Goal: Task Accomplishment & Management: Manage account settings

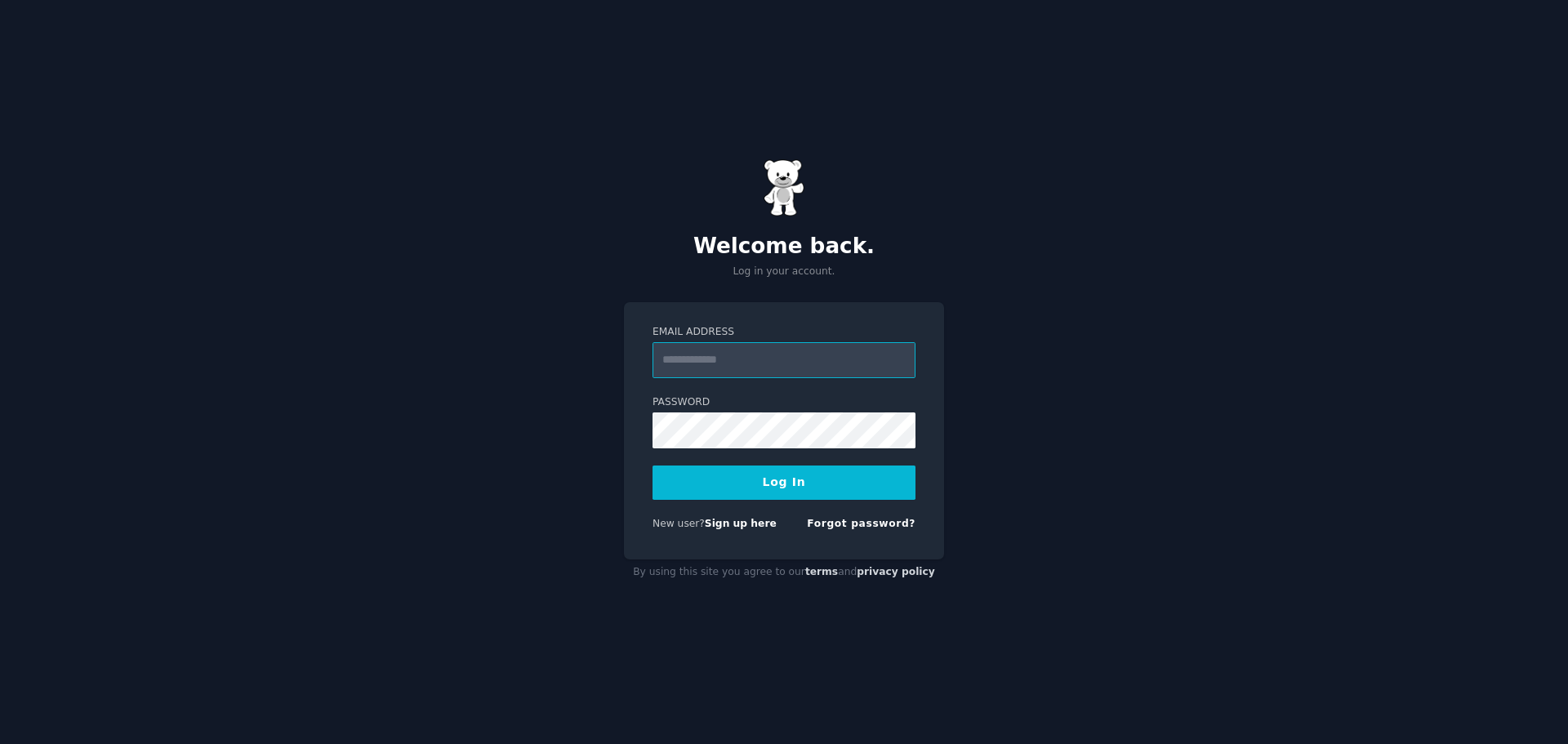
click at [695, 364] on input "Email Address" at bounding box center [784, 360] width 263 height 36
type input "**********"
click at [811, 481] on button "Log In" at bounding box center [784, 482] width 263 height 34
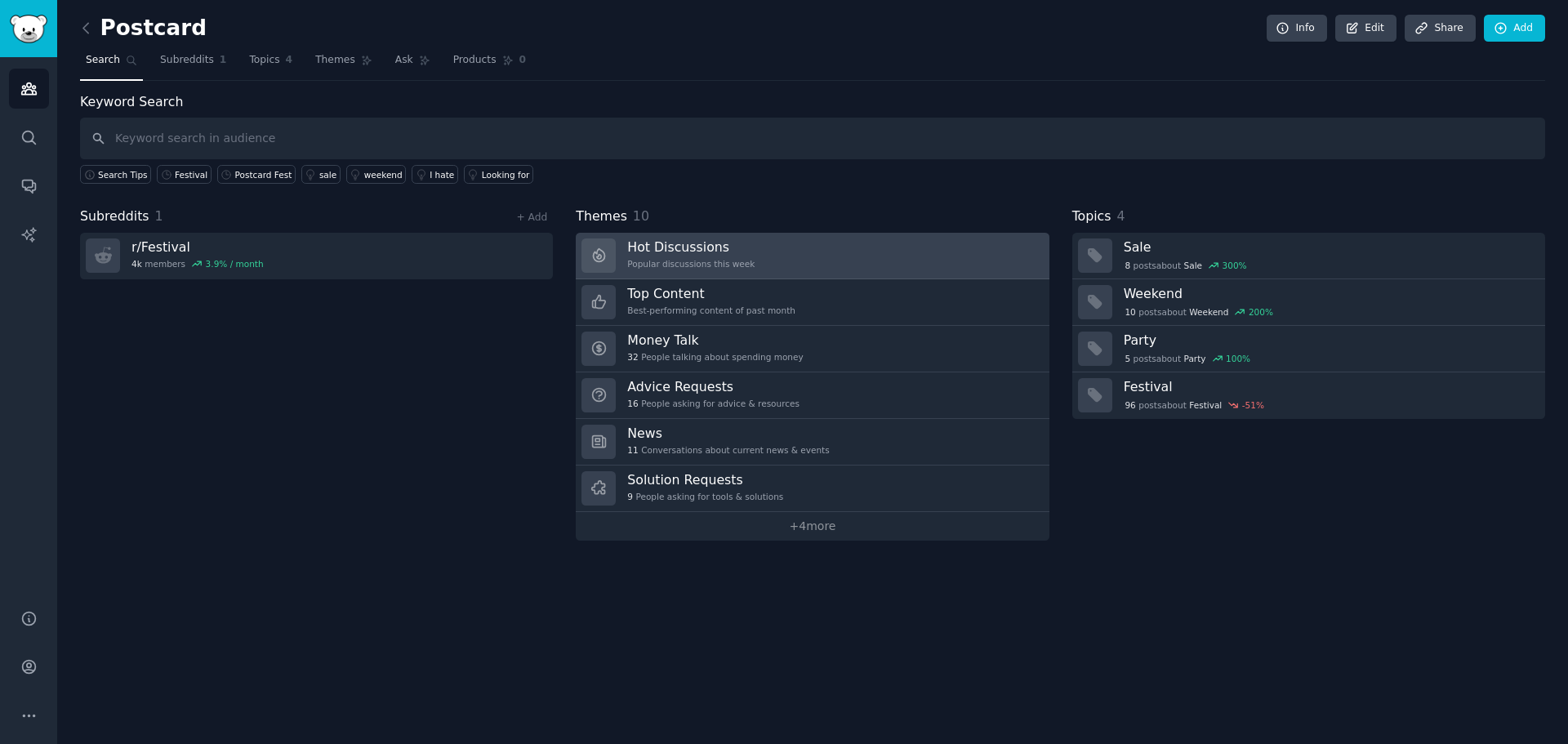
click at [813, 261] on link "Hot Discussions Popular discussions this week" at bounding box center [812, 256] width 473 height 47
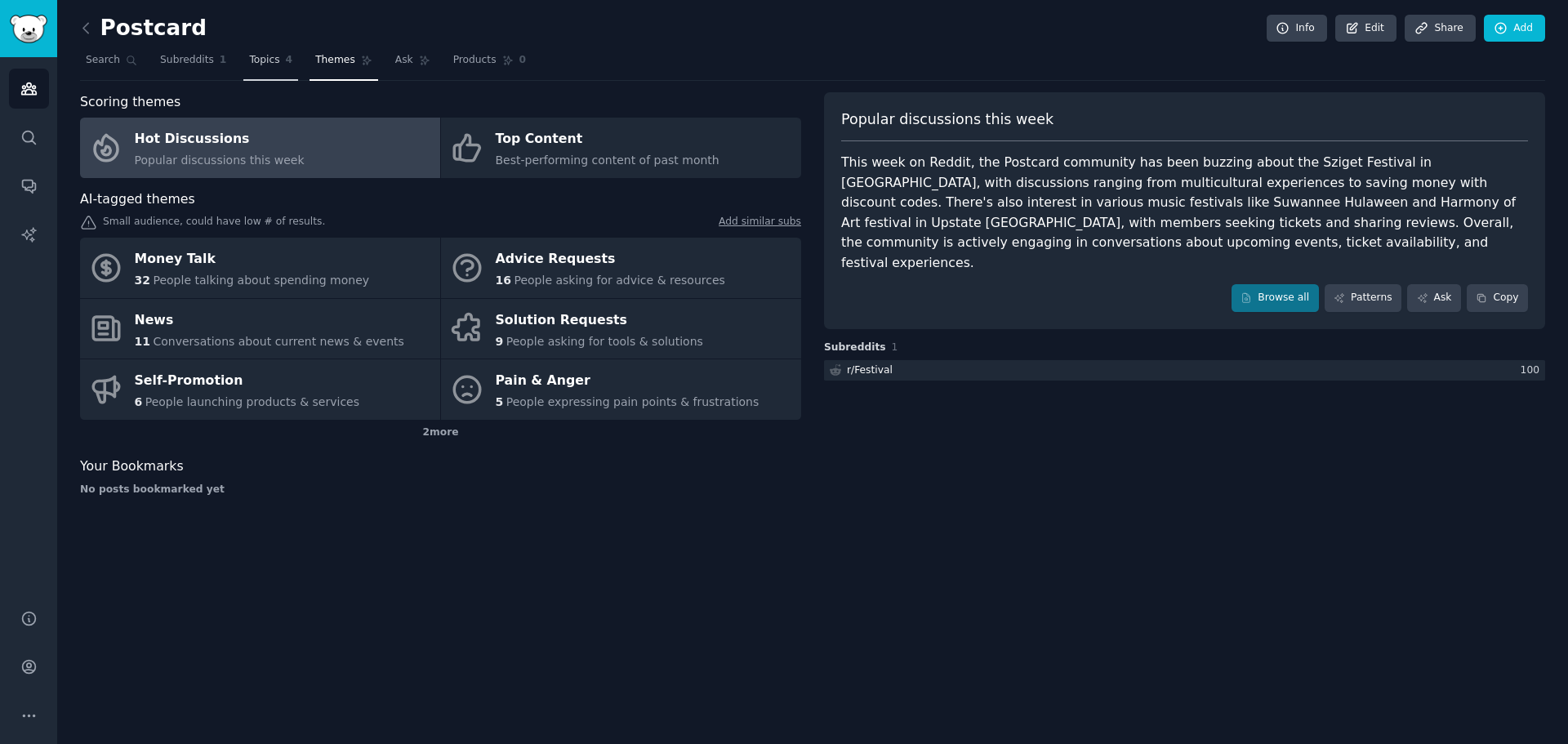
click at [252, 60] on span "Topics" at bounding box center [264, 60] width 30 height 15
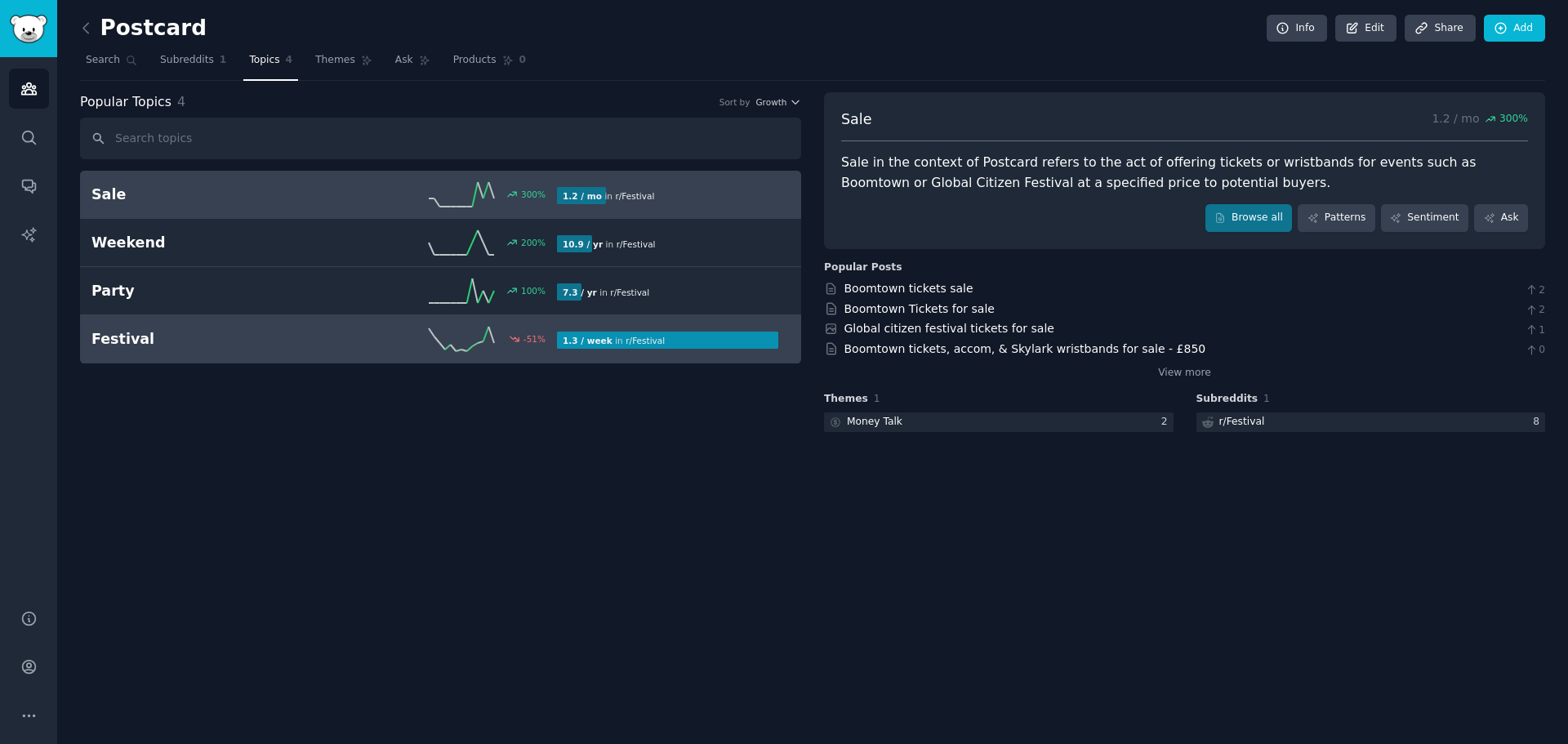
click at [118, 345] on h2 "Festival" at bounding box center [207, 338] width 232 height 20
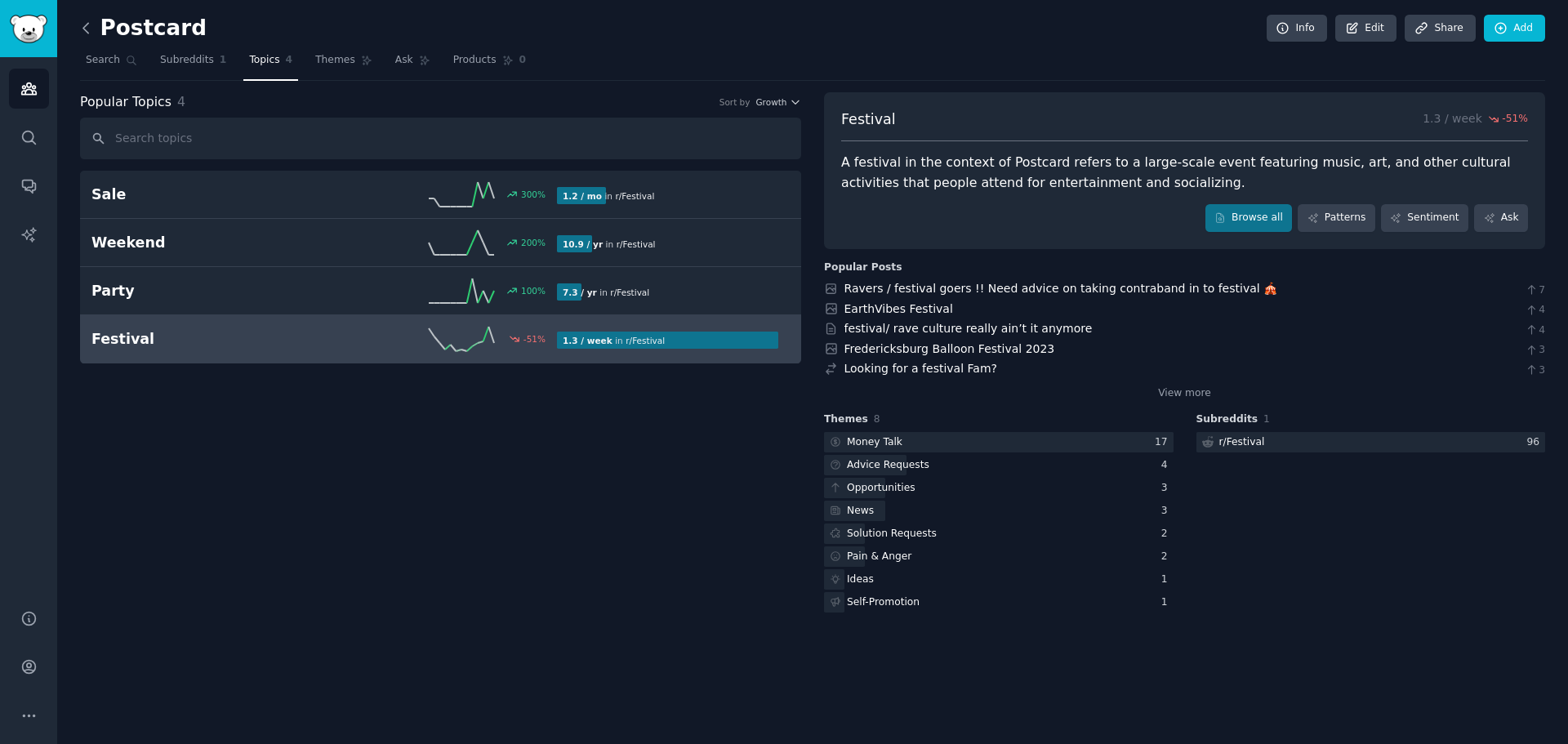
click at [85, 27] on icon at bounding box center [87, 28] width 18 height 18
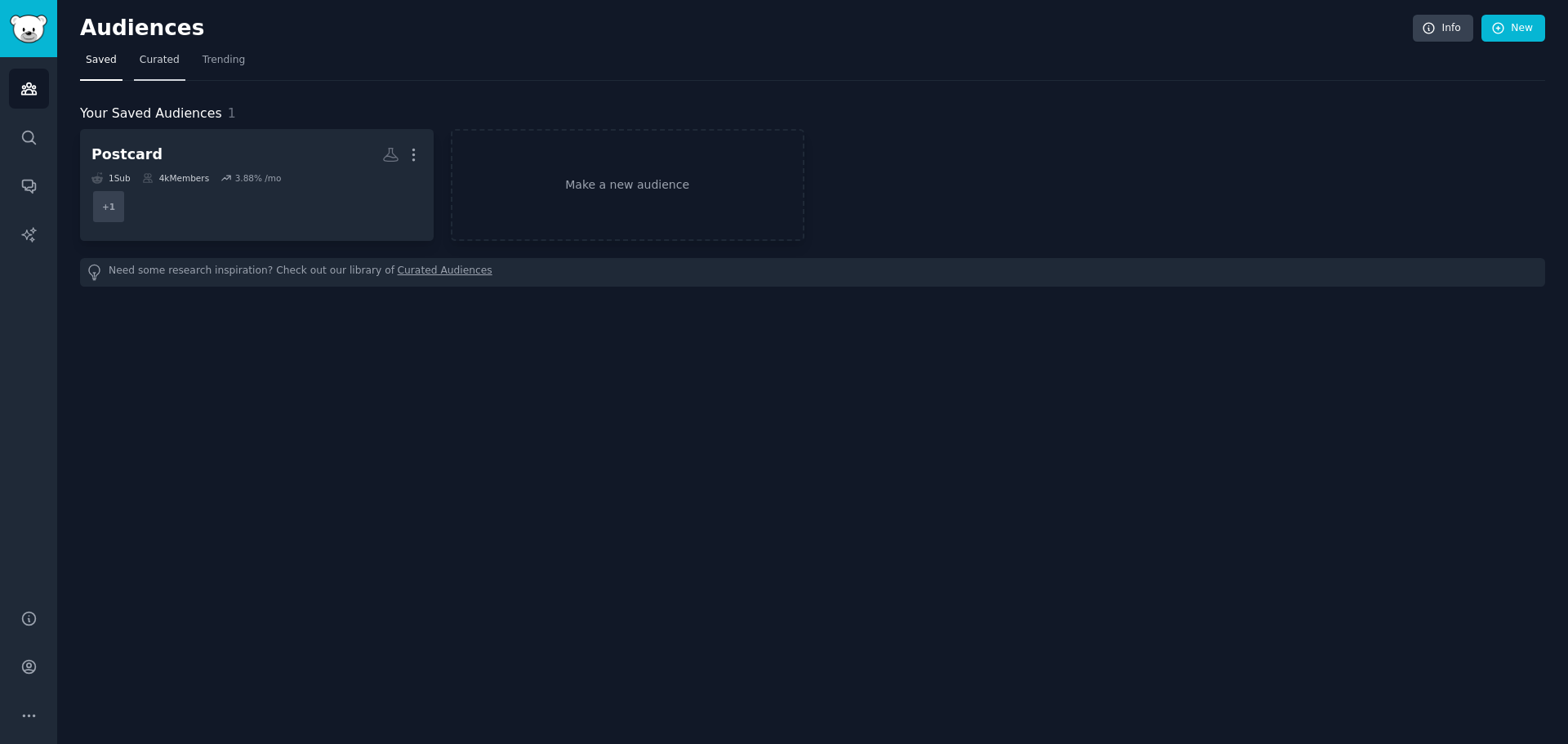
click at [156, 69] on link "Curated" at bounding box center [160, 64] width 52 height 33
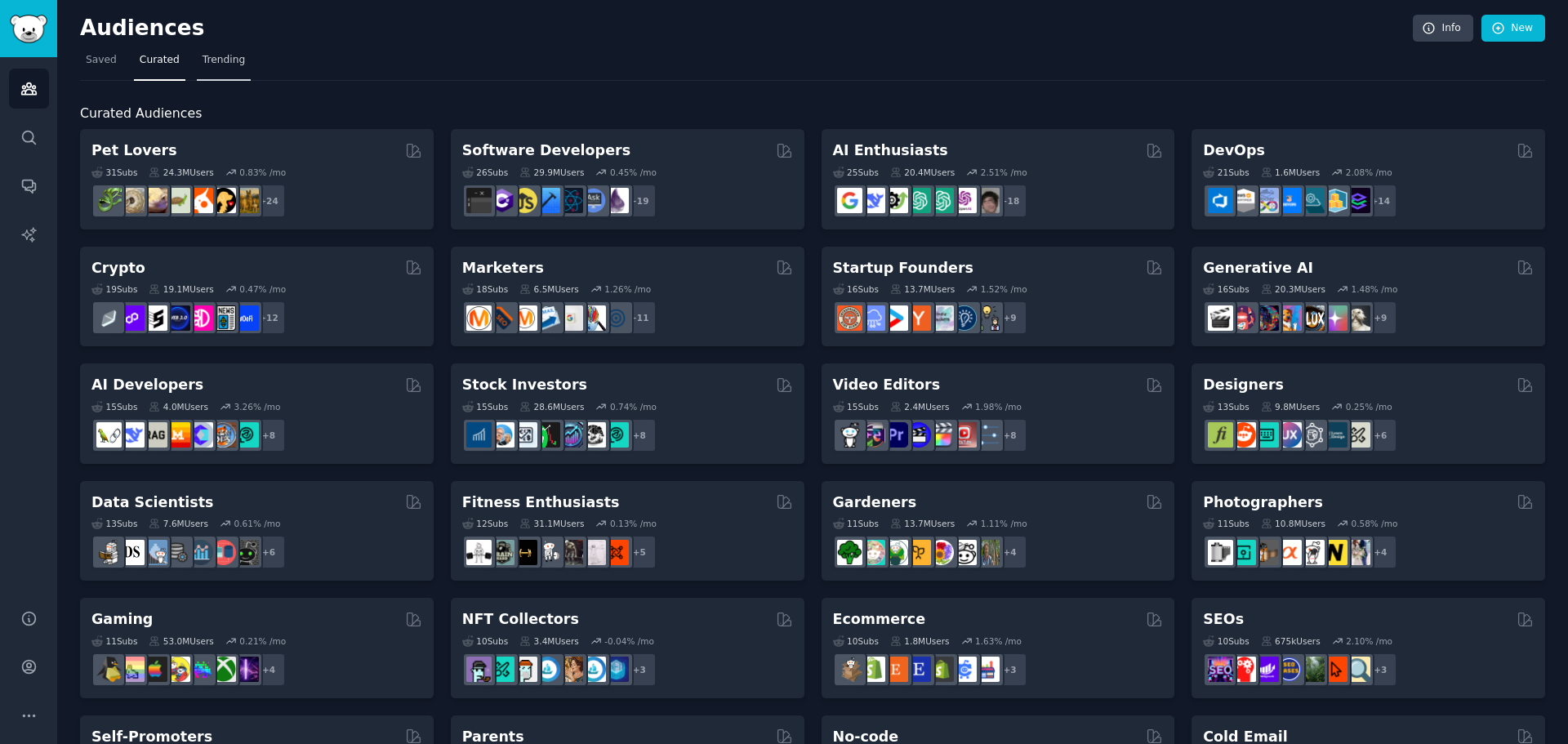
click at [214, 64] on span "Trending" at bounding box center [224, 60] width 43 height 15
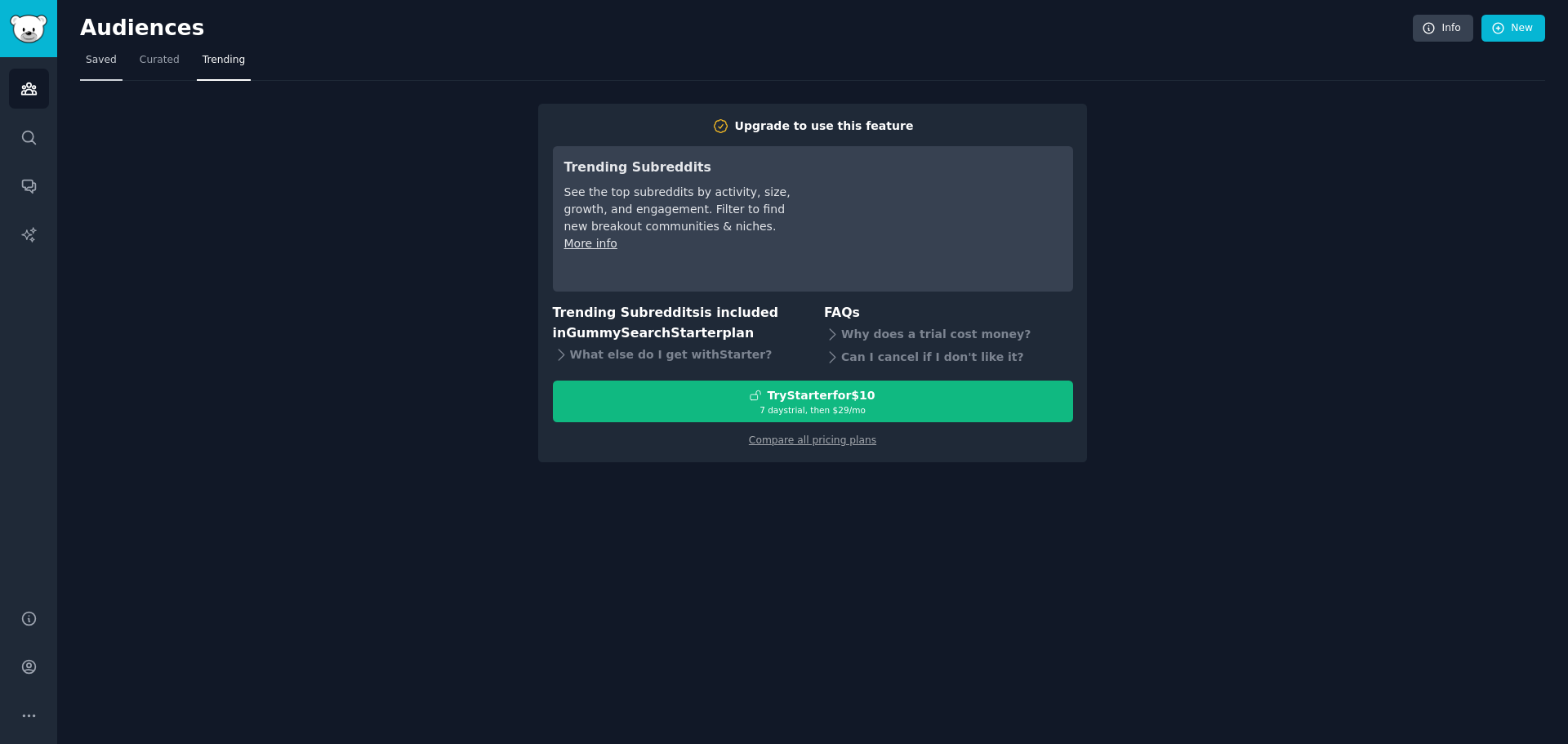
click at [88, 58] on span "Saved" at bounding box center [101, 60] width 31 height 15
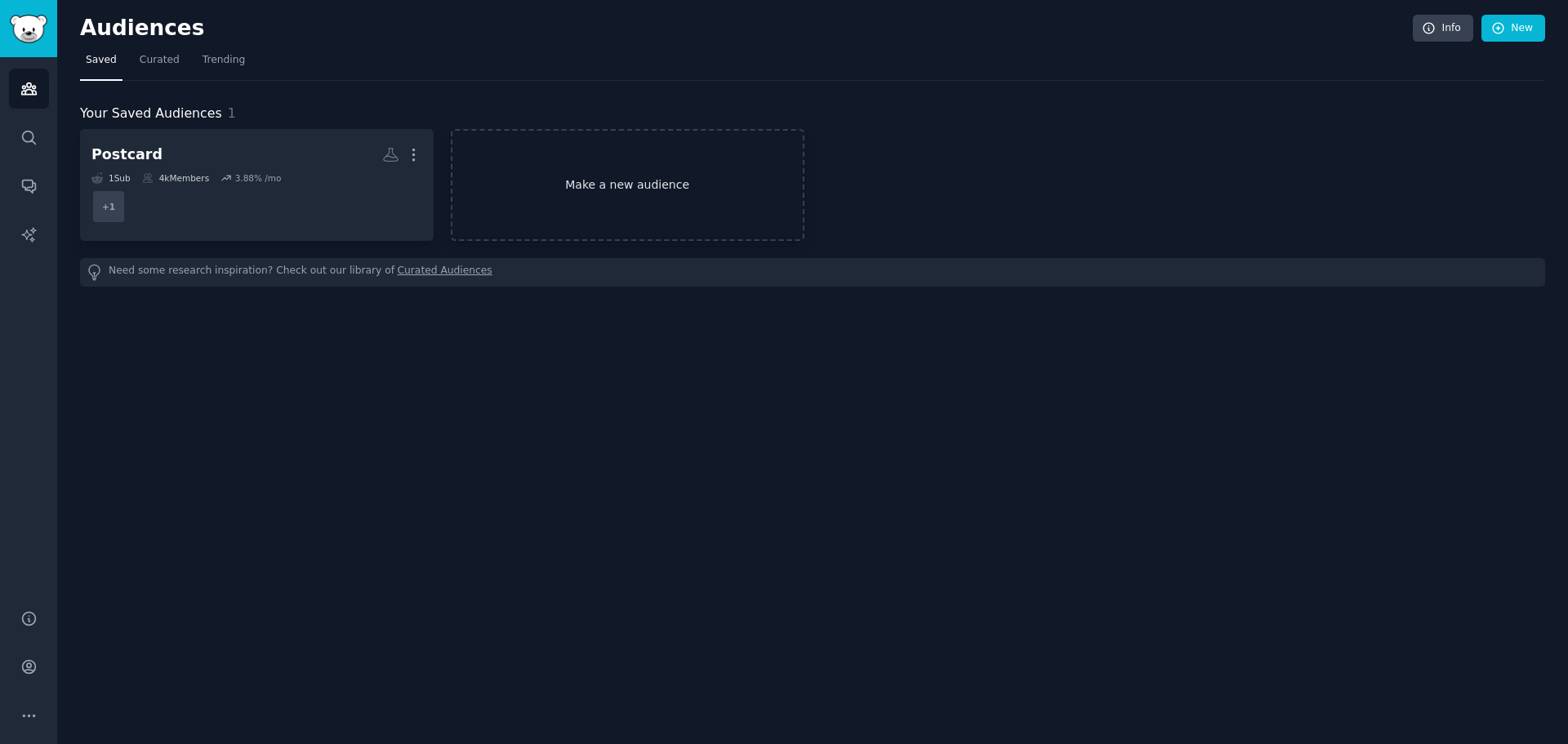
click at [620, 197] on link "Make a new audience" at bounding box center [628, 185] width 354 height 112
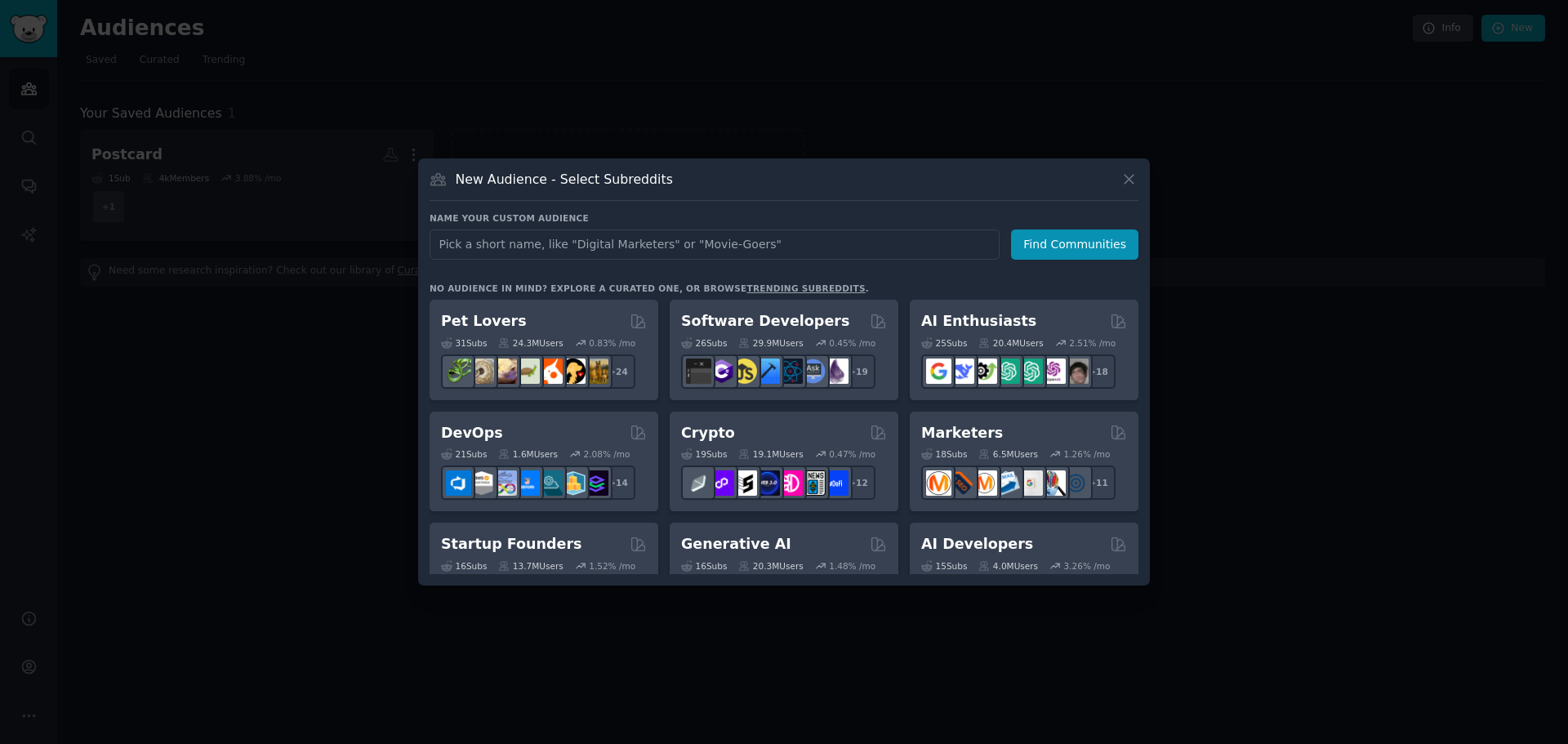
click at [611, 253] on input "text" at bounding box center [715, 244] width 570 height 30
type input "Mural"
click at [1084, 231] on button "Find Communities" at bounding box center [1075, 244] width 127 height 30
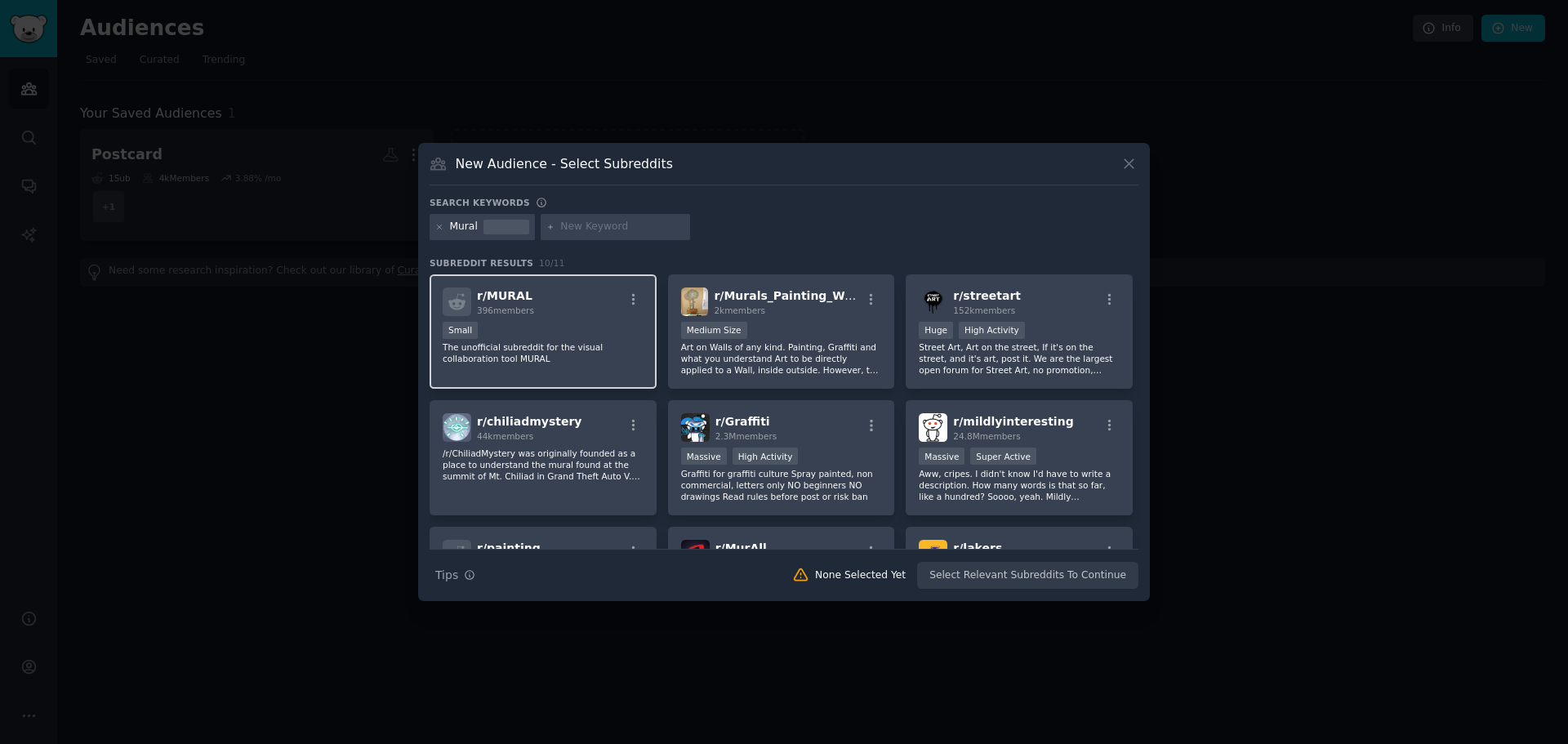
click at [575, 336] on div "Small" at bounding box center [543, 332] width 201 height 20
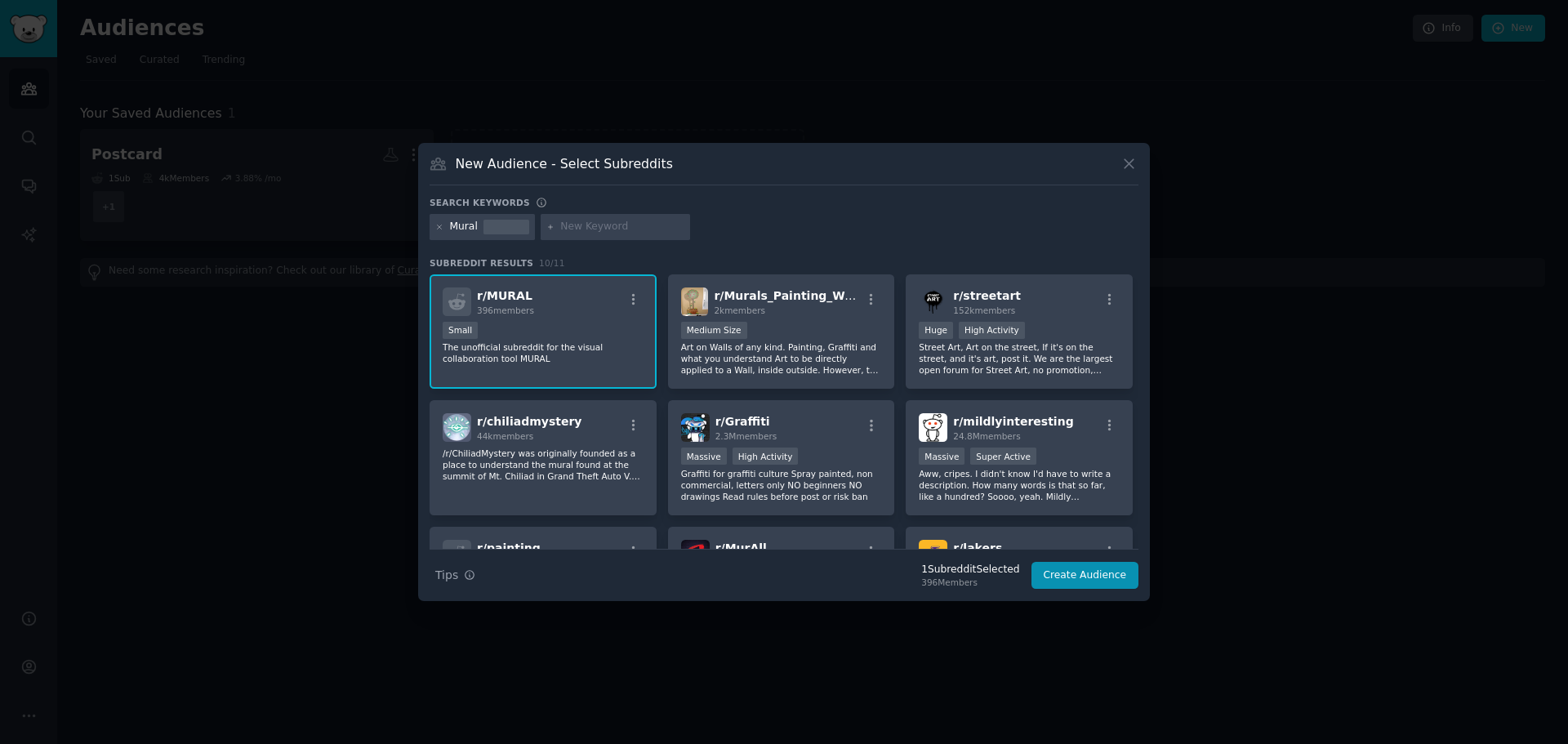
click at [531, 323] on div "Small" at bounding box center [543, 332] width 201 height 20
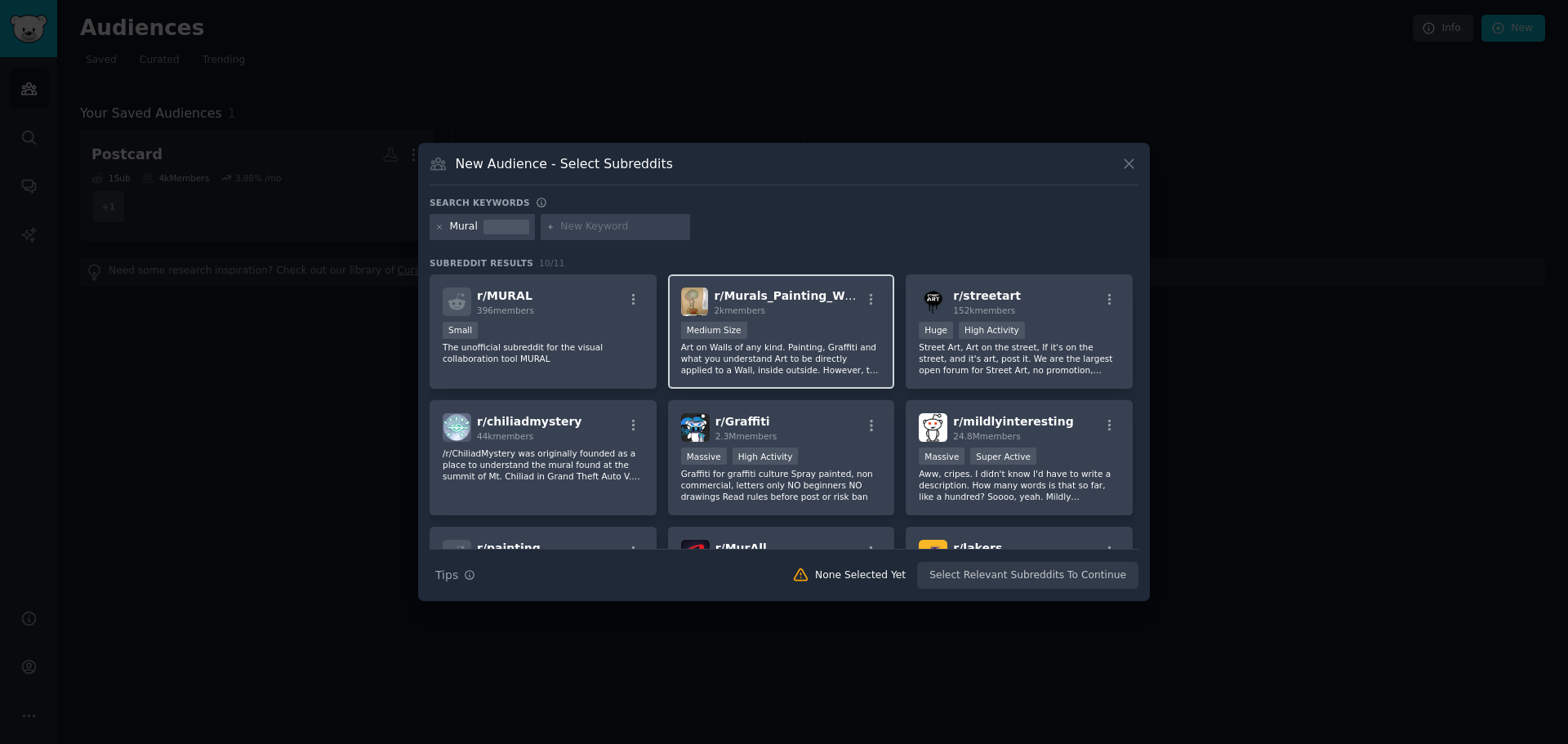
click at [811, 328] on div "1000 - 10,000 members Medium Size" at bounding box center [781, 332] width 201 height 20
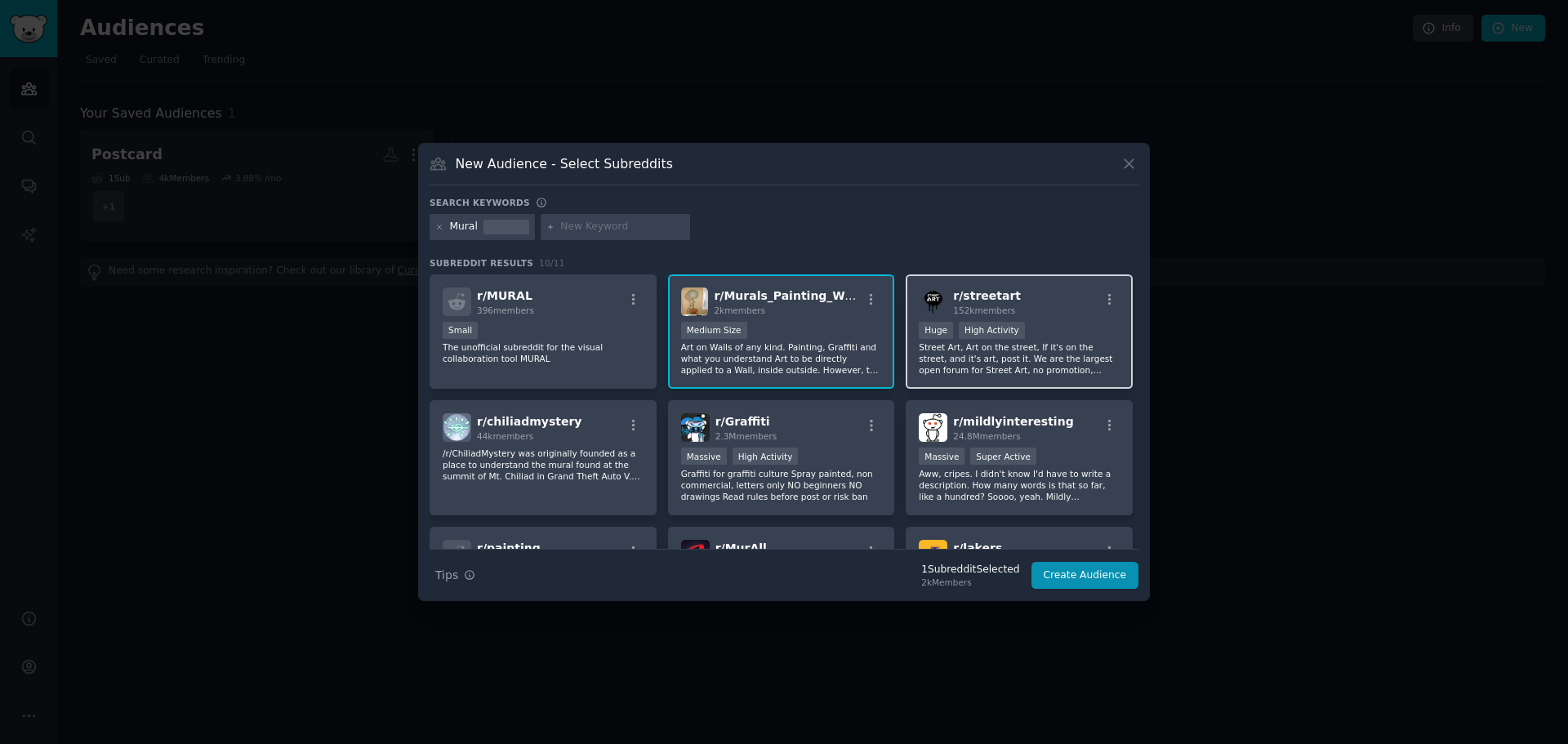
click at [1043, 332] on div ">= 80th percentile for submissions / day Huge High Activity" at bounding box center [1019, 332] width 201 height 20
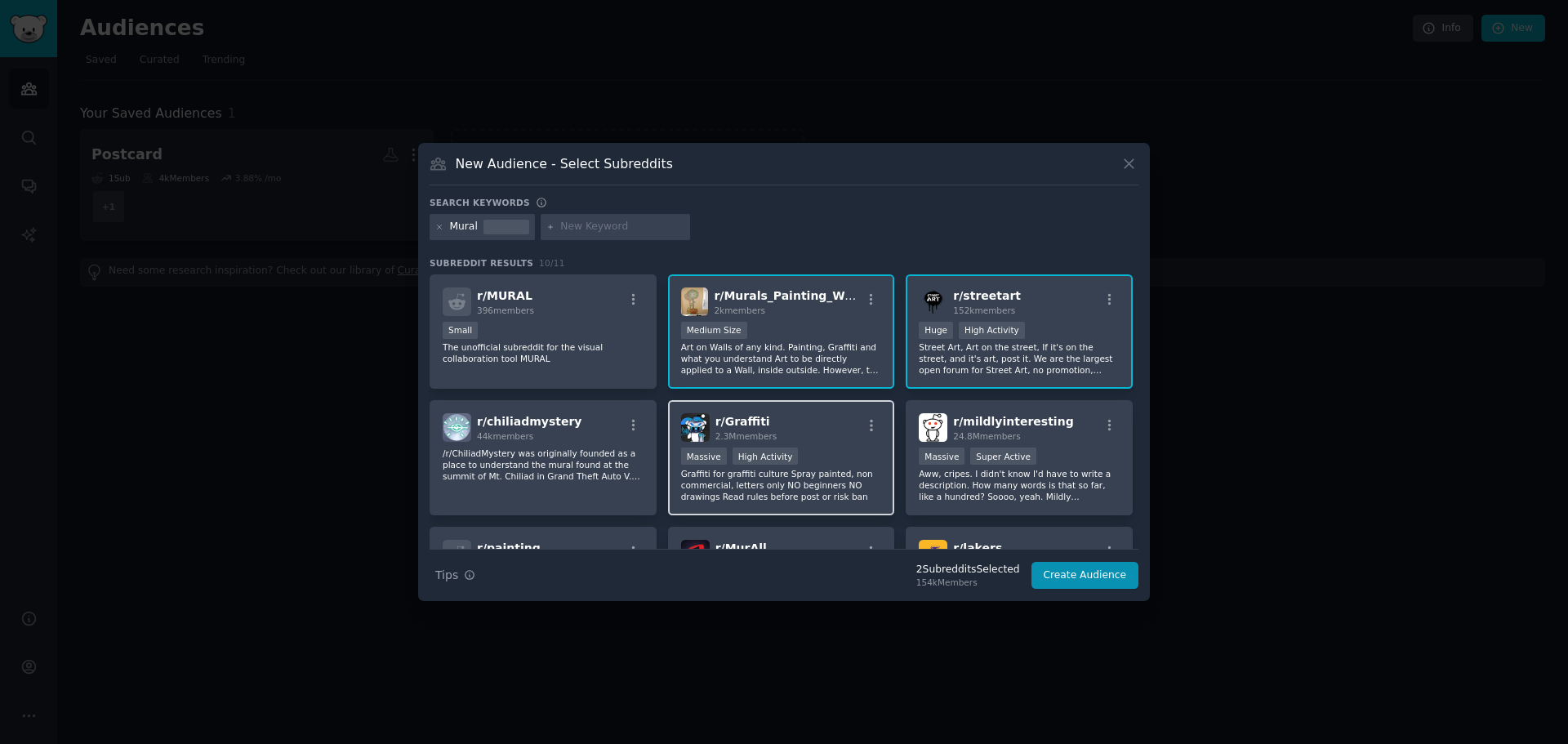
click at [819, 451] on div ">= 80th percentile for submissions / day Massive High Activity" at bounding box center [781, 457] width 201 height 20
click at [498, 221] on div at bounding box center [506, 221] width 46 height 3
click at [616, 226] on input "text" at bounding box center [623, 227] width 125 height 15
type input "muralista"
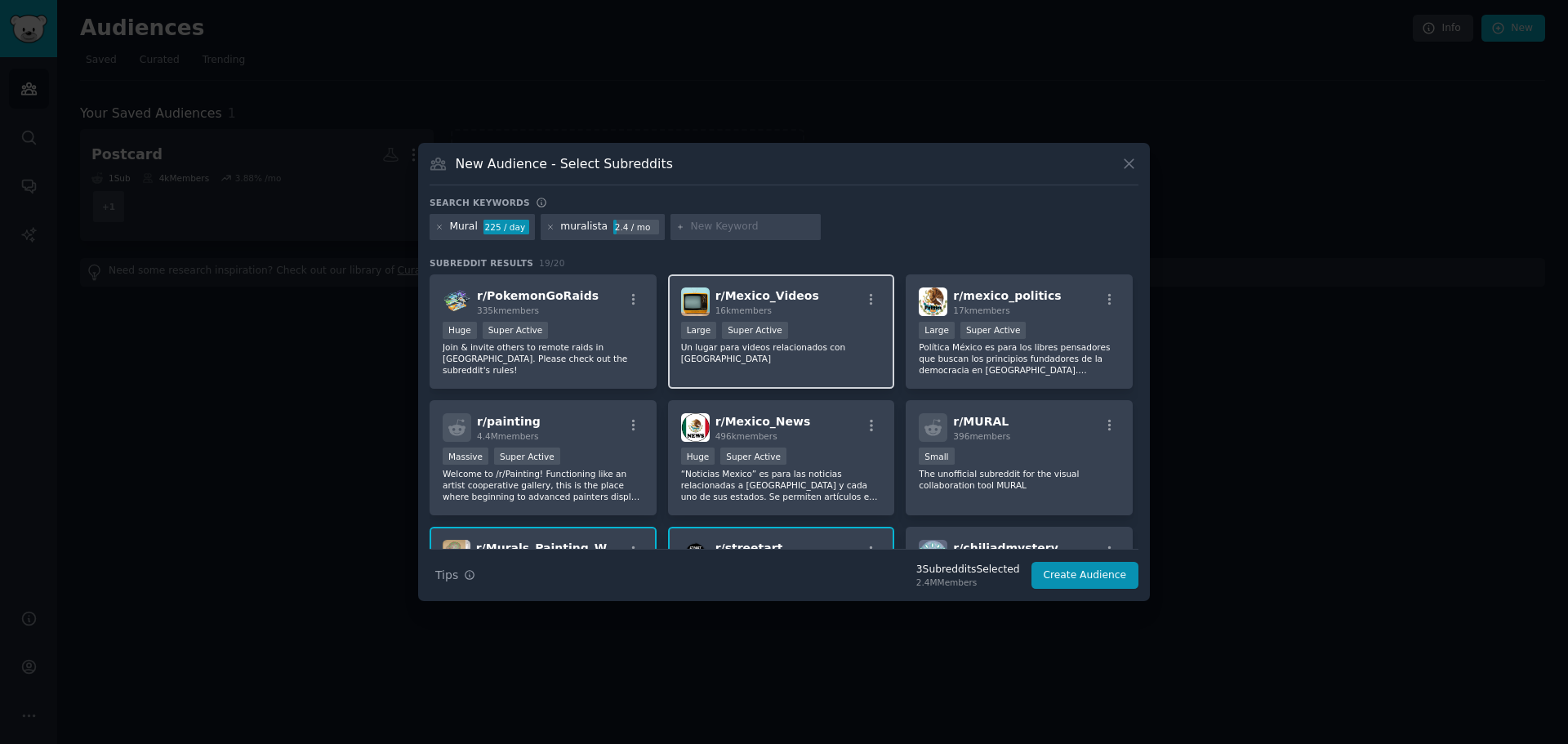
click at [758, 354] on div "r/ Mexico_Videos 16k members Large Super Active Un lugar para videos relacionad…" at bounding box center [781, 332] width 227 height 115
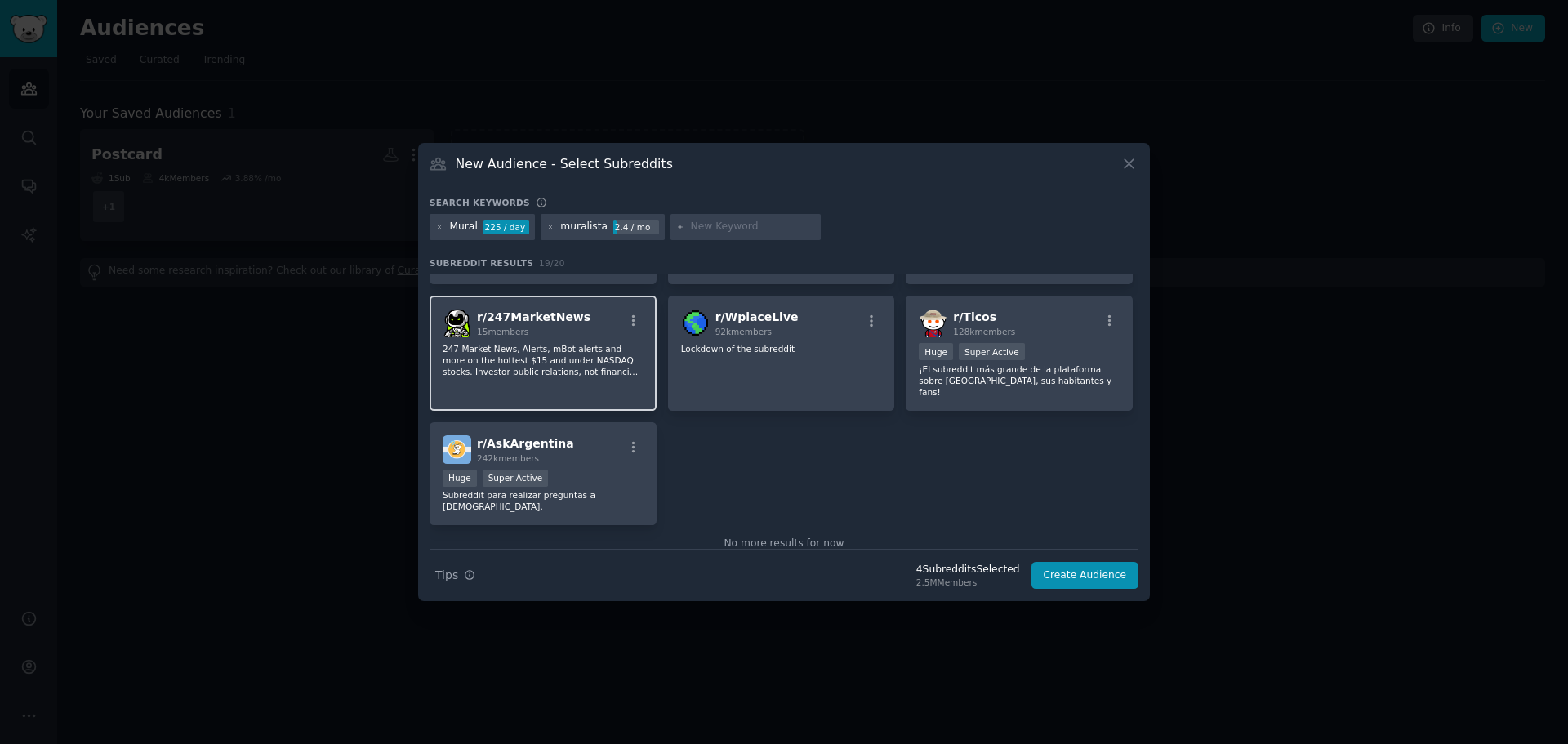
scroll to position [620, 0]
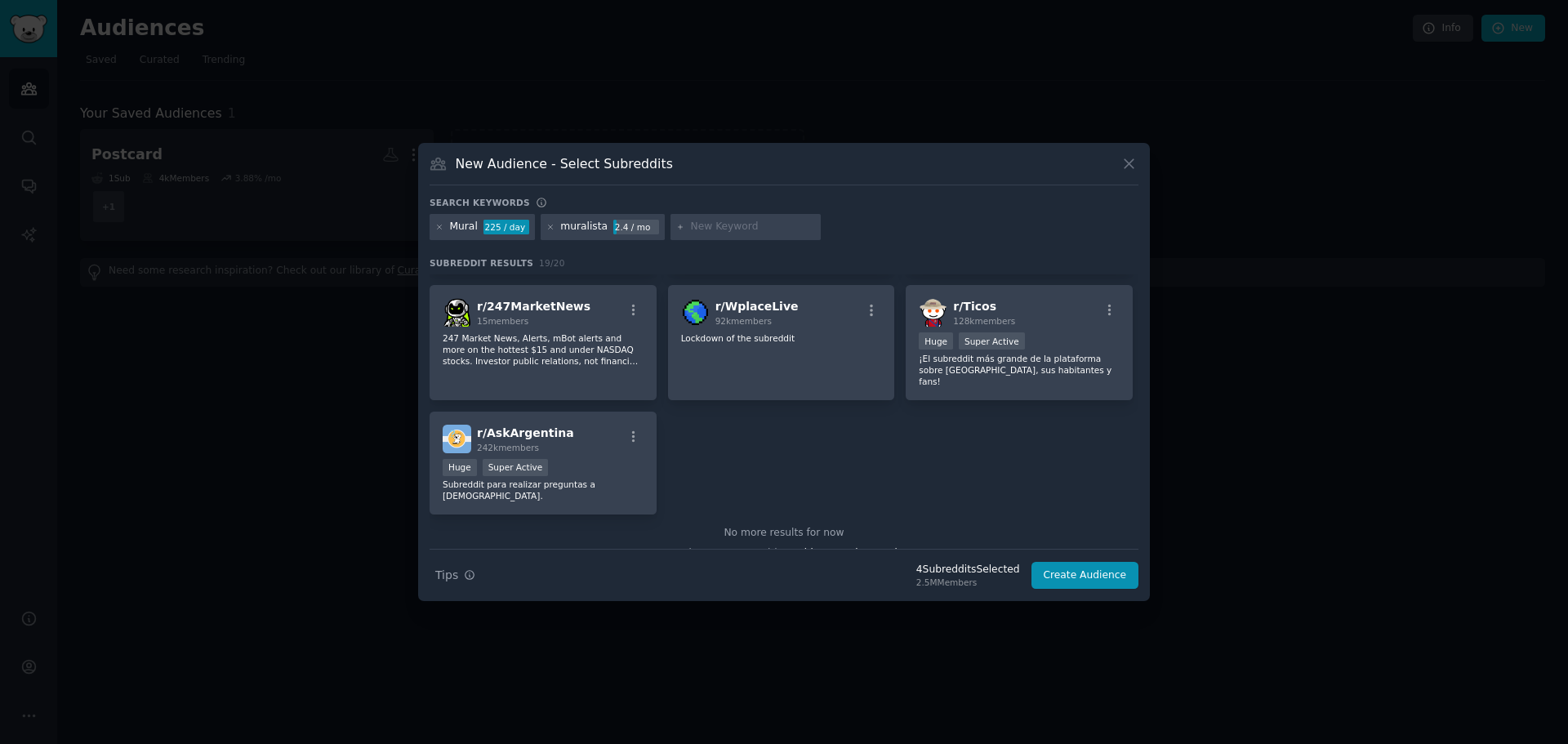
click at [762, 222] on input "text" at bounding box center [753, 227] width 125 height 15
type input "muralpassport"
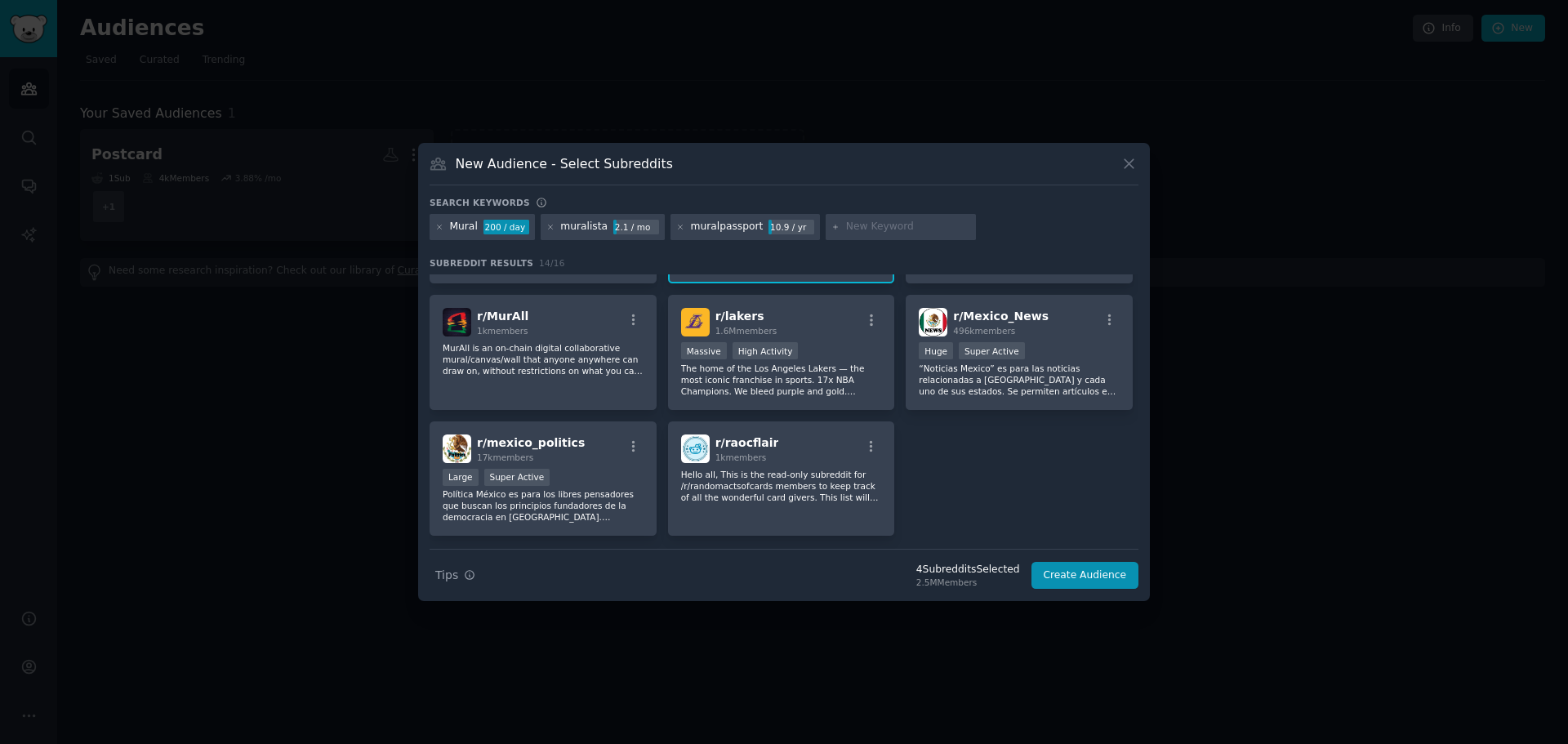
scroll to position [320, 0]
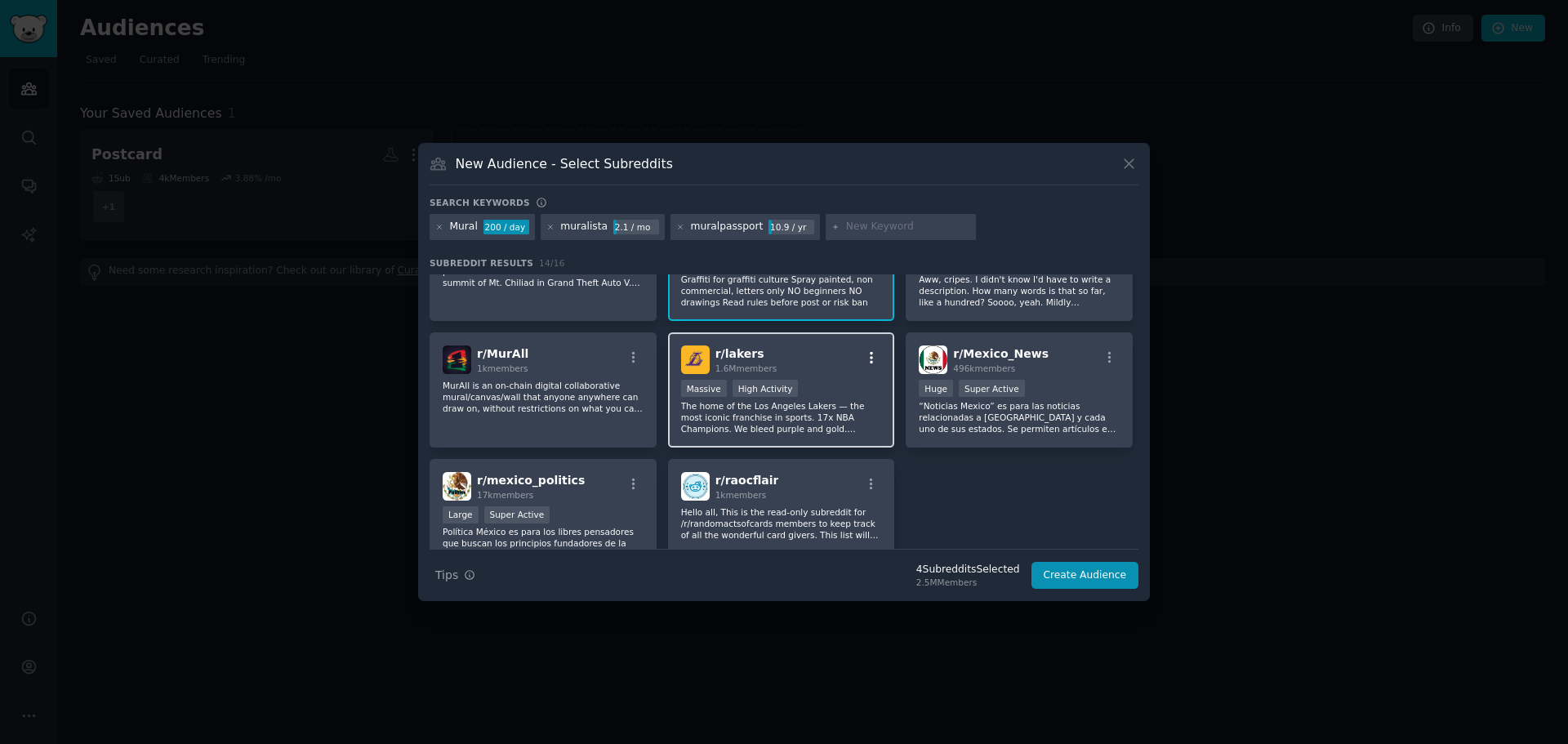
click at [865, 354] on icon "button" at bounding box center [871, 357] width 15 height 15
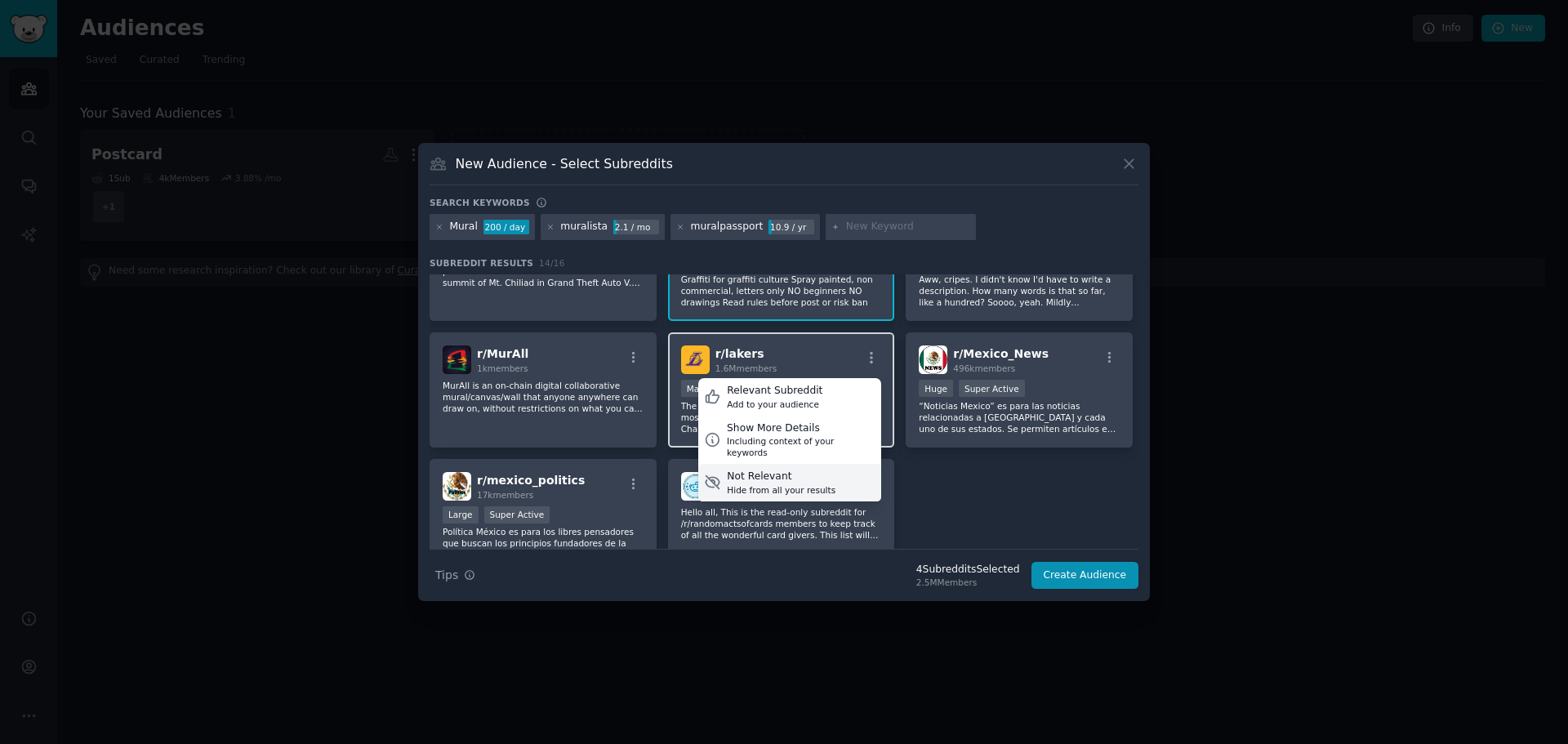
click at [791, 472] on div "Not Relevant" at bounding box center [781, 477] width 109 height 15
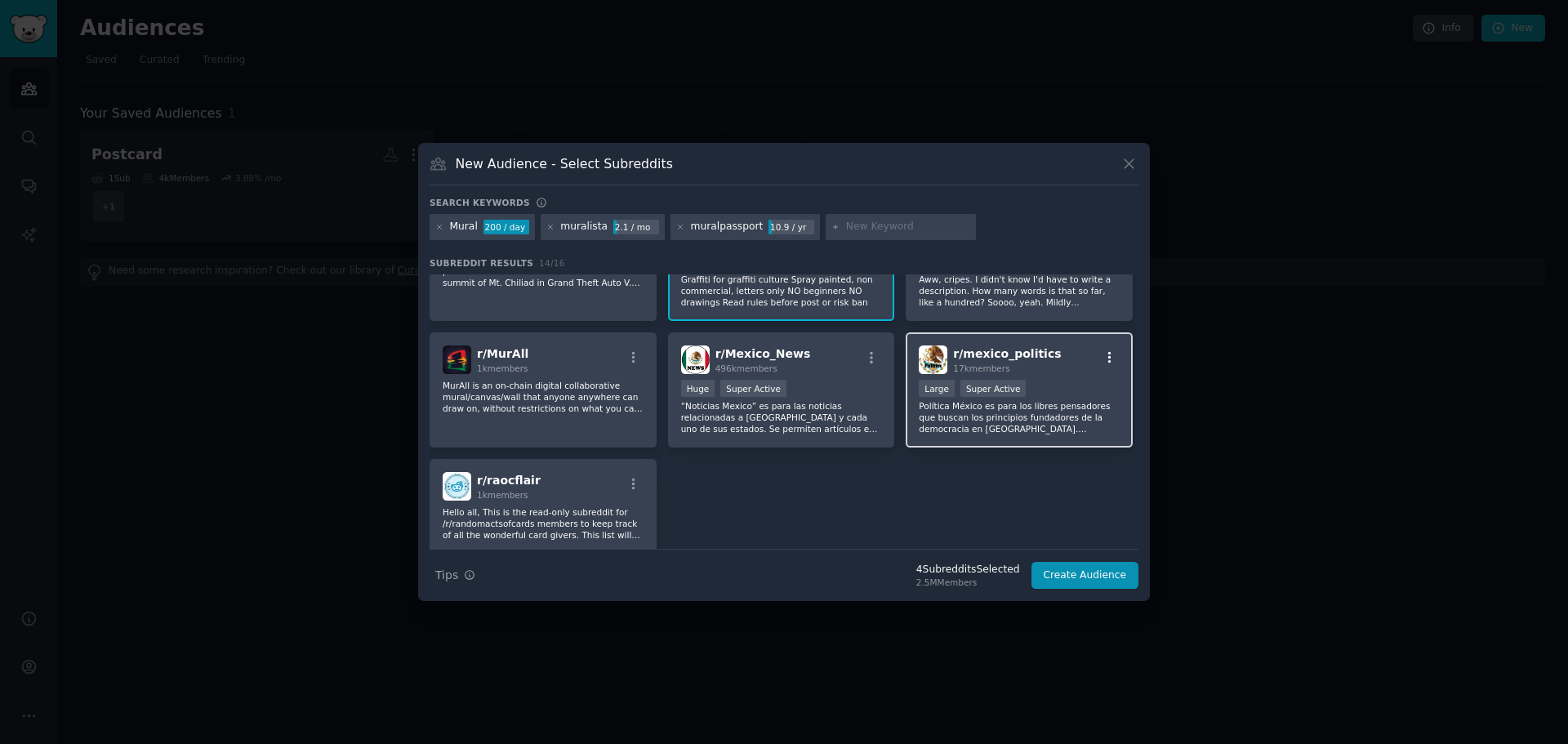
click at [1104, 351] on icon "button" at bounding box center [1110, 357] width 15 height 15
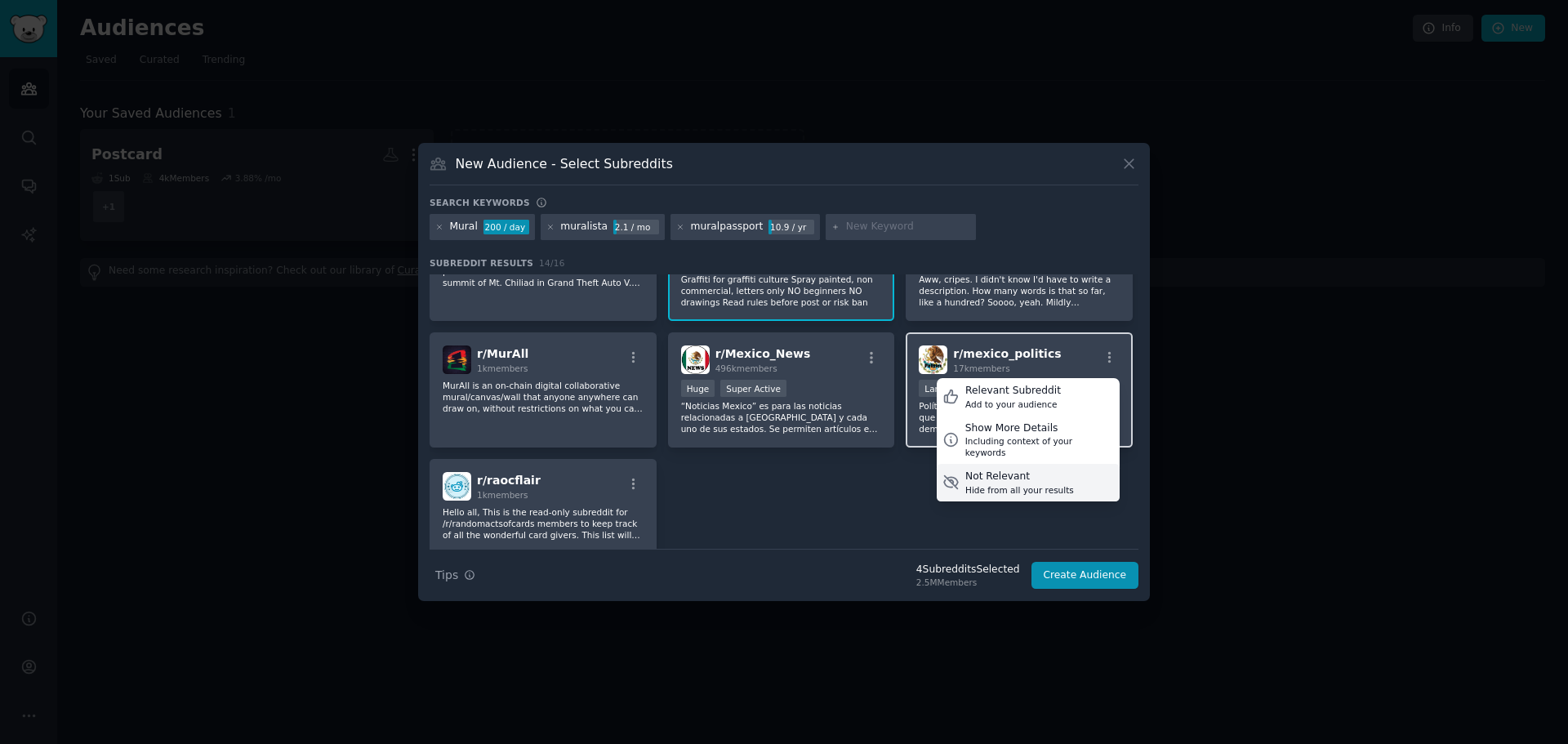
click at [1011, 470] on div "Not Relevant" at bounding box center [1020, 477] width 109 height 15
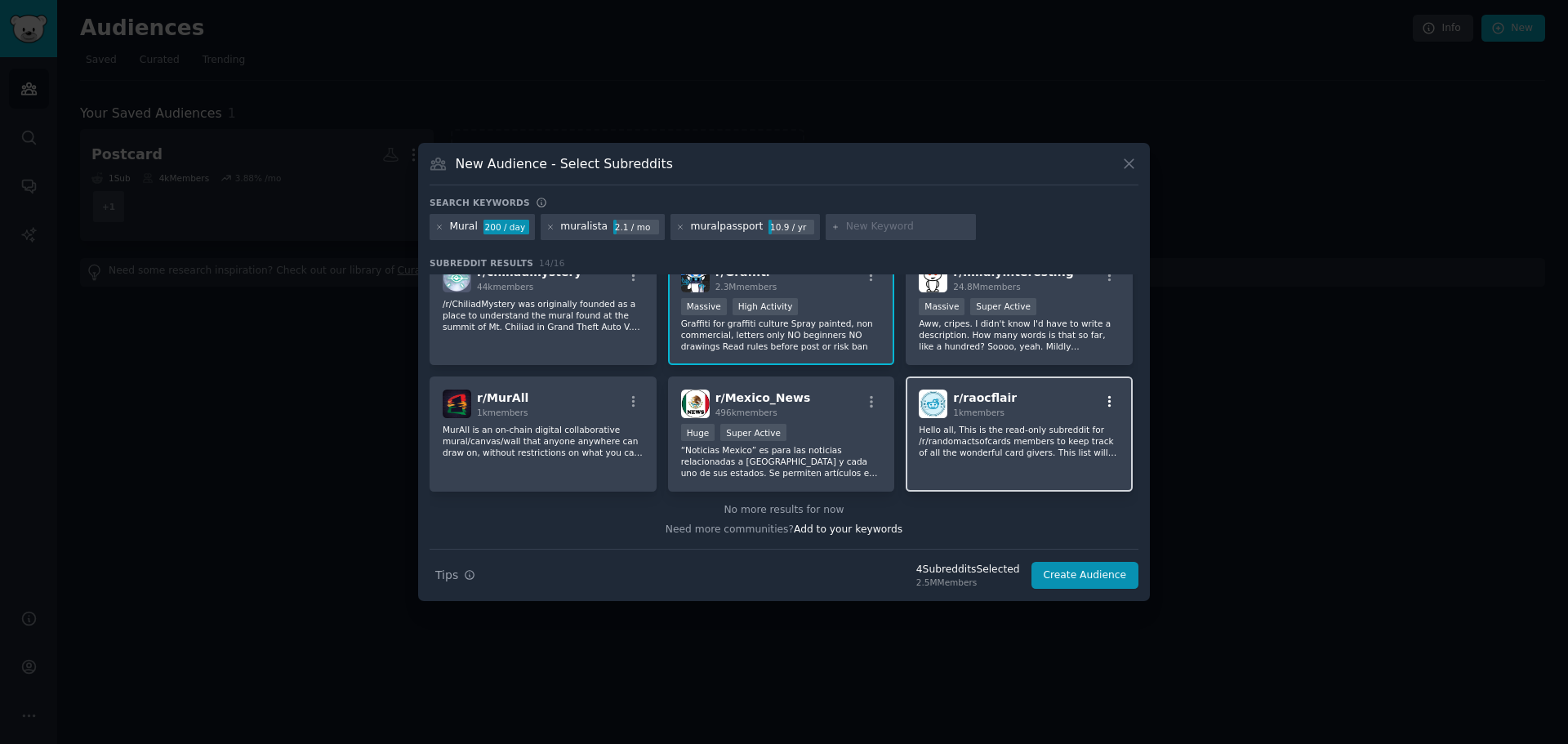
click at [1109, 402] on icon "button" at bounding box center [1110, 402] width 15 height 15
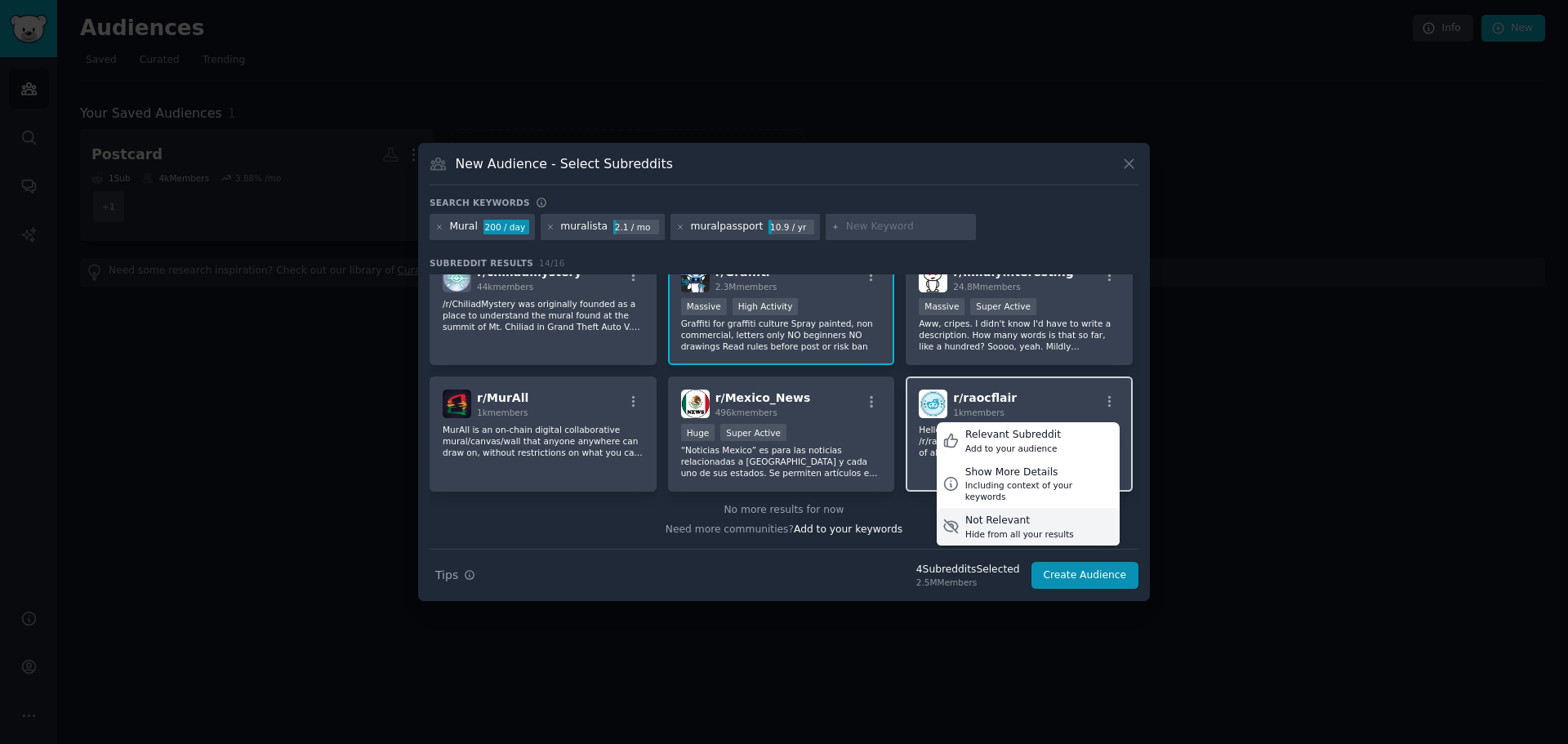
click at [1034, 514] on div "Not Relevant" at bounding box center [1020, 520] width 109 height 15
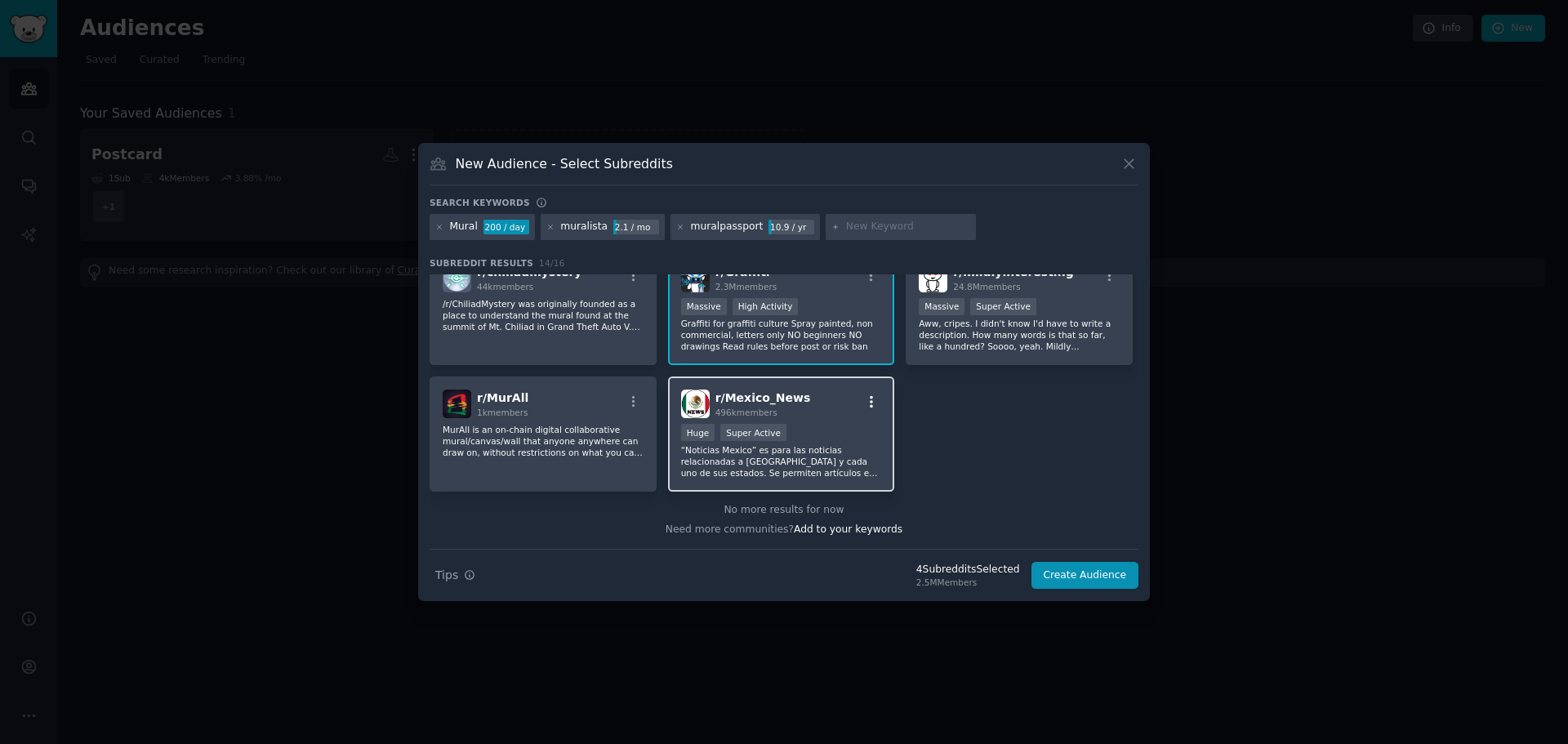
click at [865, 404] on icon "button" at bounding box center [871, 402] width 15 height 15
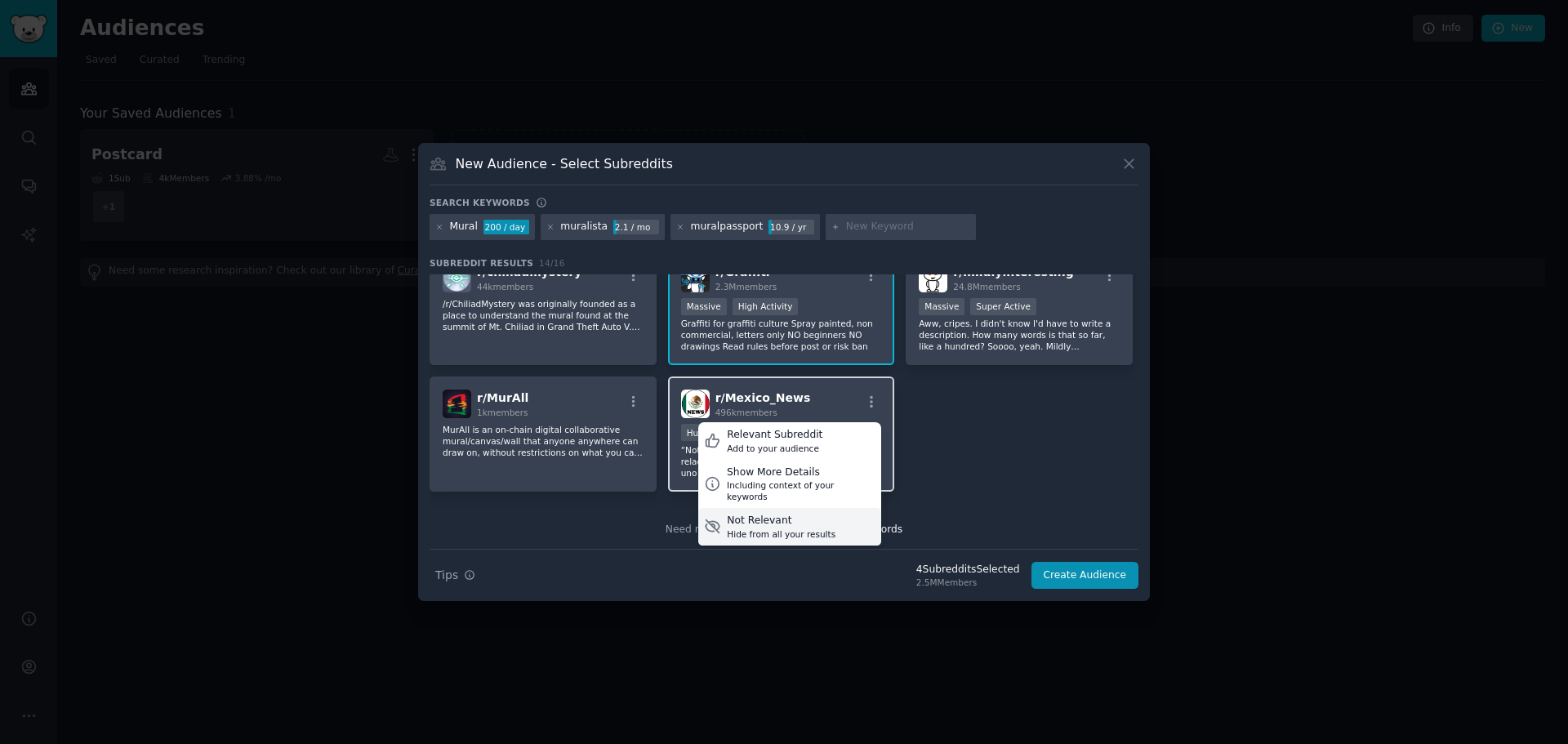
click at [741, 528] on div "Hide from all your results" at bounding box center [781, 534] width 109 height 12
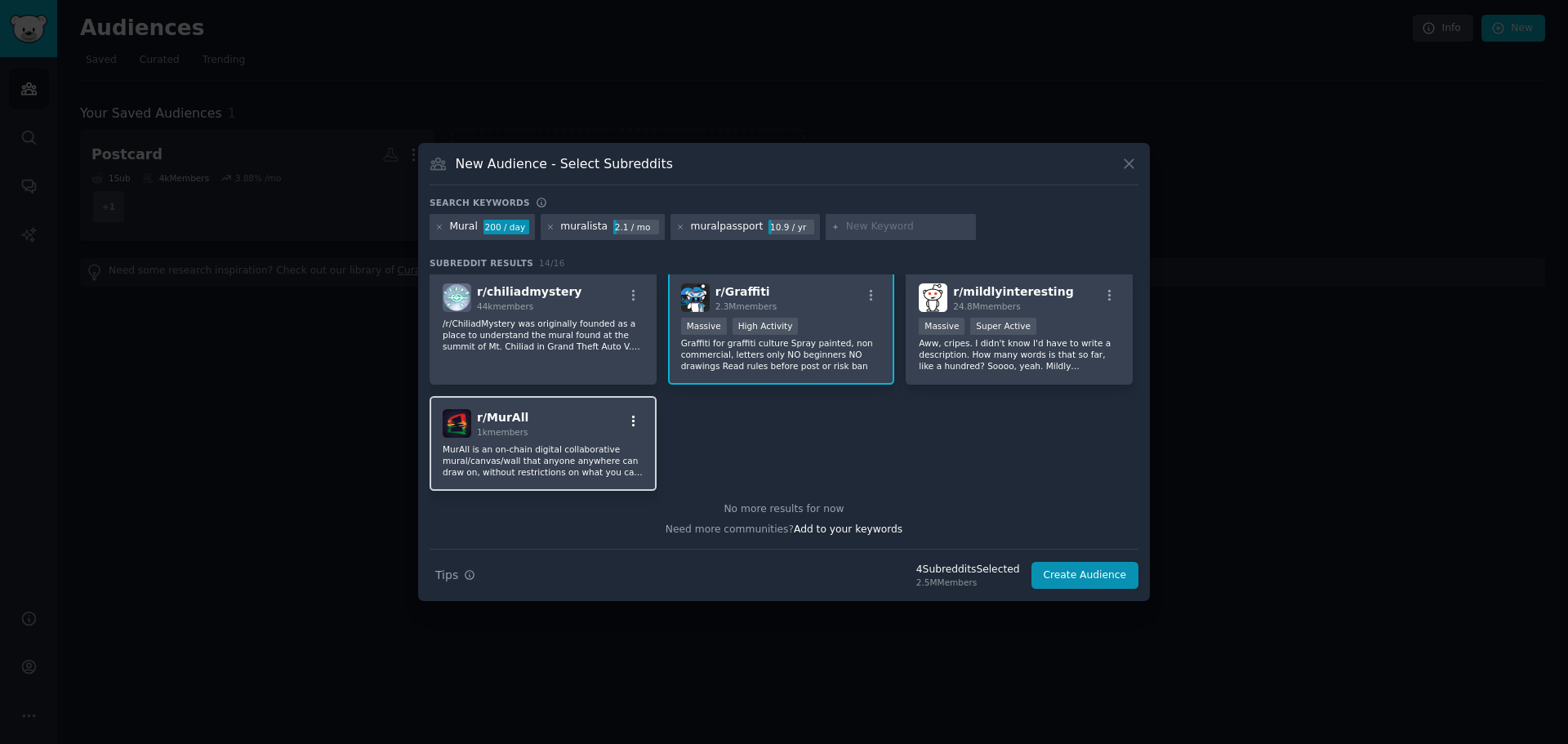
click at [629, 419] on icon "button" at bounding box center [633, 421] width 15 height 15
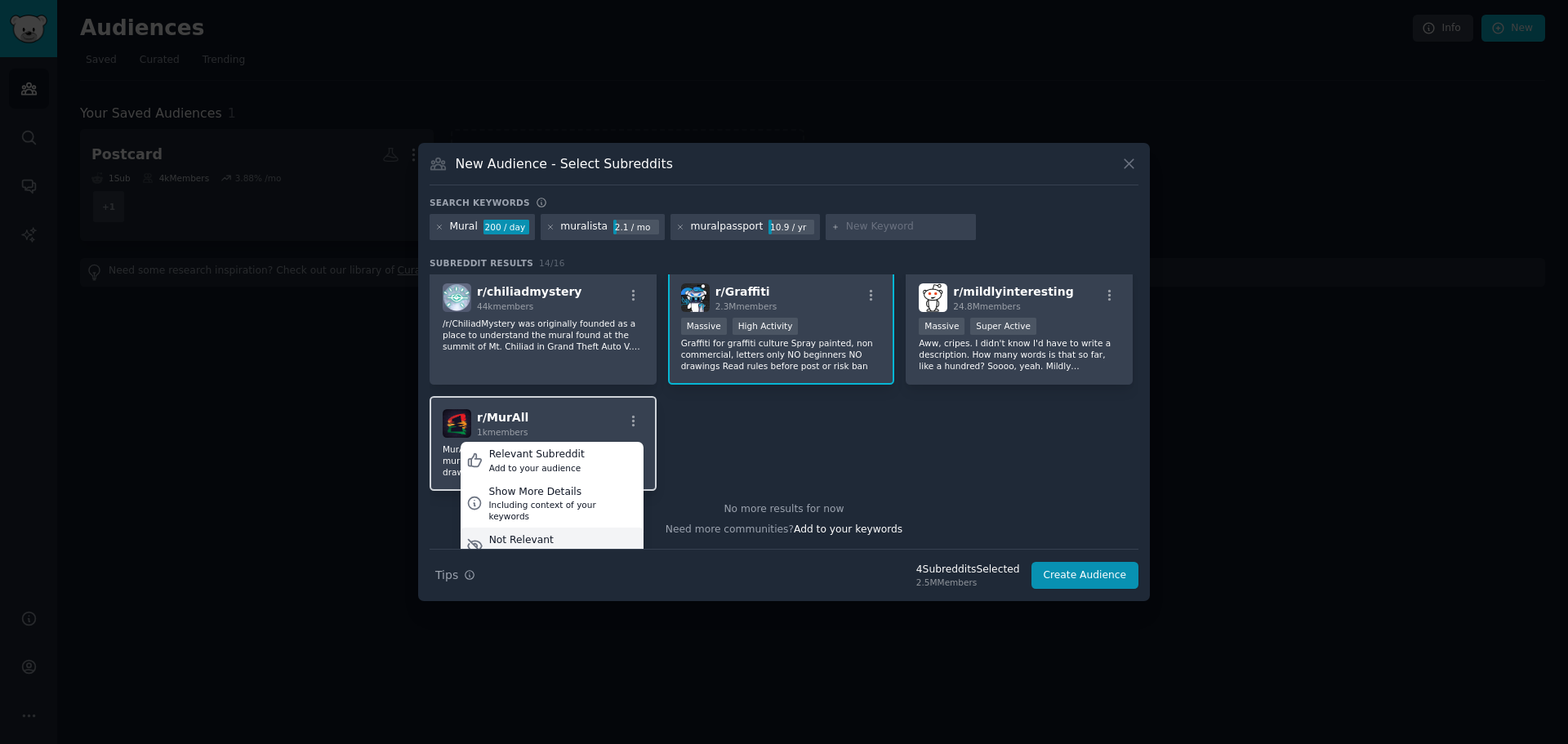
click at [513, 548] on div "Hide from all your results" at bounding box center [544, 553] width 109 height 12
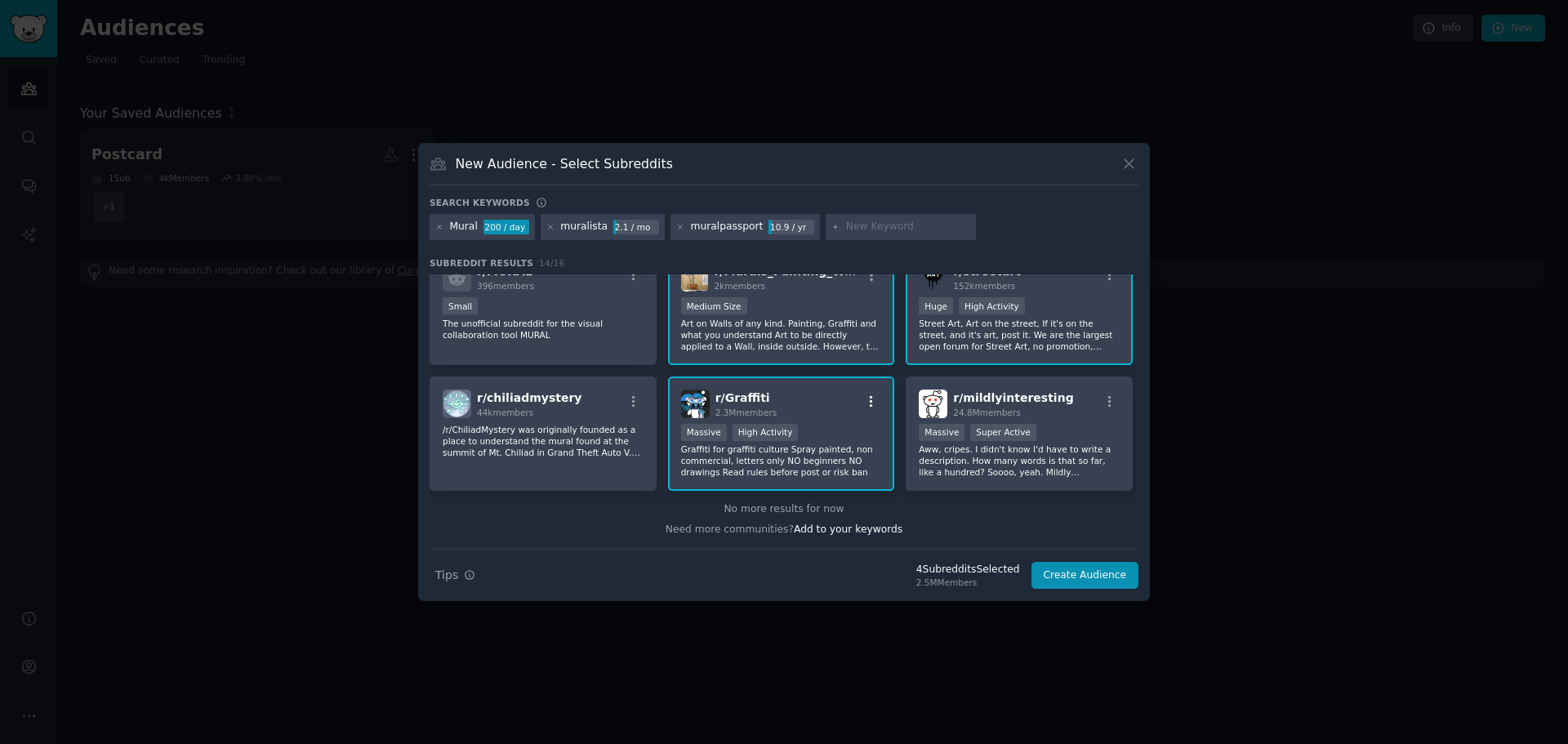
click at [864, 395] on icon "button" at bounding box center [871, 402] width 15 height 15
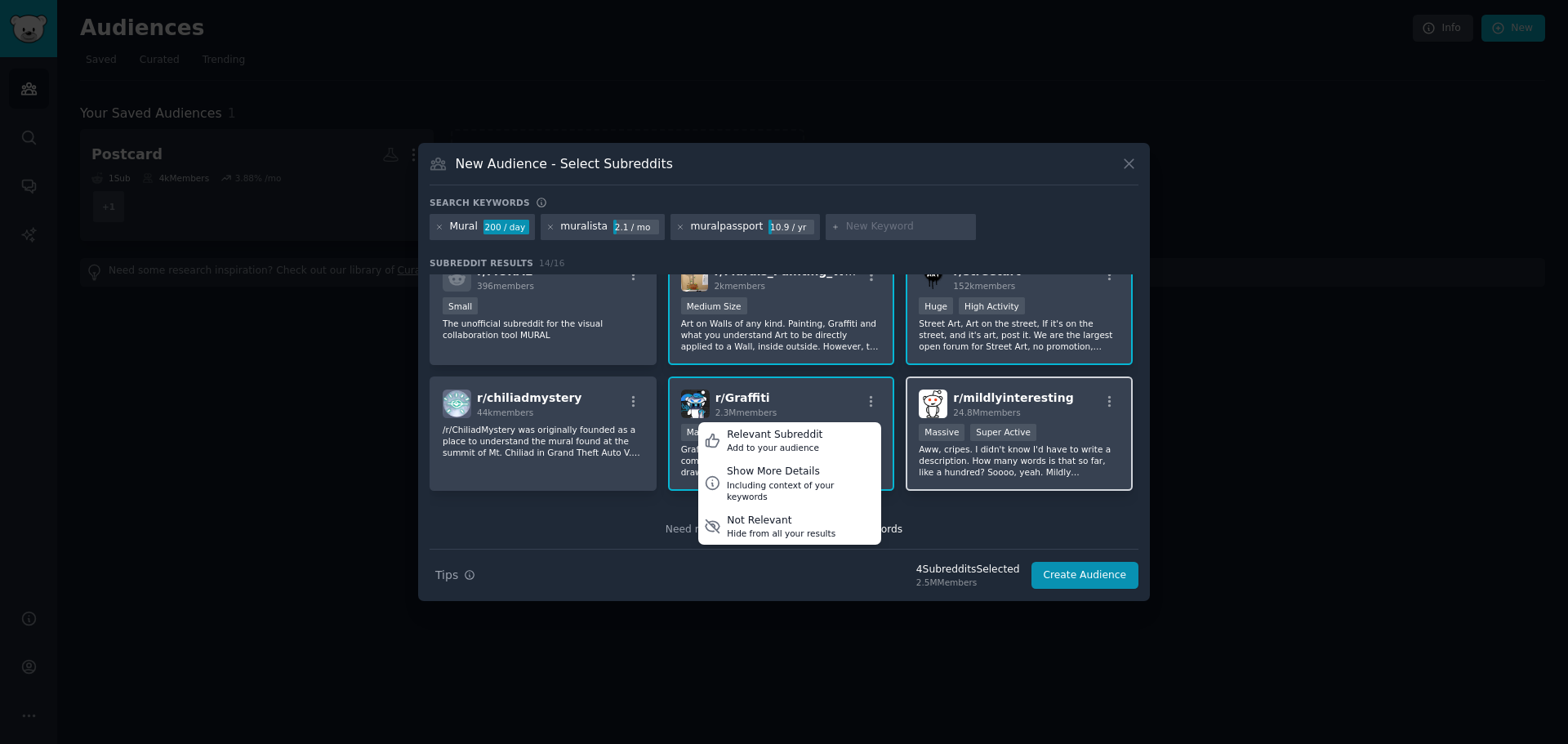
click at [1104, 393] on div "r/ mildlyinteresting 24.8M members" at bounding box center [1019, 404] width 201 height 28
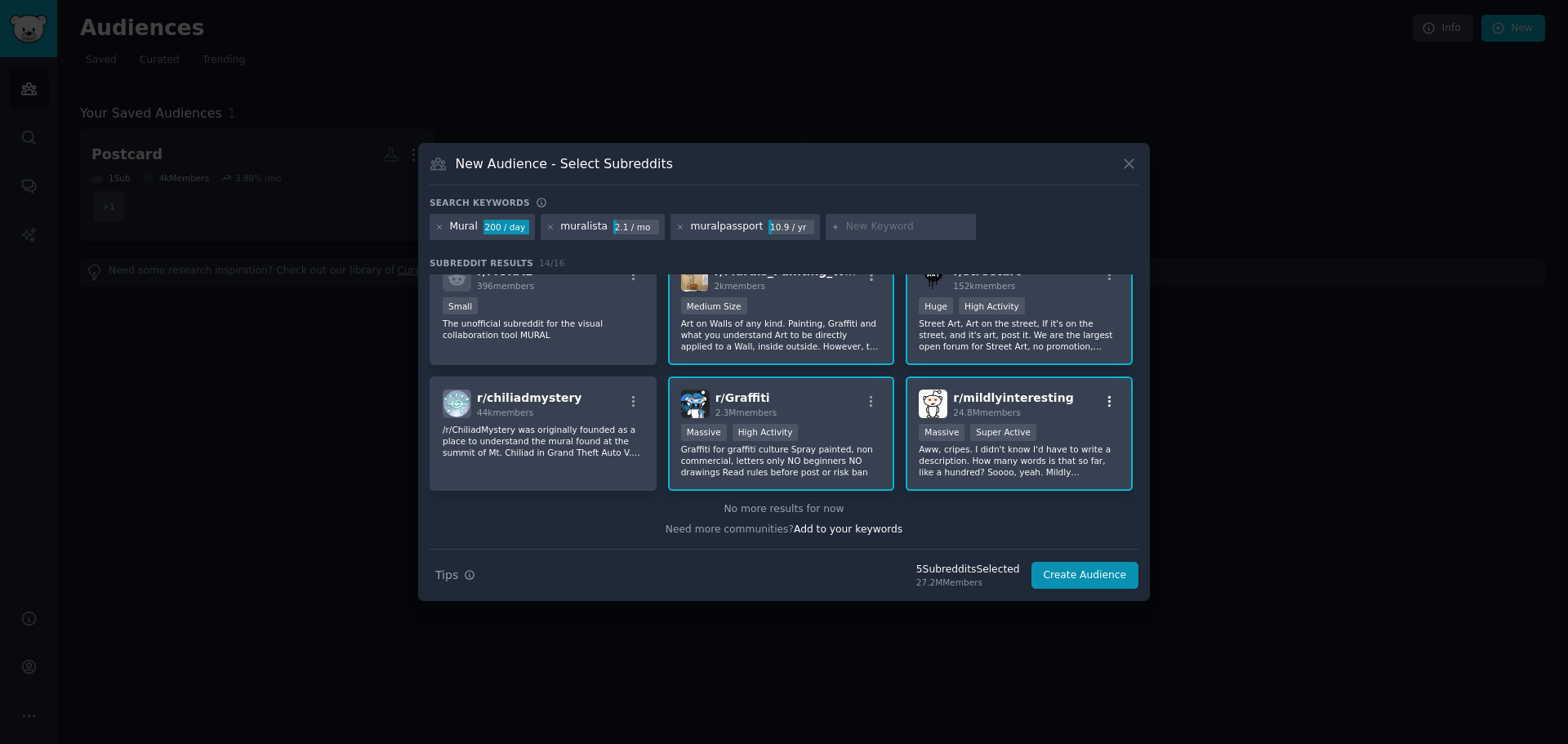
click at [1110, 406] on icon "button" at bounding box center [1110, 402] width 15 height 15
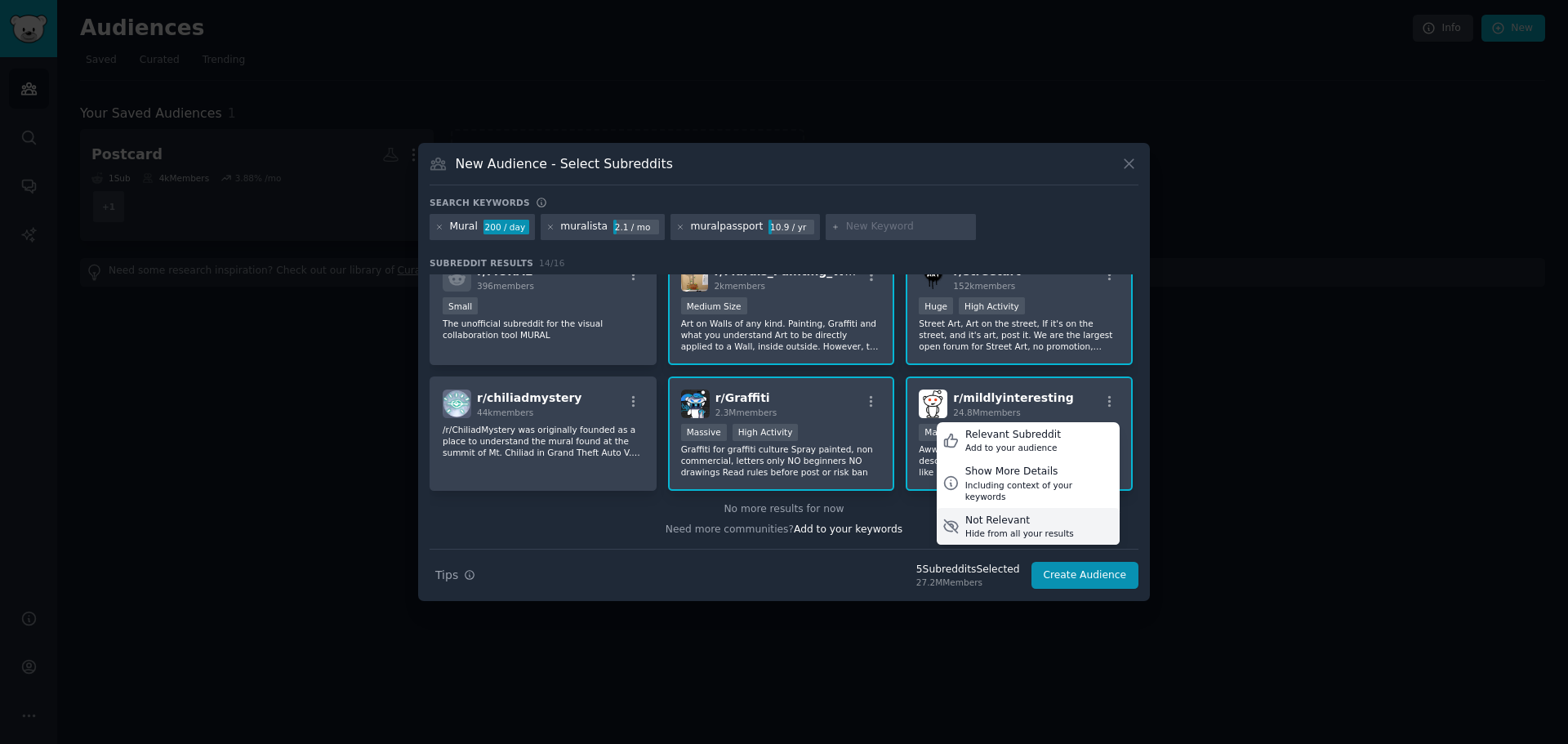
click at [998, 527] on div "Not Relevant Hide from all your results" at bounding box center [1028, 526] width 183 height 38
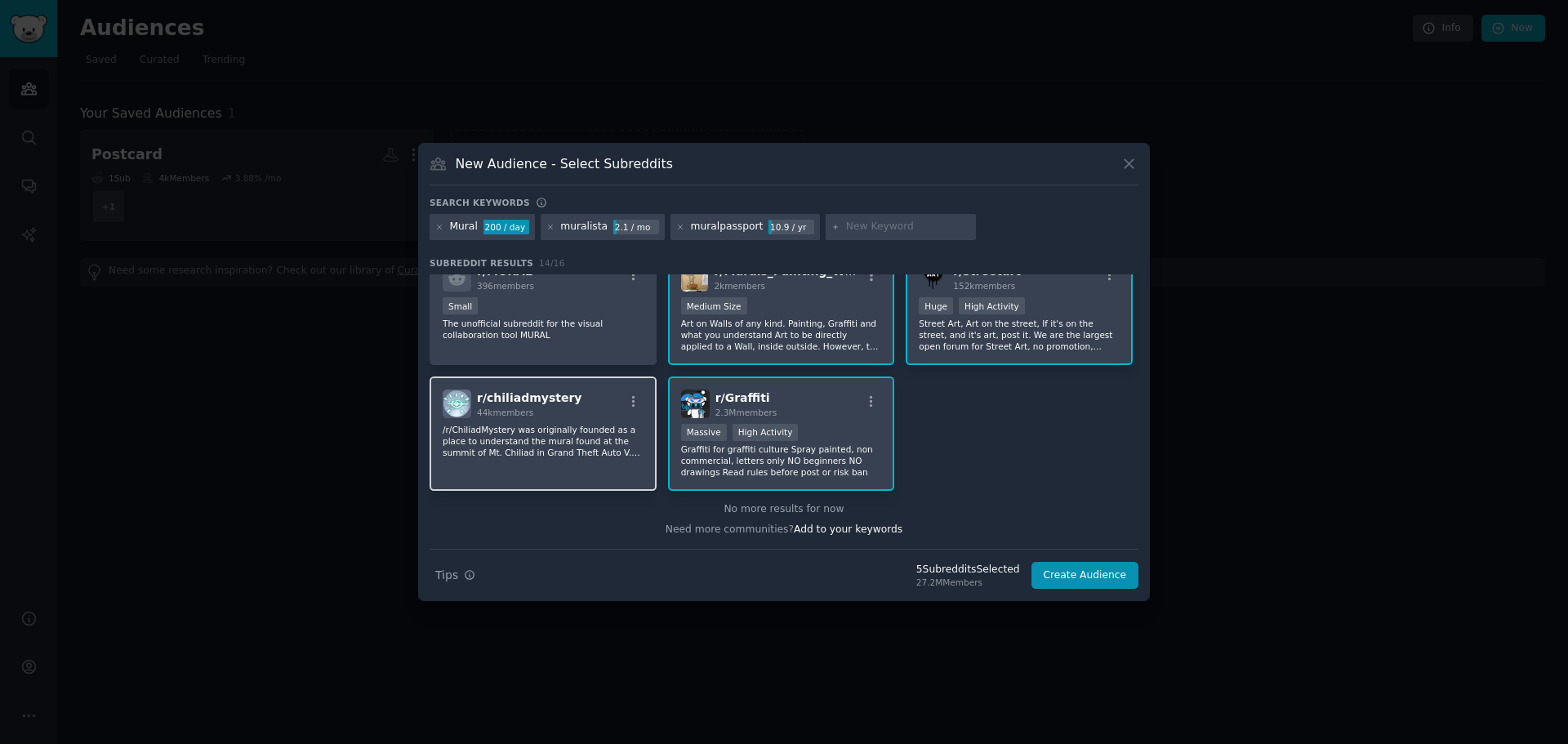
click at [636, 392] on div "r/ chiliadmystery 44k members" at bounding box center [543, 404] width 201 height 28
click at [628, 395] on icon "button" at bounding box center [633, 402] width 15 height 15
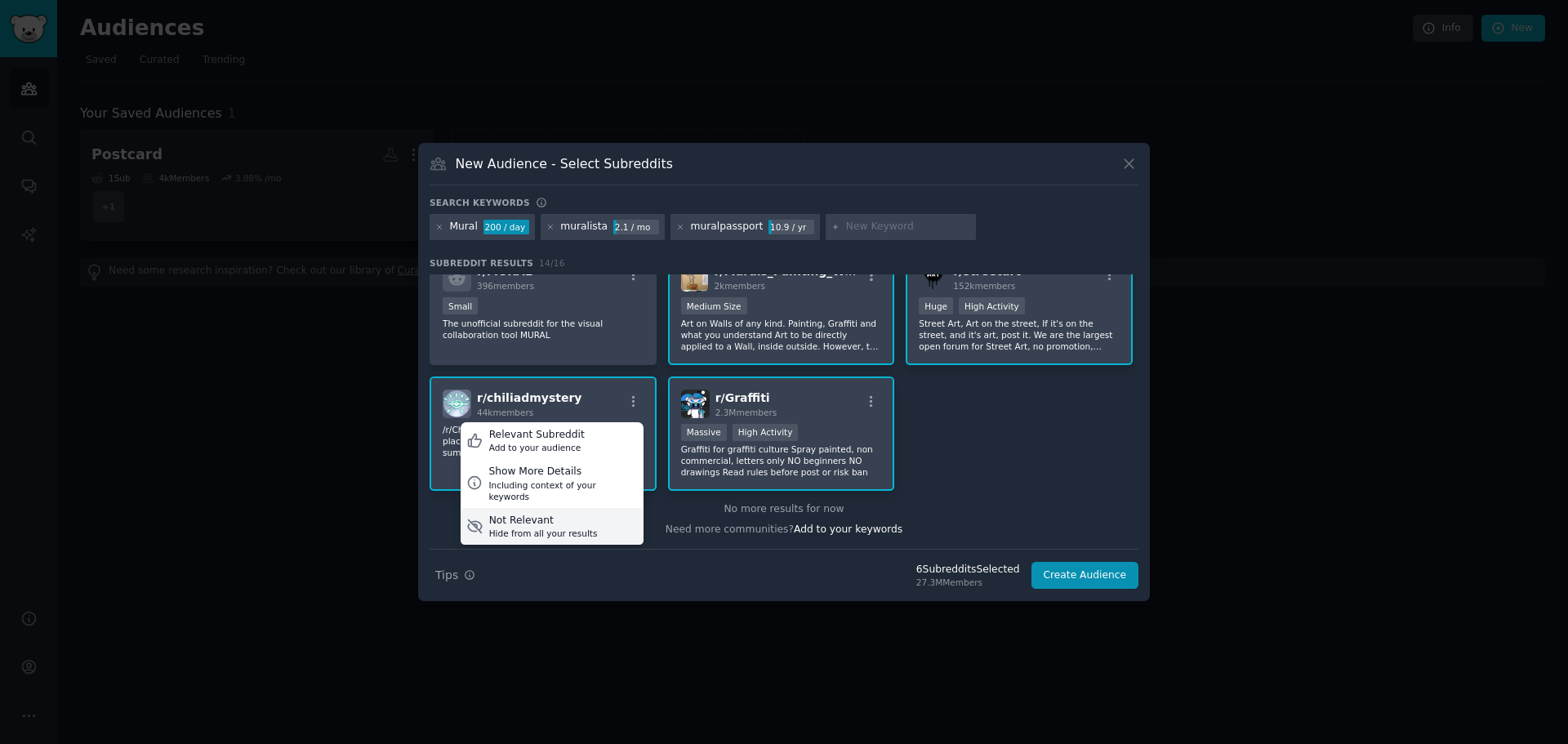
click at [527, 514] on div "Not Relevant" at bounding box center [544, 520] width 109 height 15
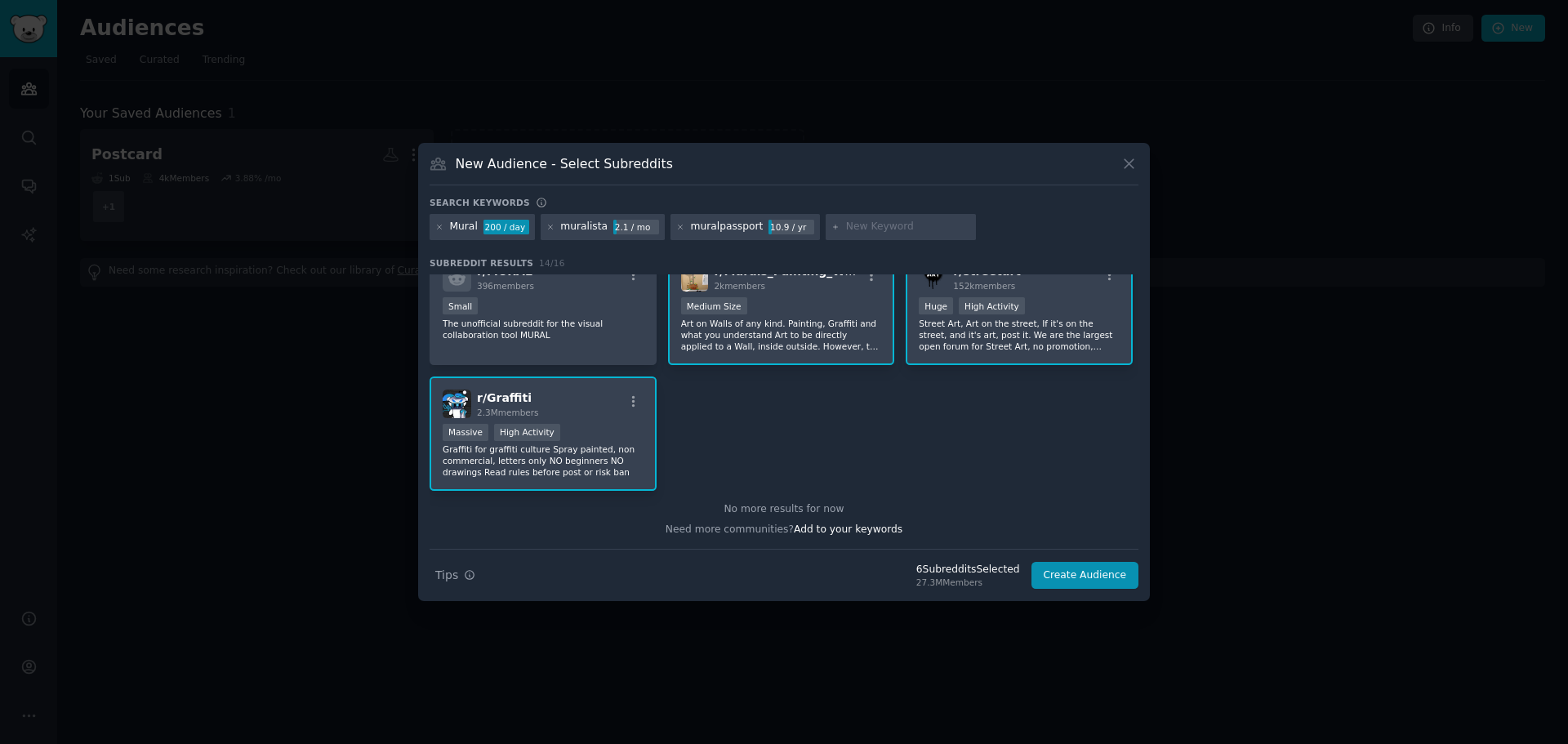
scroll to position [69, 0]
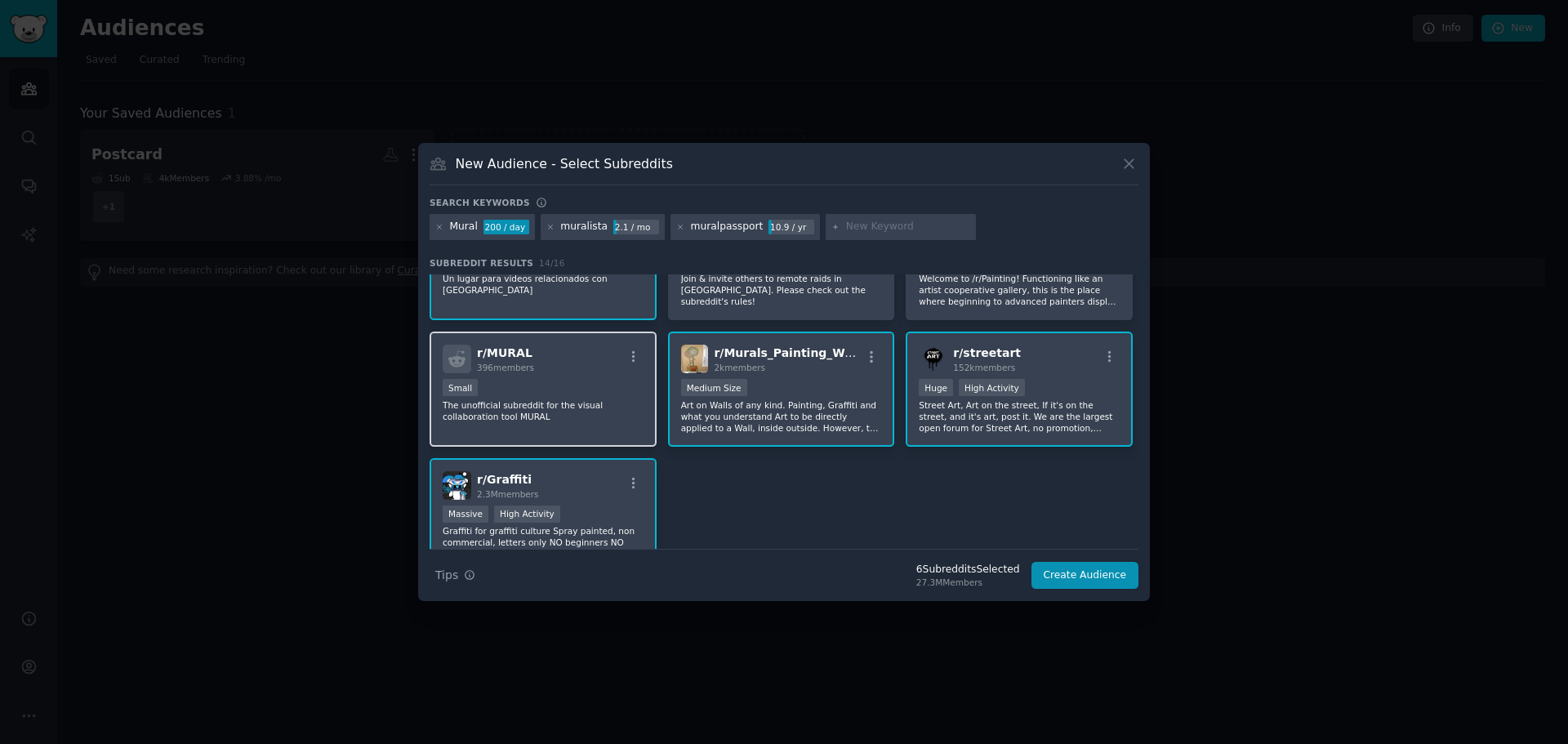
click at [627, 344] on div "r/ MURAL 396 members" at bounding box center [543, 358] width 201 height 28
click at [634, 357] on icon "button" at bounding box center [633, 356] width 15 height 15
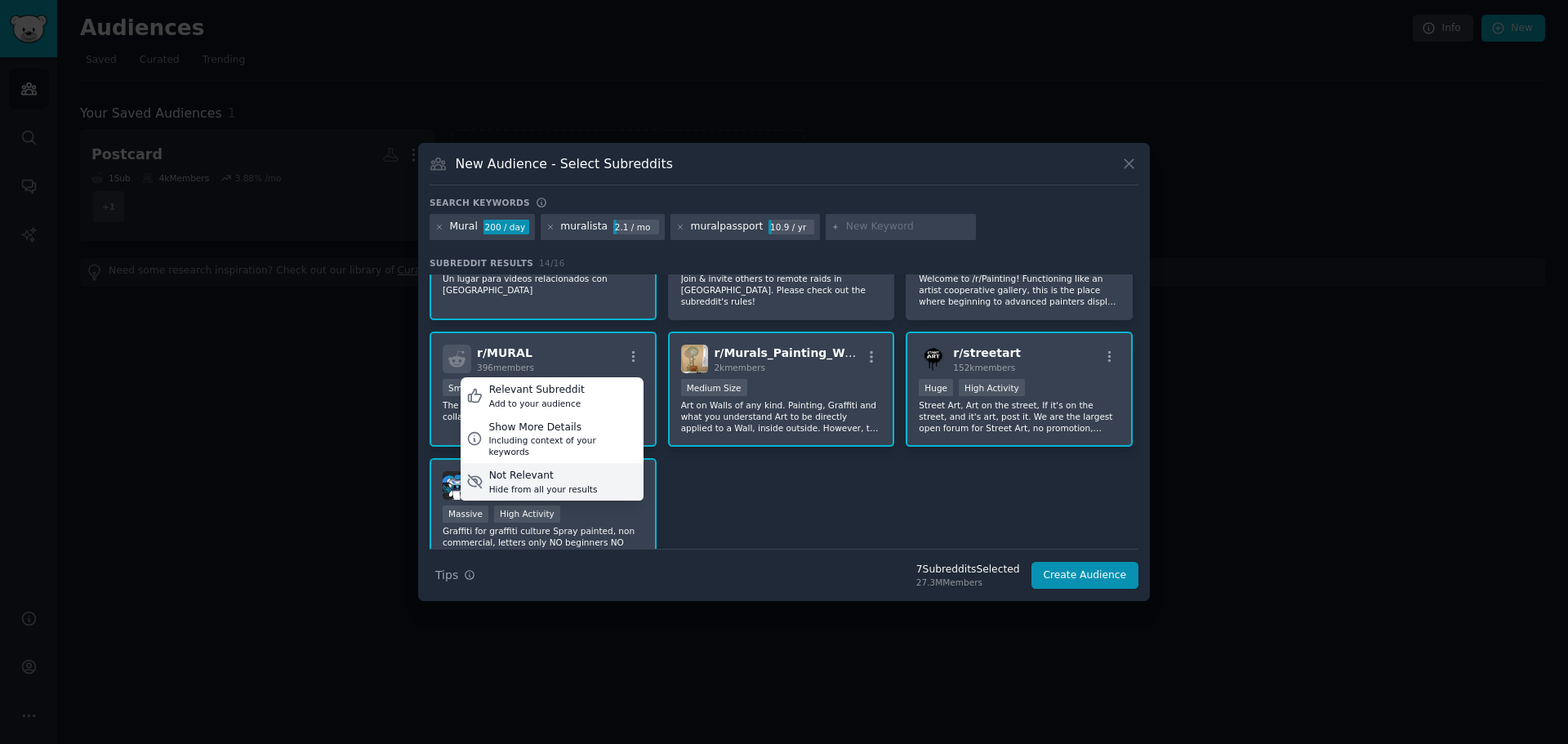
click at [522, 469] on div "Not Relevant" at bounding box center [544, 476] width 109 height 15
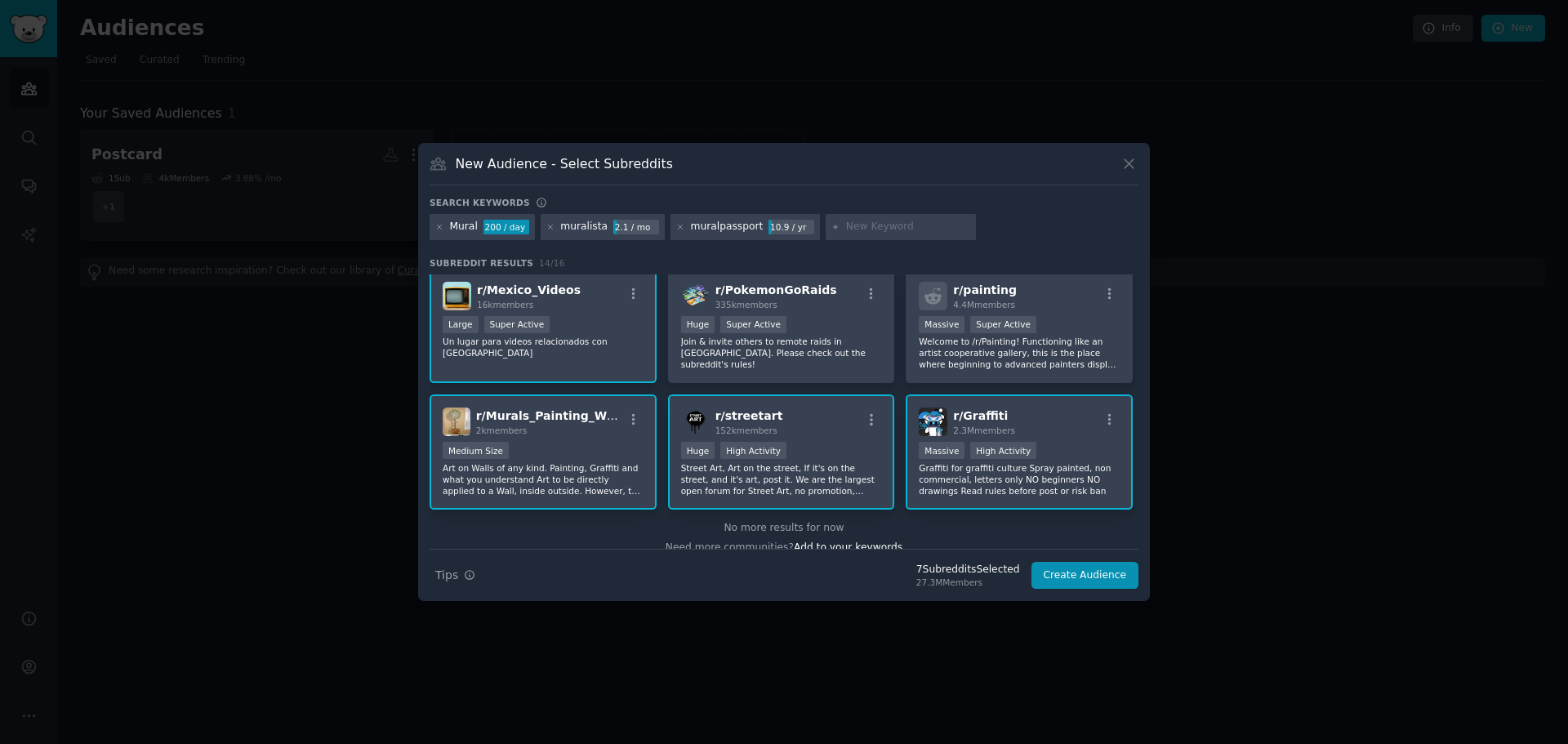
scroll to position [0, 0]
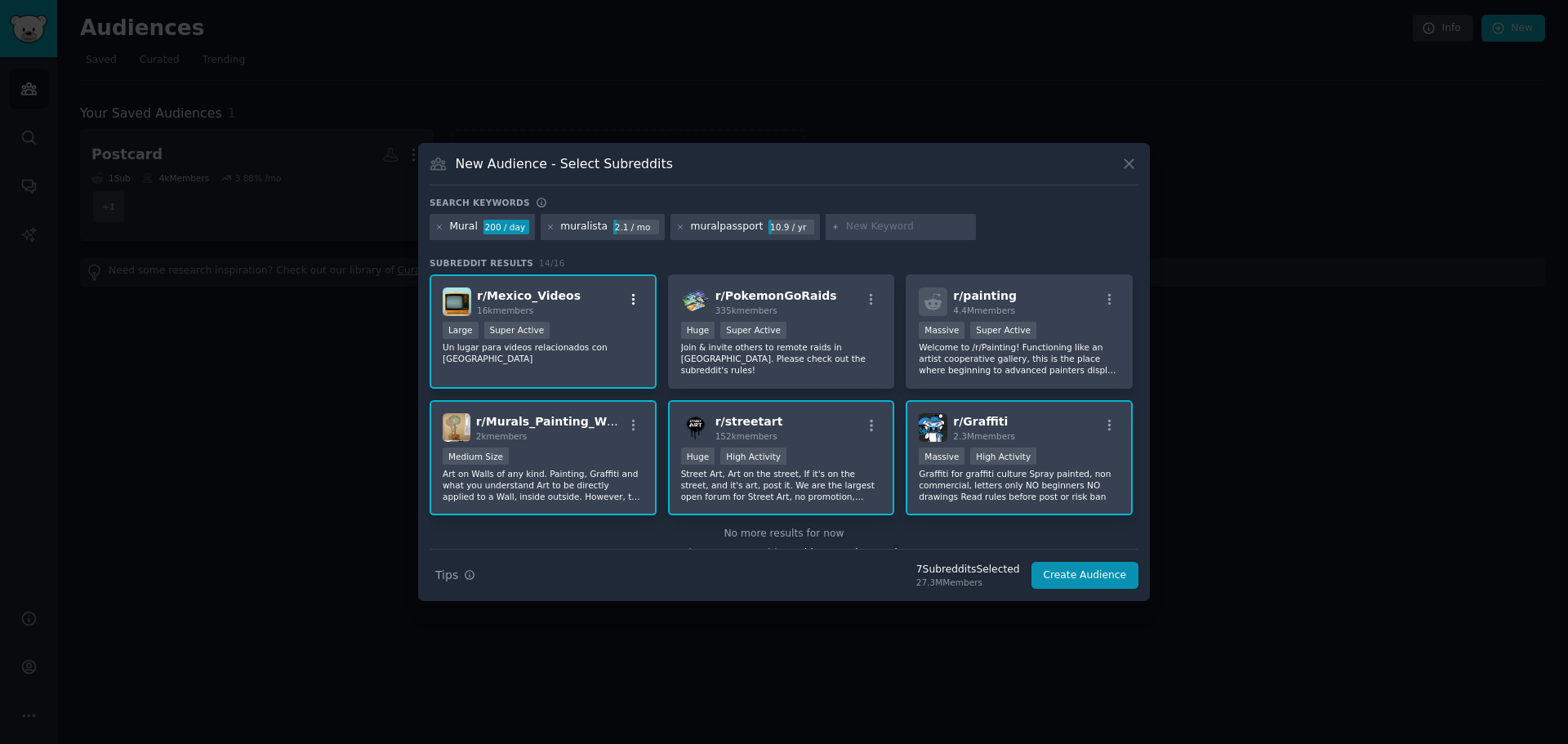
click at [632, 297] on icon "button" at bounding box center [633, 299] width 3 height 12
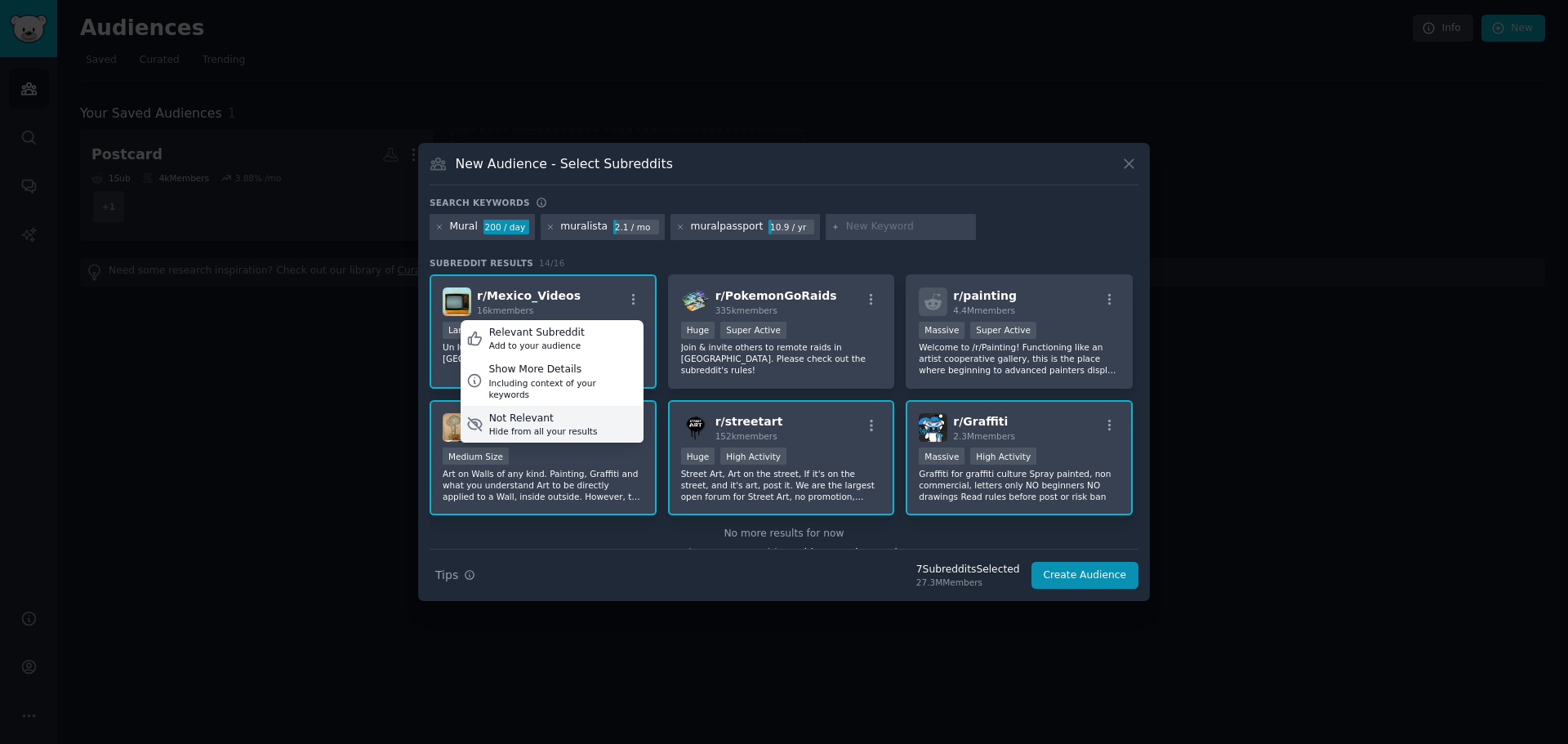
click at [573, 426] on div "Hide from all your results" at bounding box center [544, 432] width 109 height 12
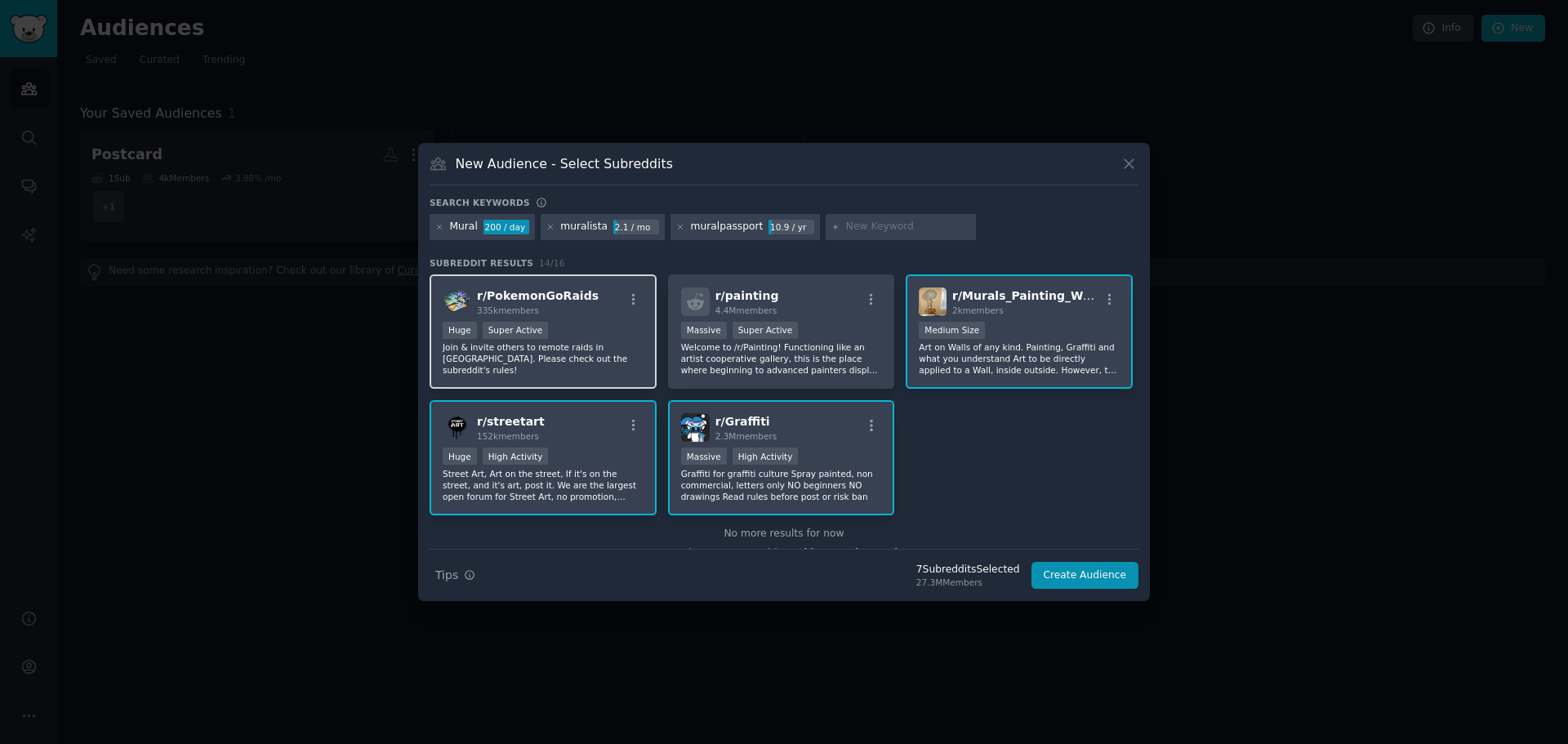
click at [632, 290] on div "r/ PokemonGoRaids 335k members" at bounding box center [543, 301] width 201 height 28
click at [626, 299] on icon "button" at bounding box center [633, 300] width 15 height 15
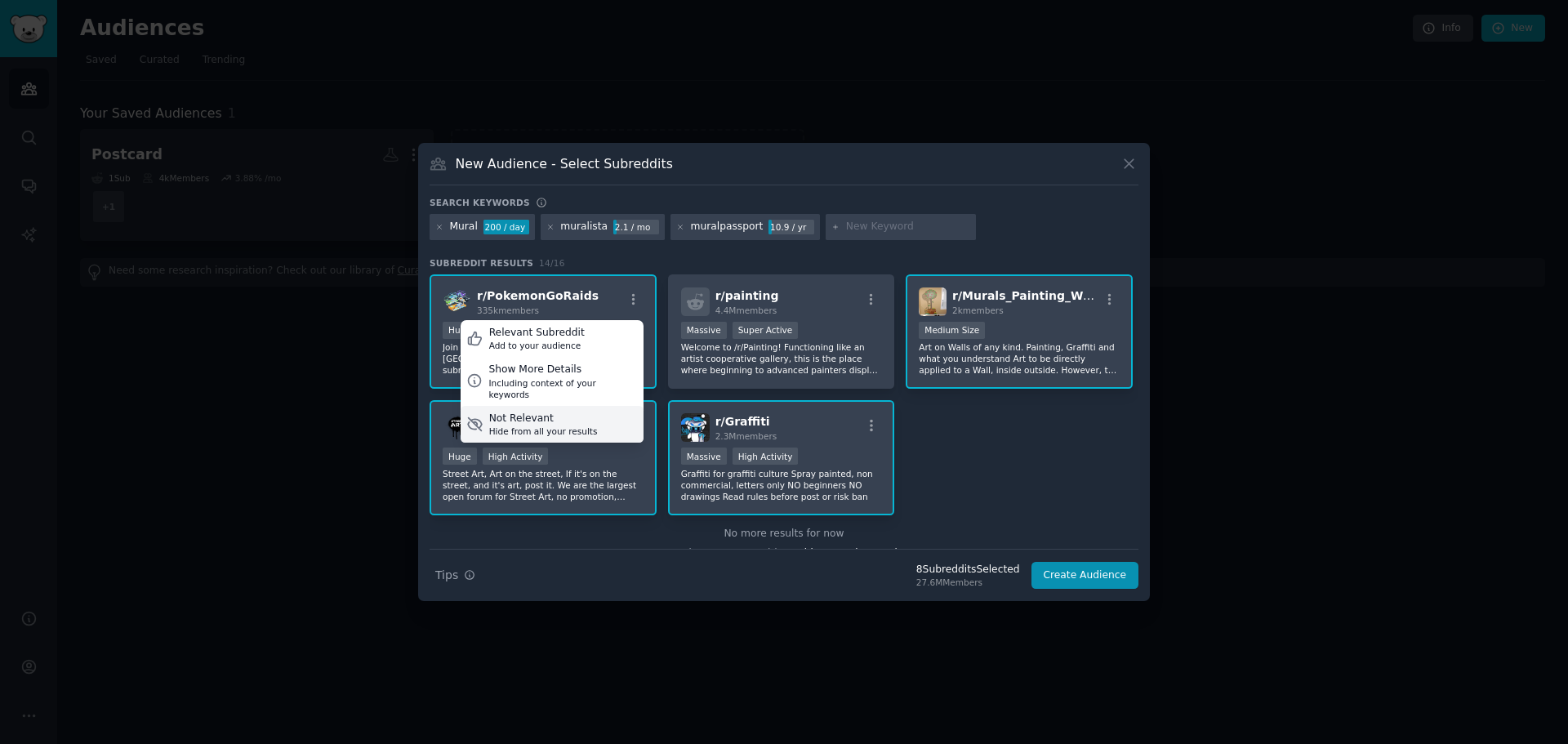
click at [532, 426] on div "Hide from all your results" at bounding box center [544, 432] width 109 height 12
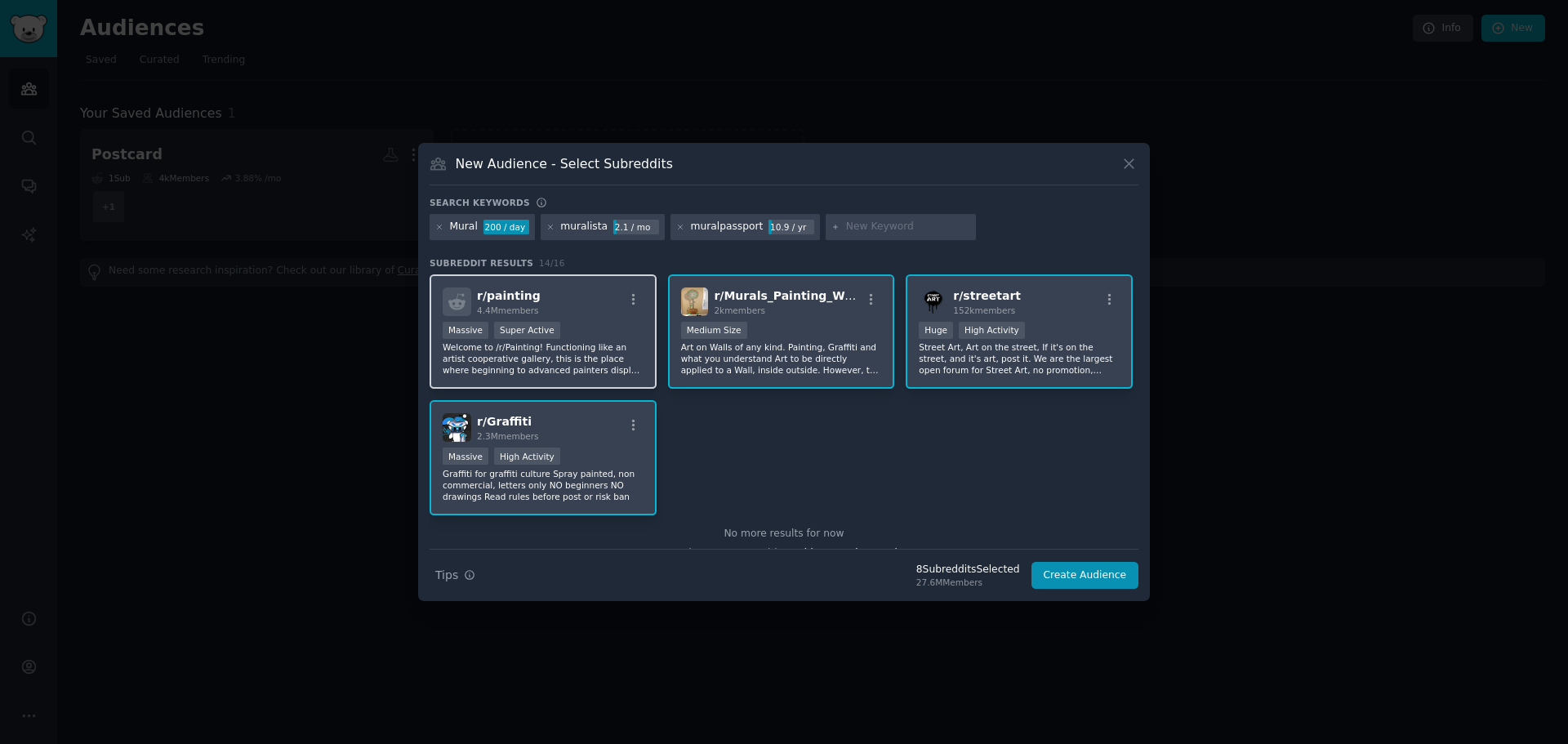
click at [601, 329] on div "Massive Super Active" at bounding box center [543, 332] width 201 height 20
click at [598, 230] on div "muralista" at bounding box center [584, 227] width 48 height 15
click at [549, 228] on icon at bounding box center [550, 227] width 4 height 4
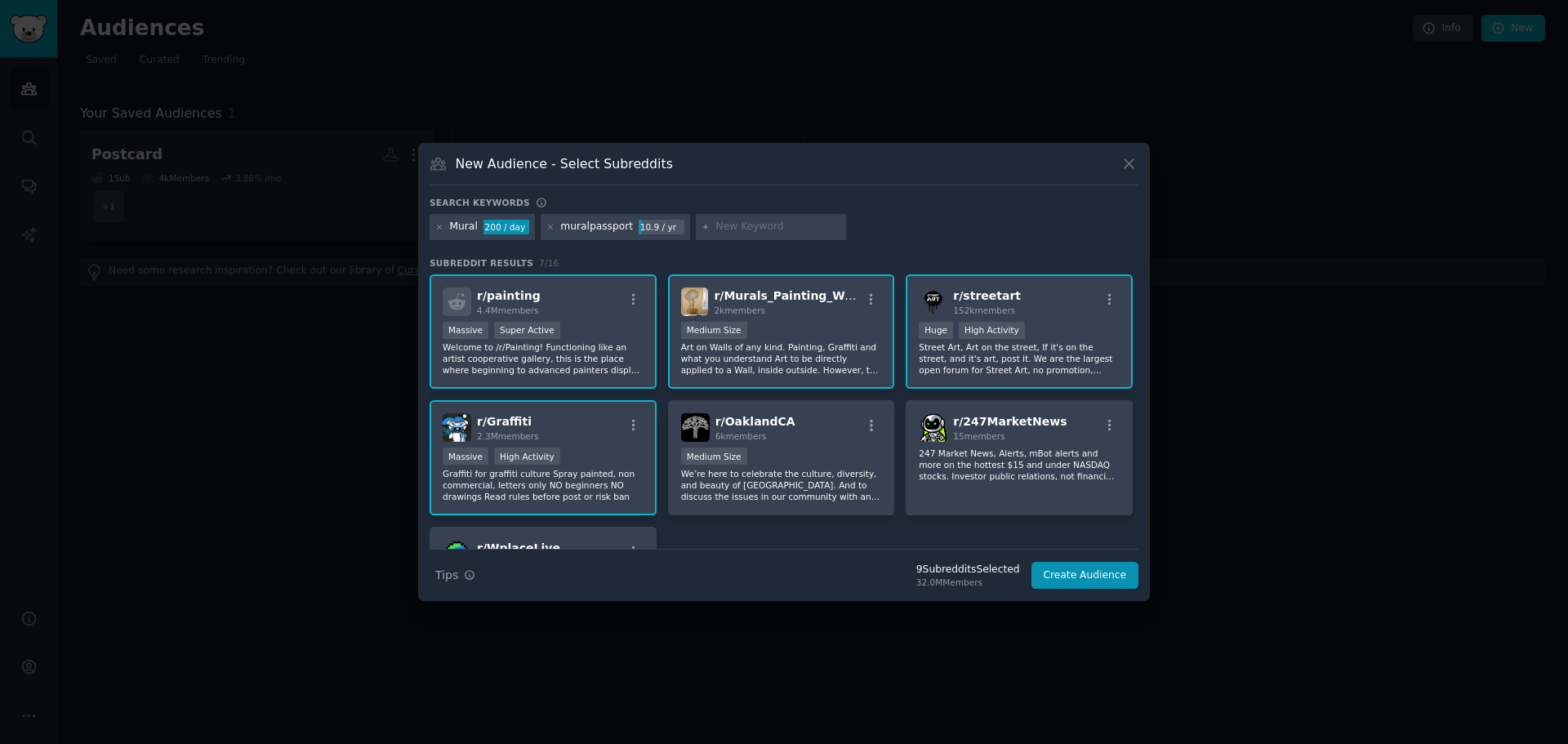
click at [746, 231] on input "text" at bounding box center [778, 227] width 125 height 15
type input "muralist"
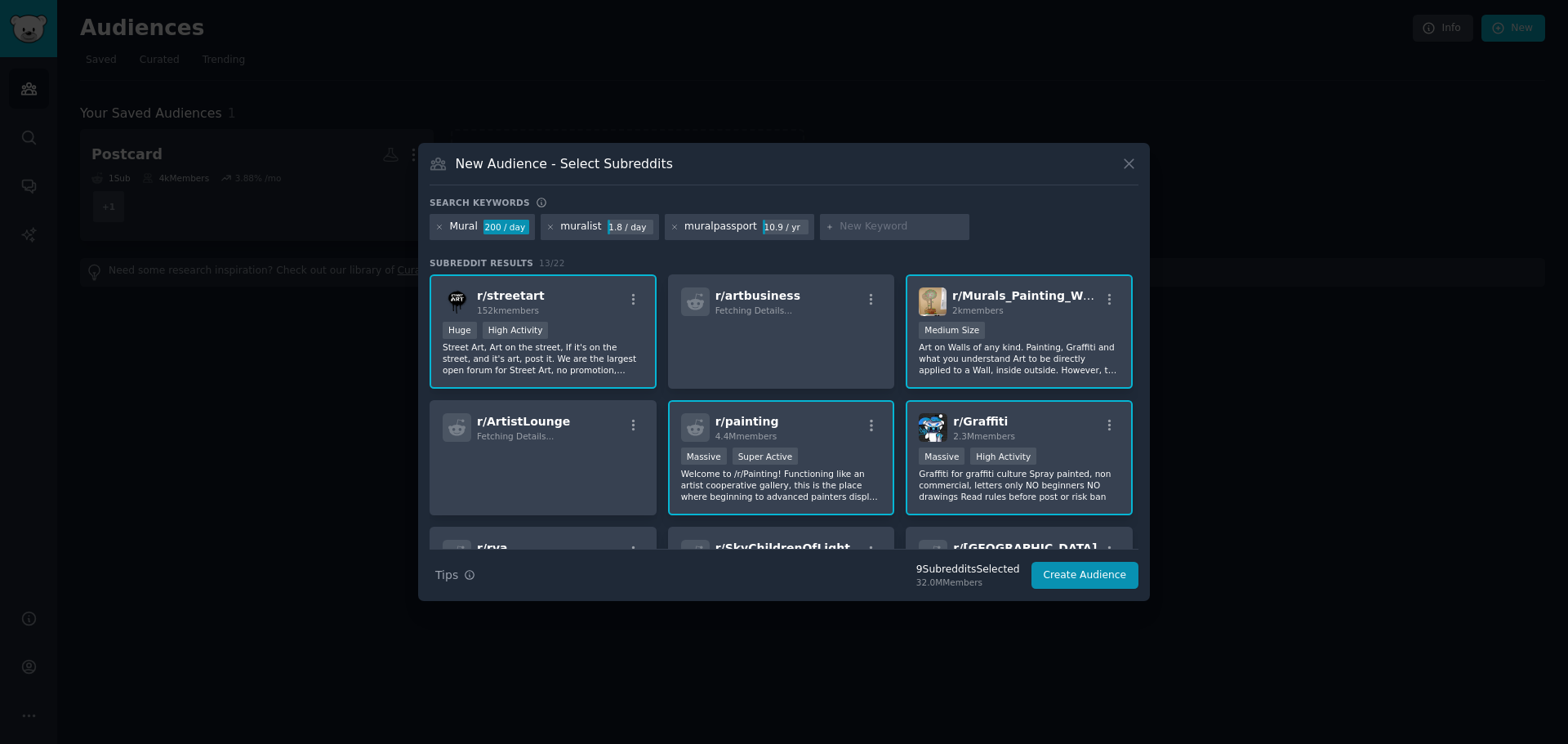
click at [867, 426] on icon "button" at bounding box center [871, 425] width 15 height 15
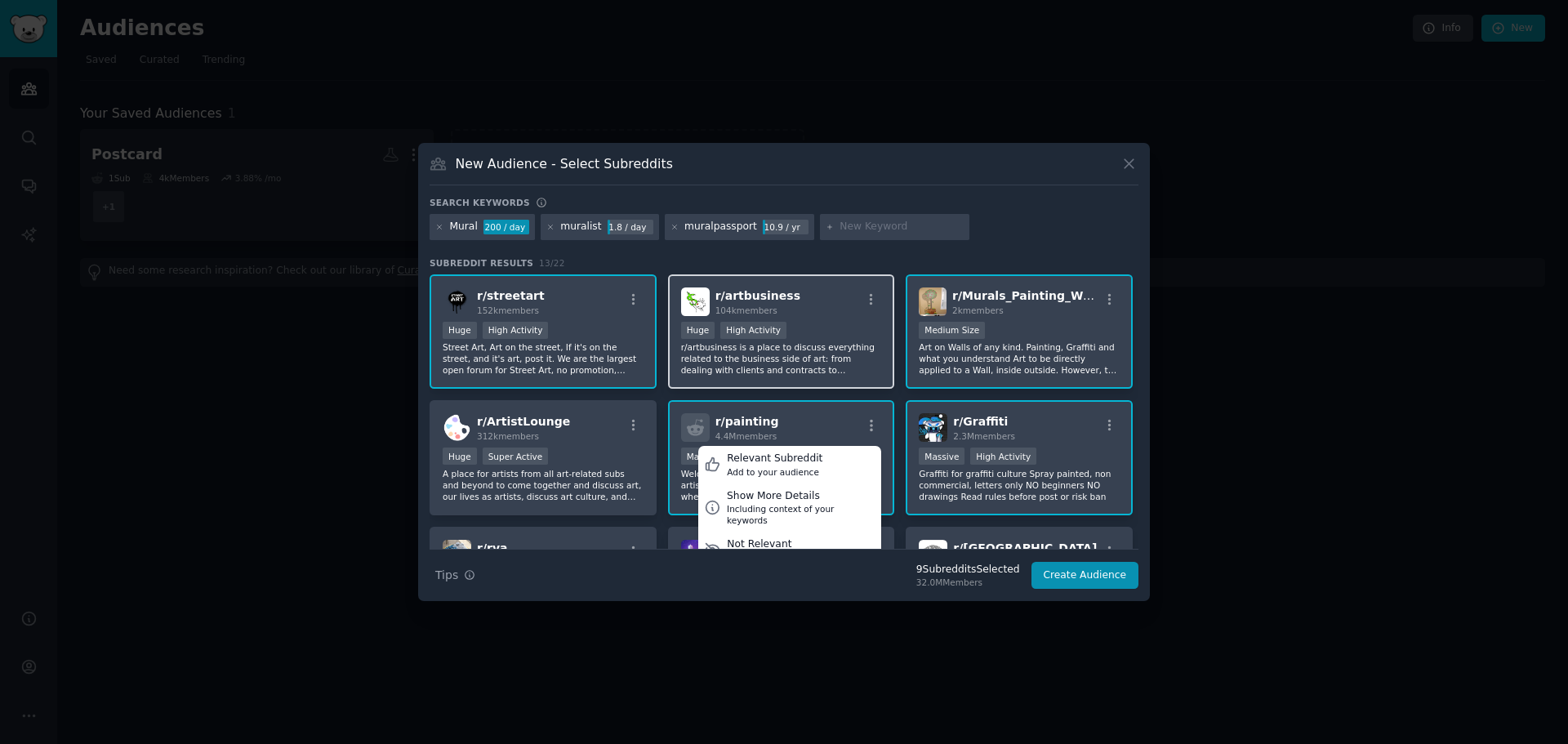
click at [730, 358] on p "r/artbusiness is a place to discuss everything related to the business side of …" at bounding box center [781, 358] width 201 height 34
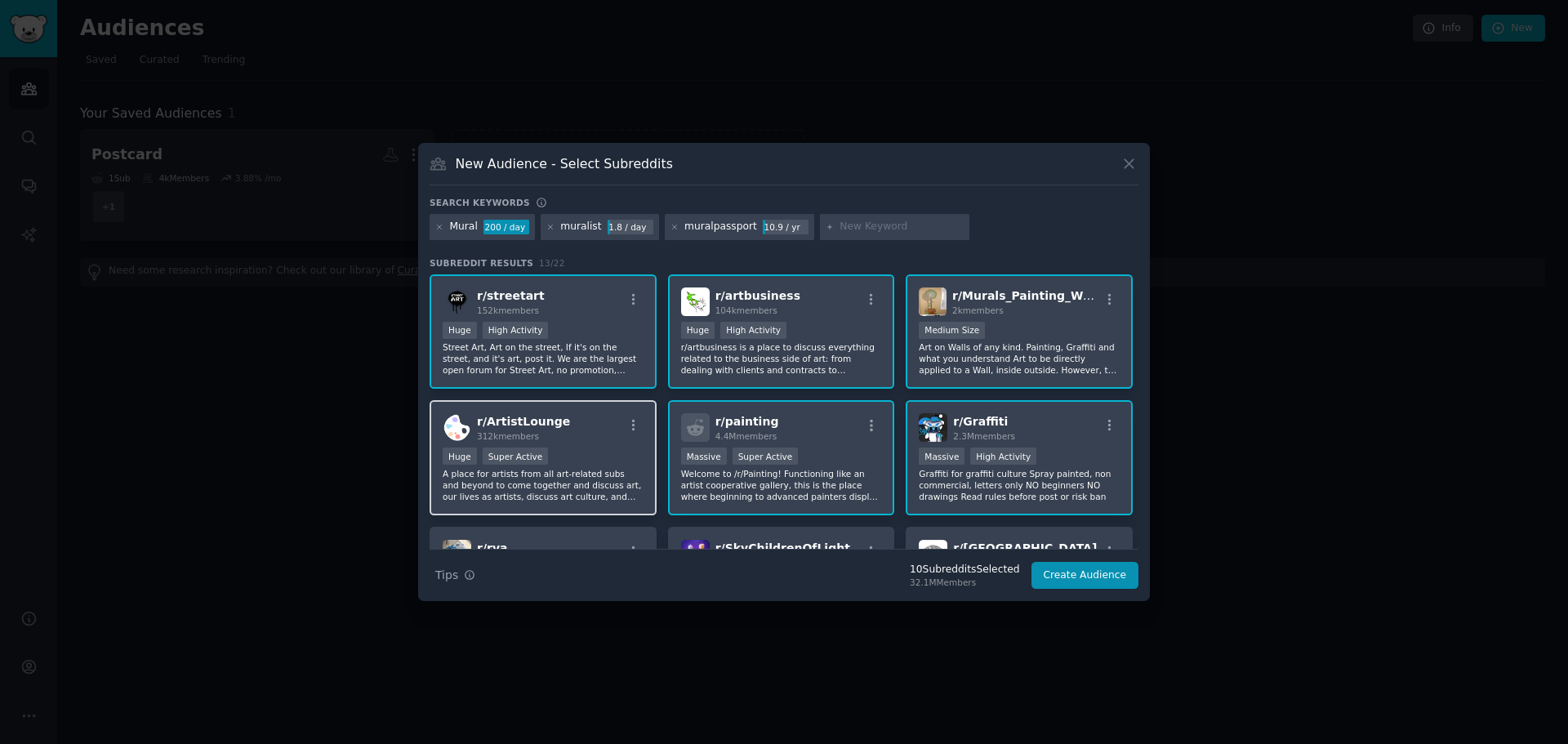
click at [571, 428] on div "r/ ArtistLounge 312k members" at bounding box center [543, 427] width 201 height 28
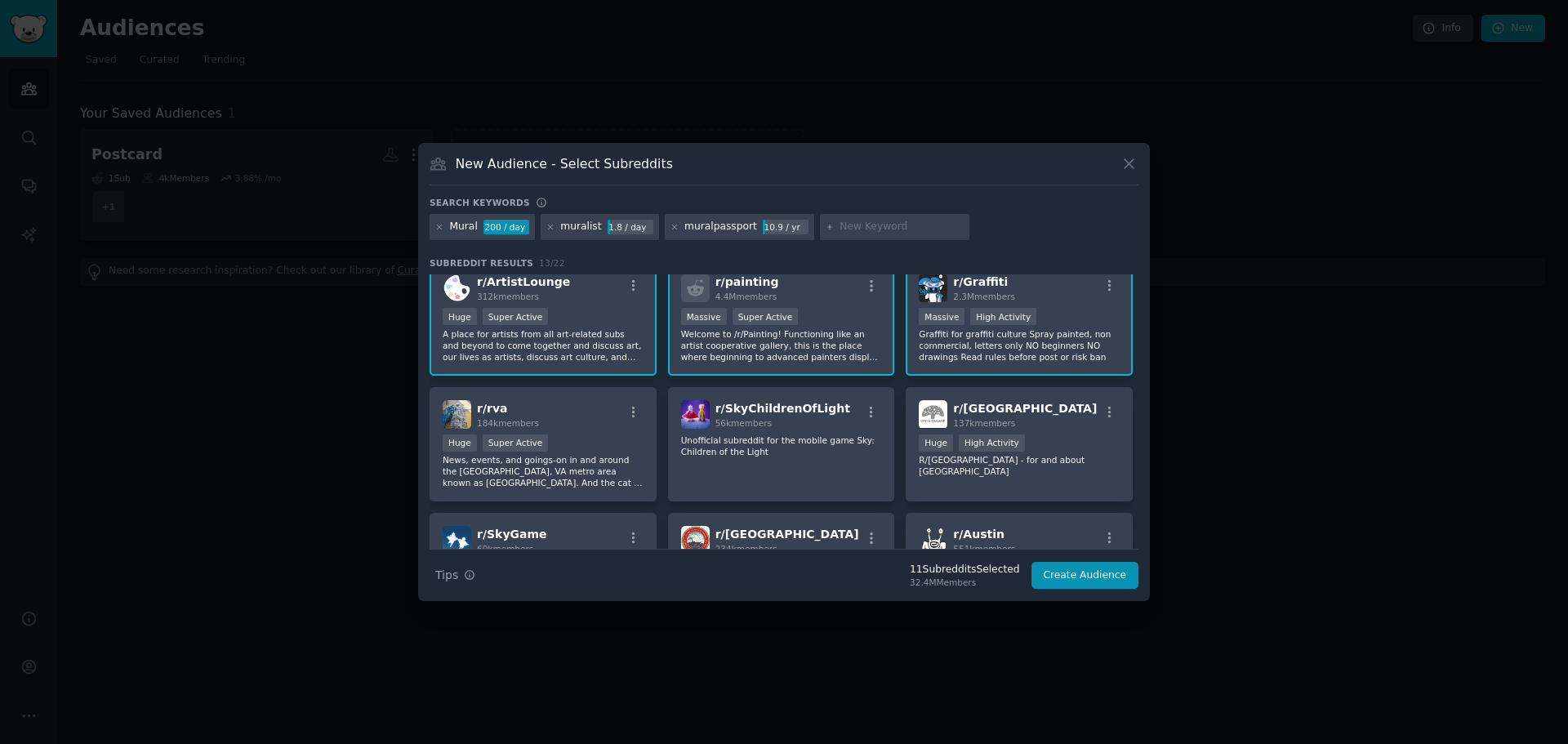
scroll to position [163, 0]
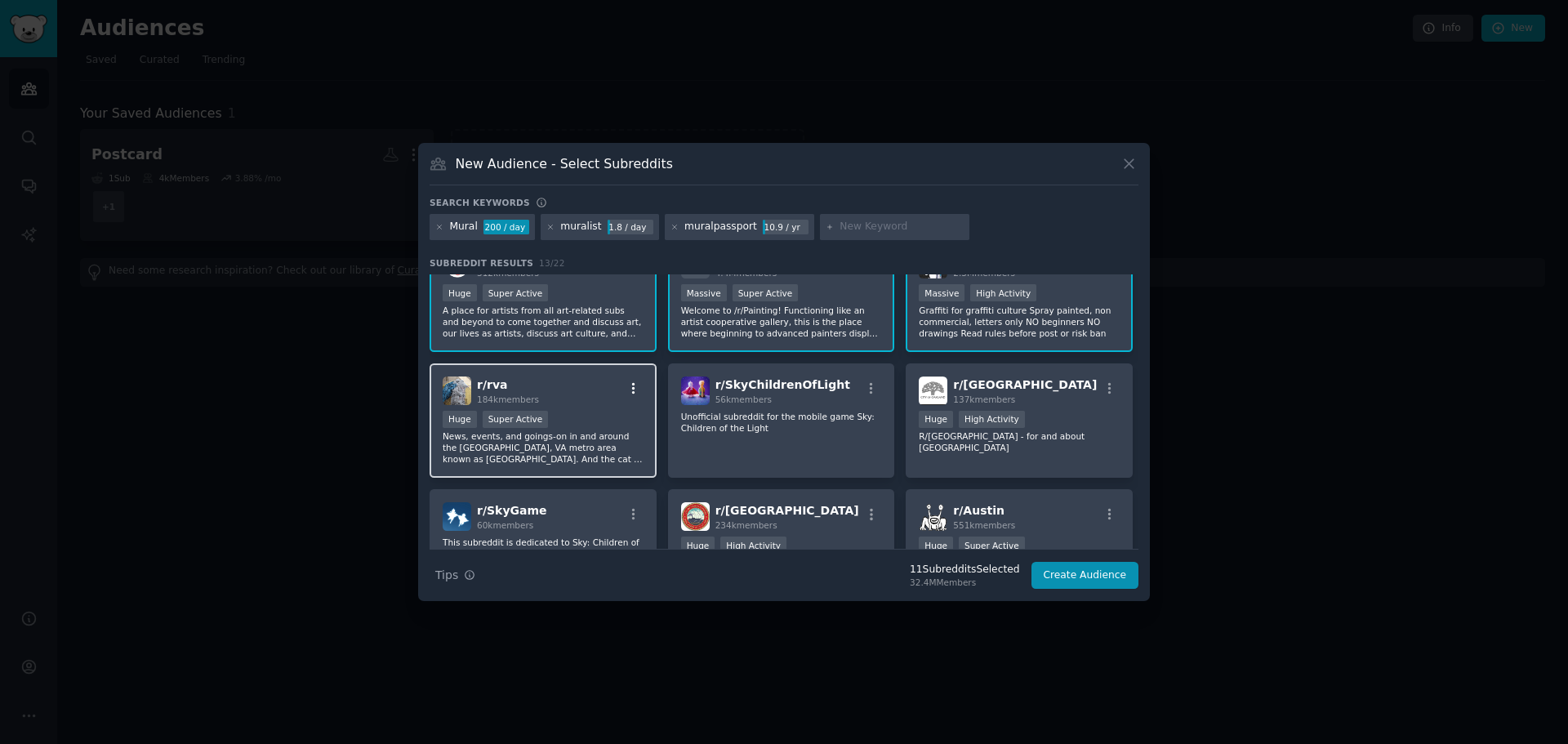
click at [636, 395] on icon "button" at bounding box center [633, 388] width 15 height 15
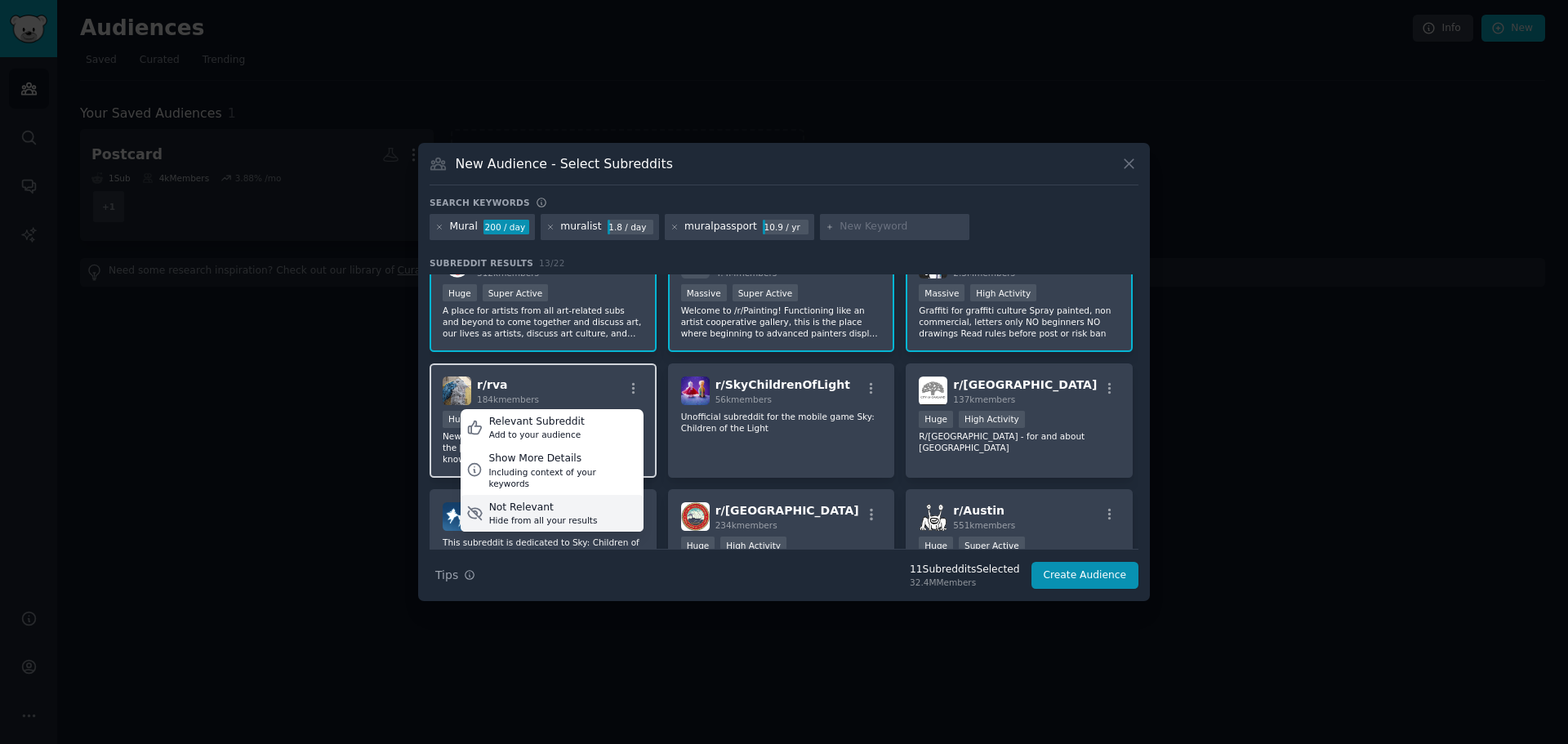
click at [547, 501] on div "Not Relevant" at bounding box center [544, 508] width 109 height 15
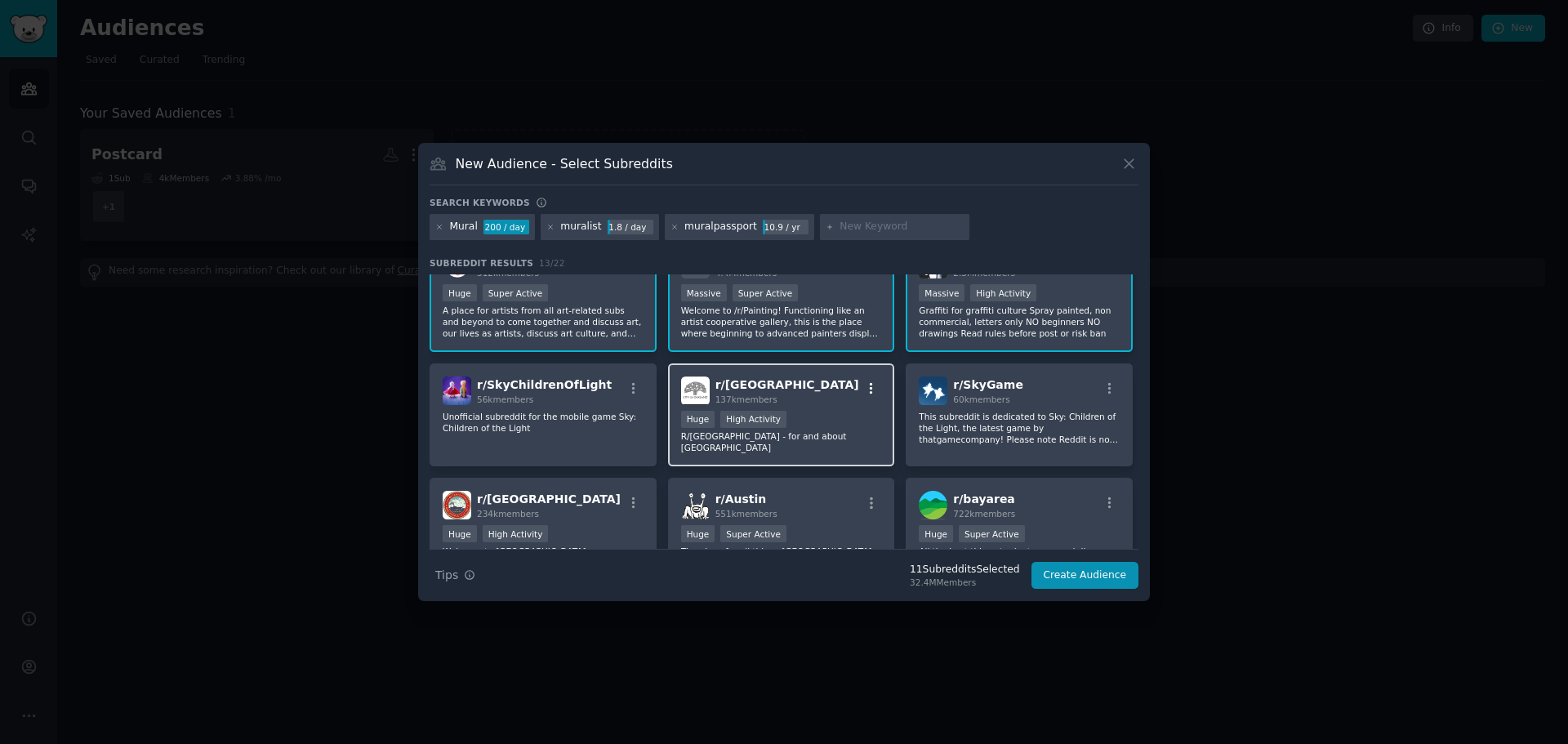
click at [864, 381] on icon "button" at bounding box center [871, 388] width 15 height 15
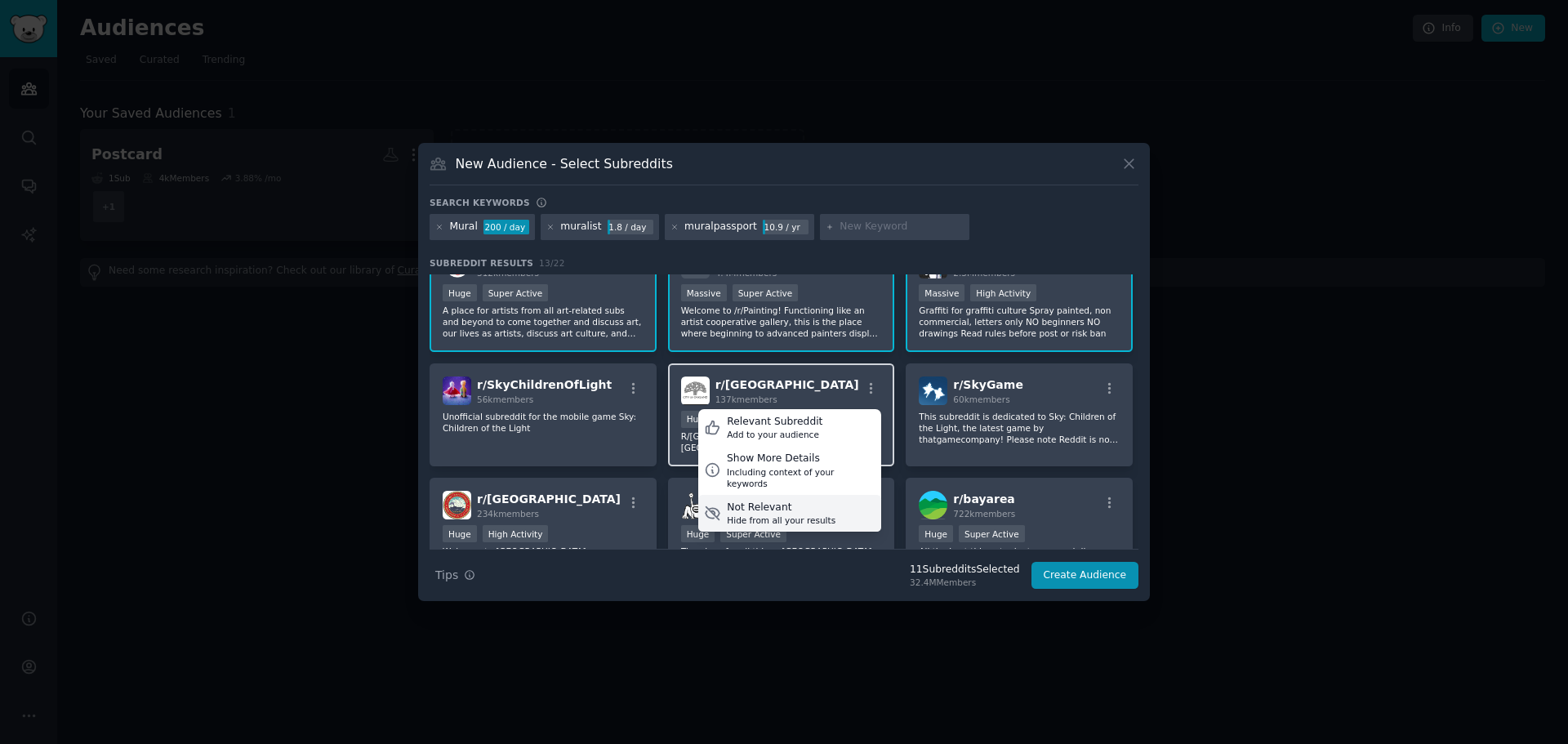
click at [752, 514] on div "Hide from all your results" at bounding box center [781, 520] width 109 height 12
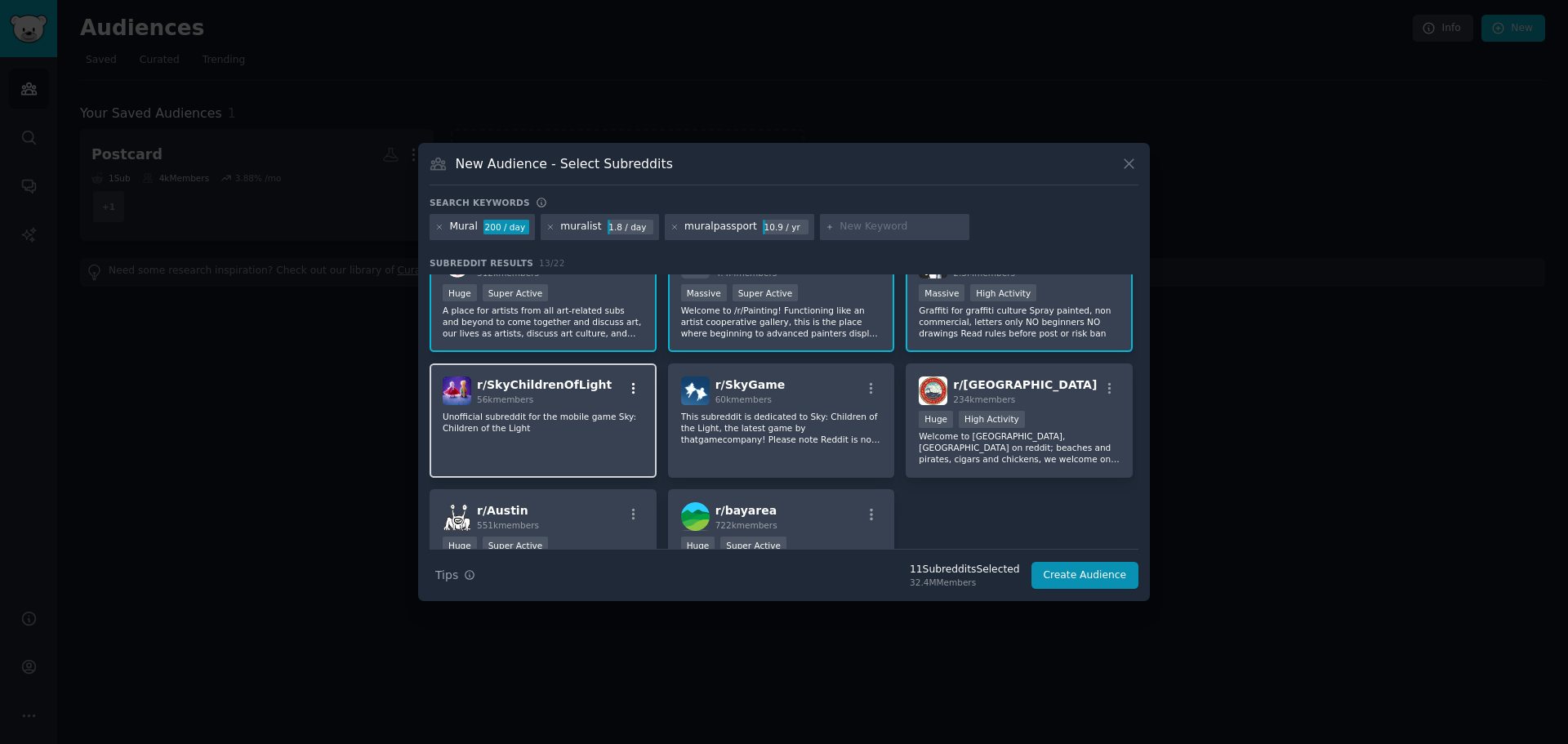
click at [632, 385] on icon "button" at bounding box center [633, 388] width 3 height 12
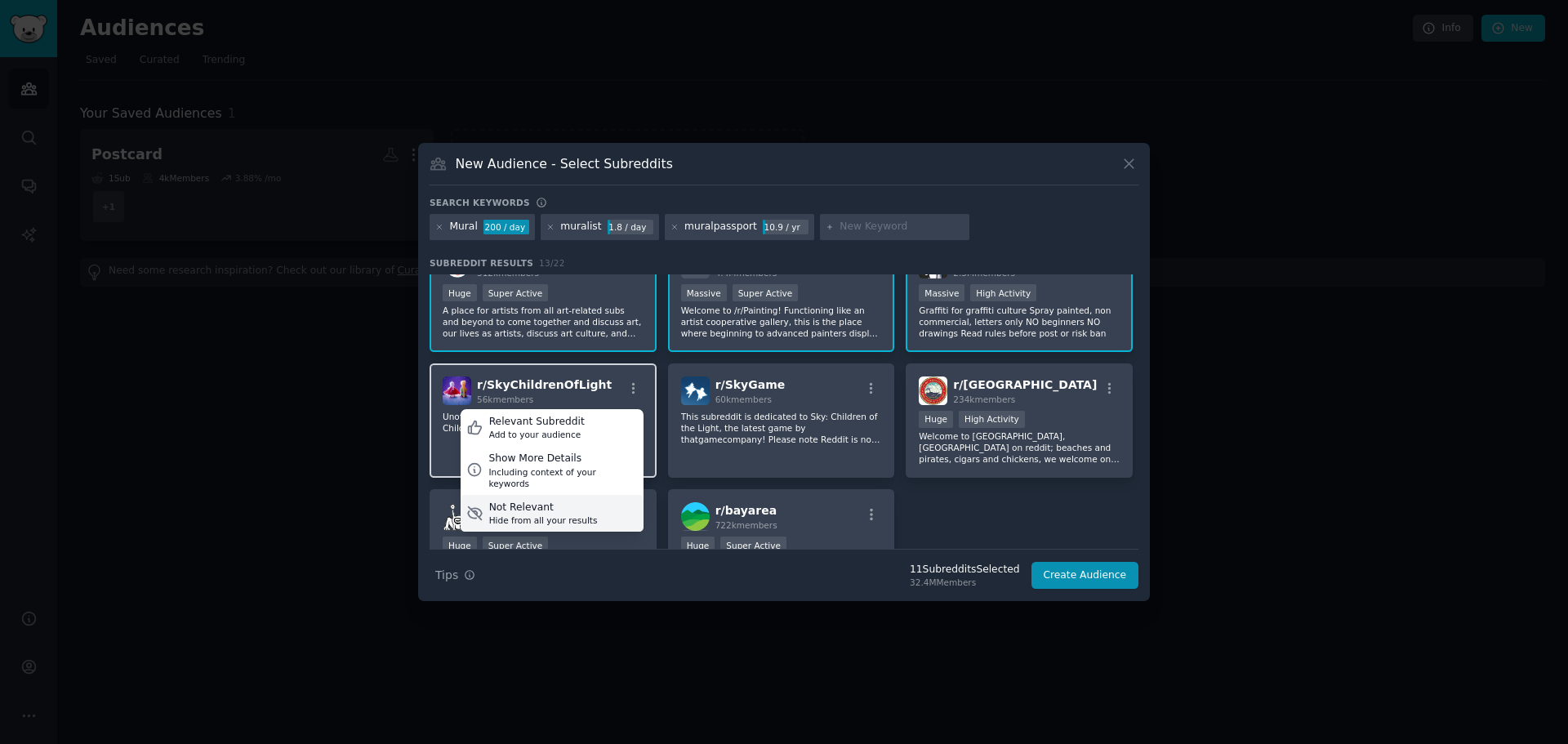
click at [566, 514] on div "Hide from all your results" at bounding box center [544, 520] width 109 height 12
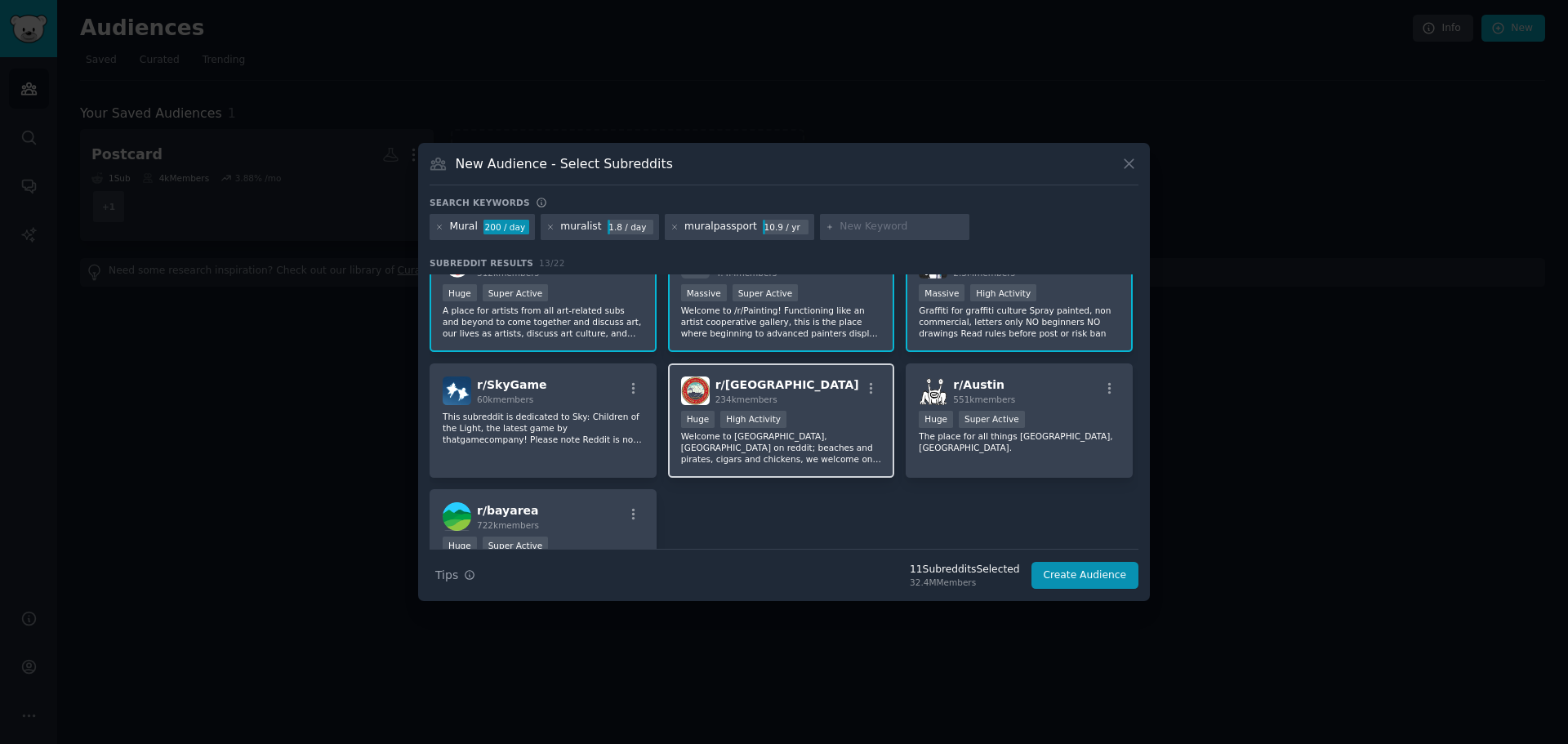
click at [866, 374] on div "r/ tampa 234k members Huge High Activity Welcome to [GEOGRAPHIC_DATA], [GEOGRAP…" at bounding box center [781, 421] width 227 height 115
click at [870, 390] on icon "button" at bounding box center [871, 388] width 3 height 12
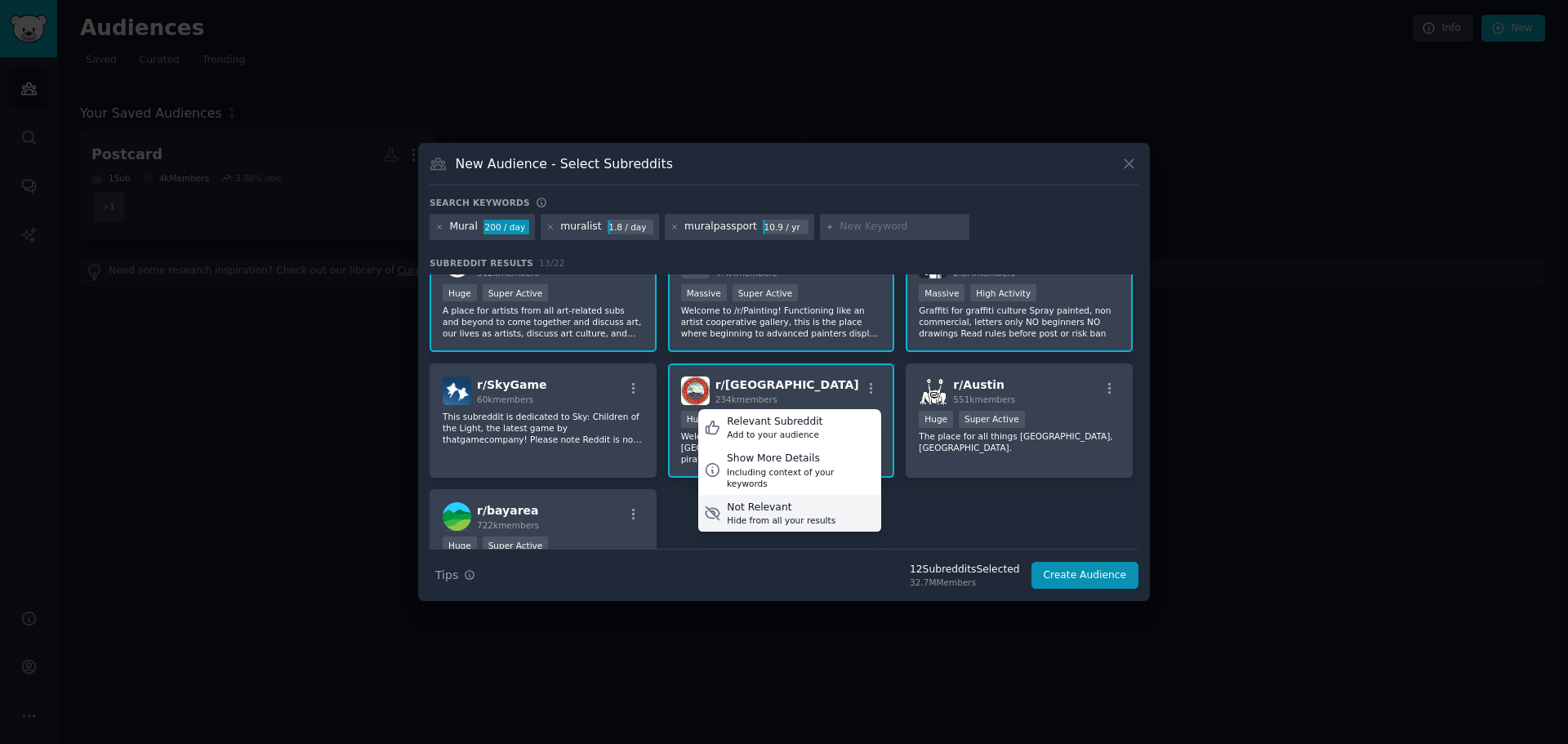
click at [808, 514] on div "Hide from all your results" at bounding box center [781, 520] width 109 height 12
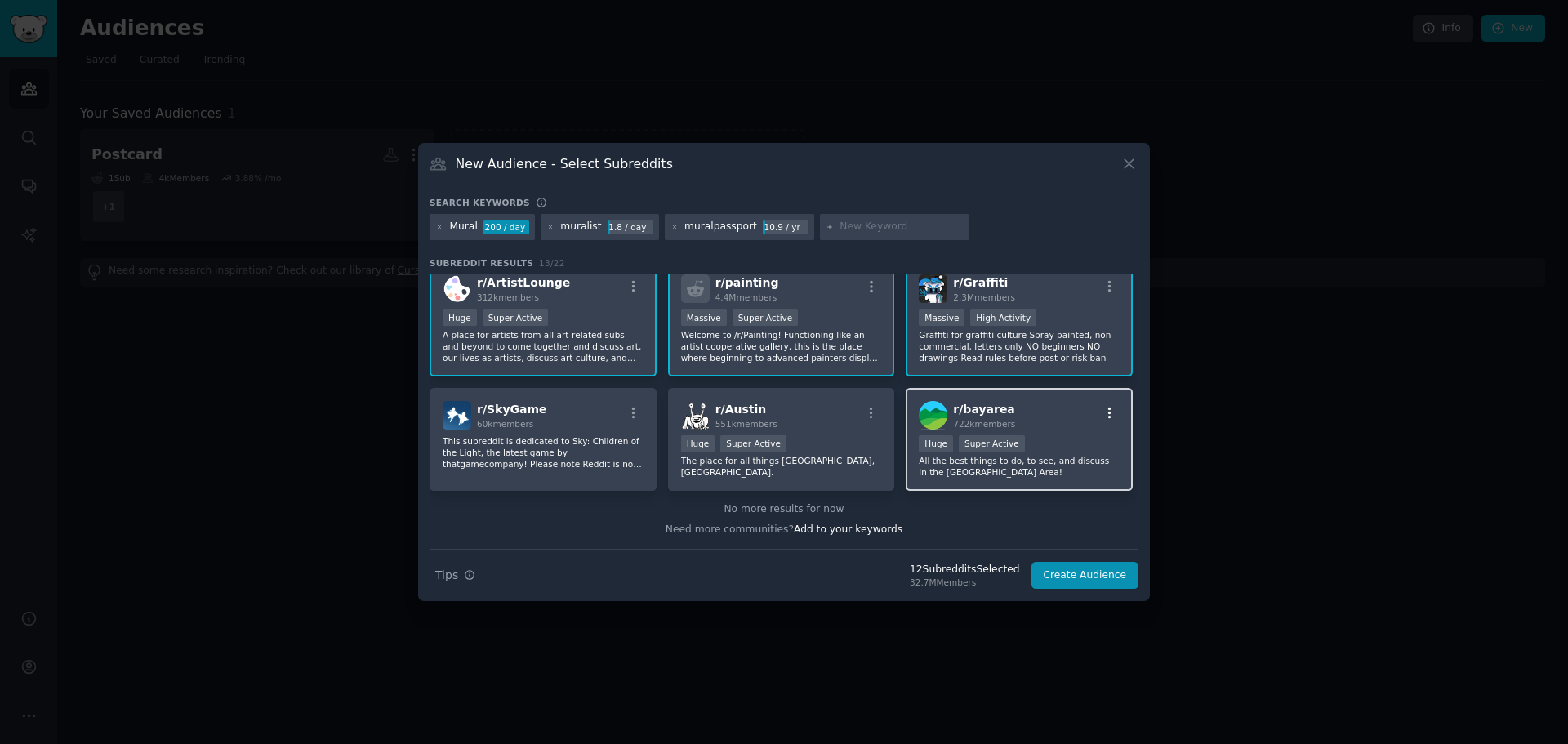
click at [1103, 408] on icon "button" at bounding box center [1110, 412] width 15 height 15
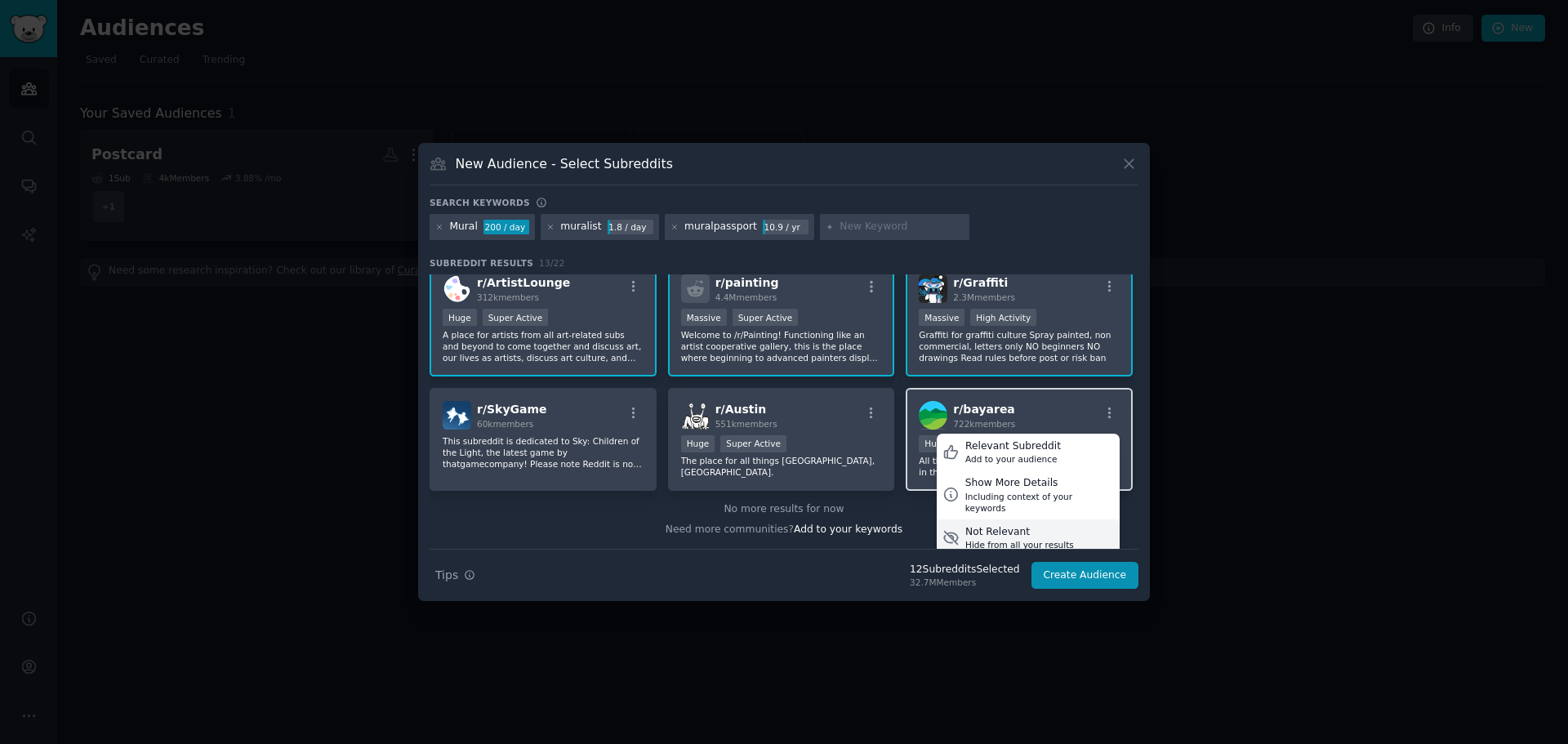
click at [970, 525] on div "Not Relevant" at bounding box center [1020, 532] width 109 height 15
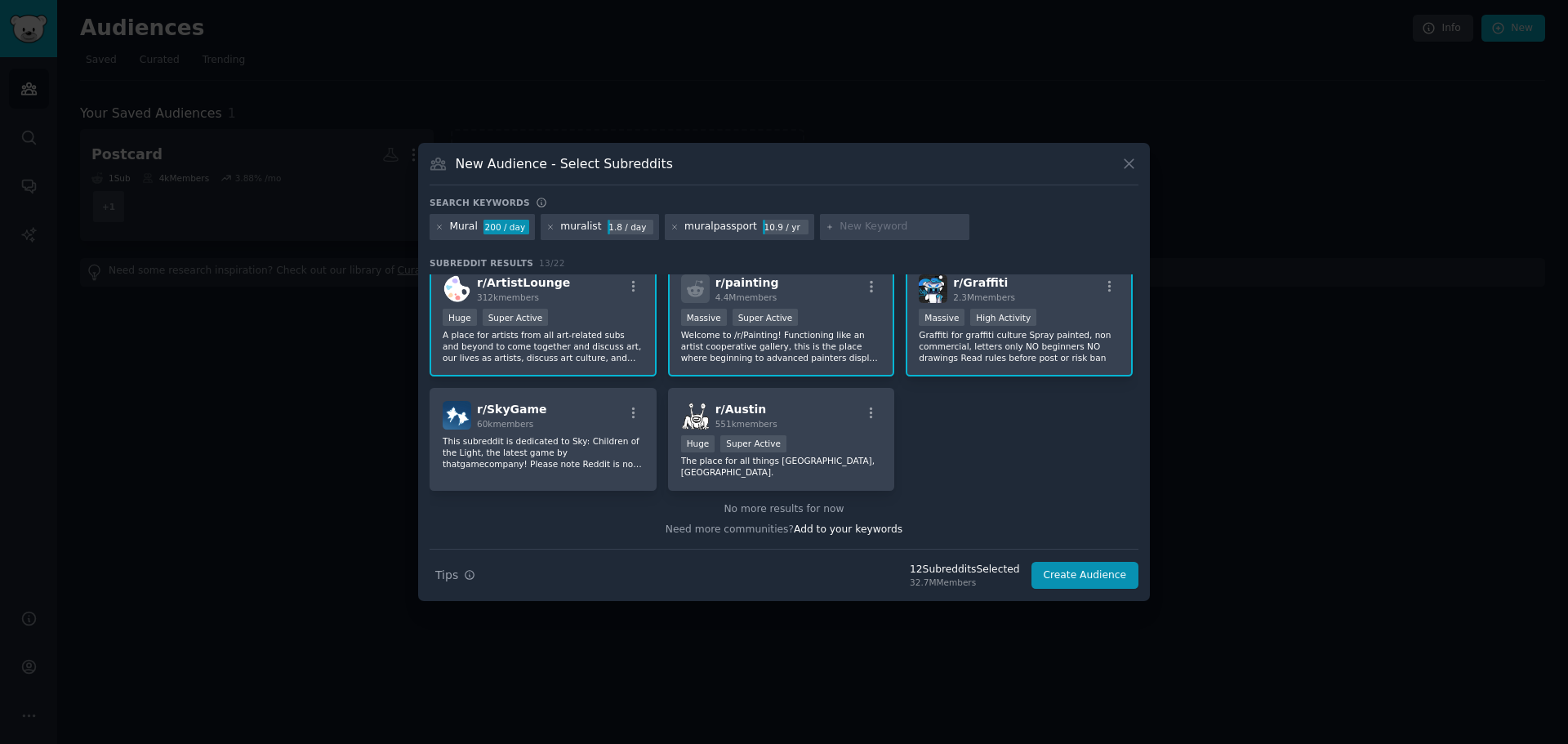
scroll to position [130, 0]
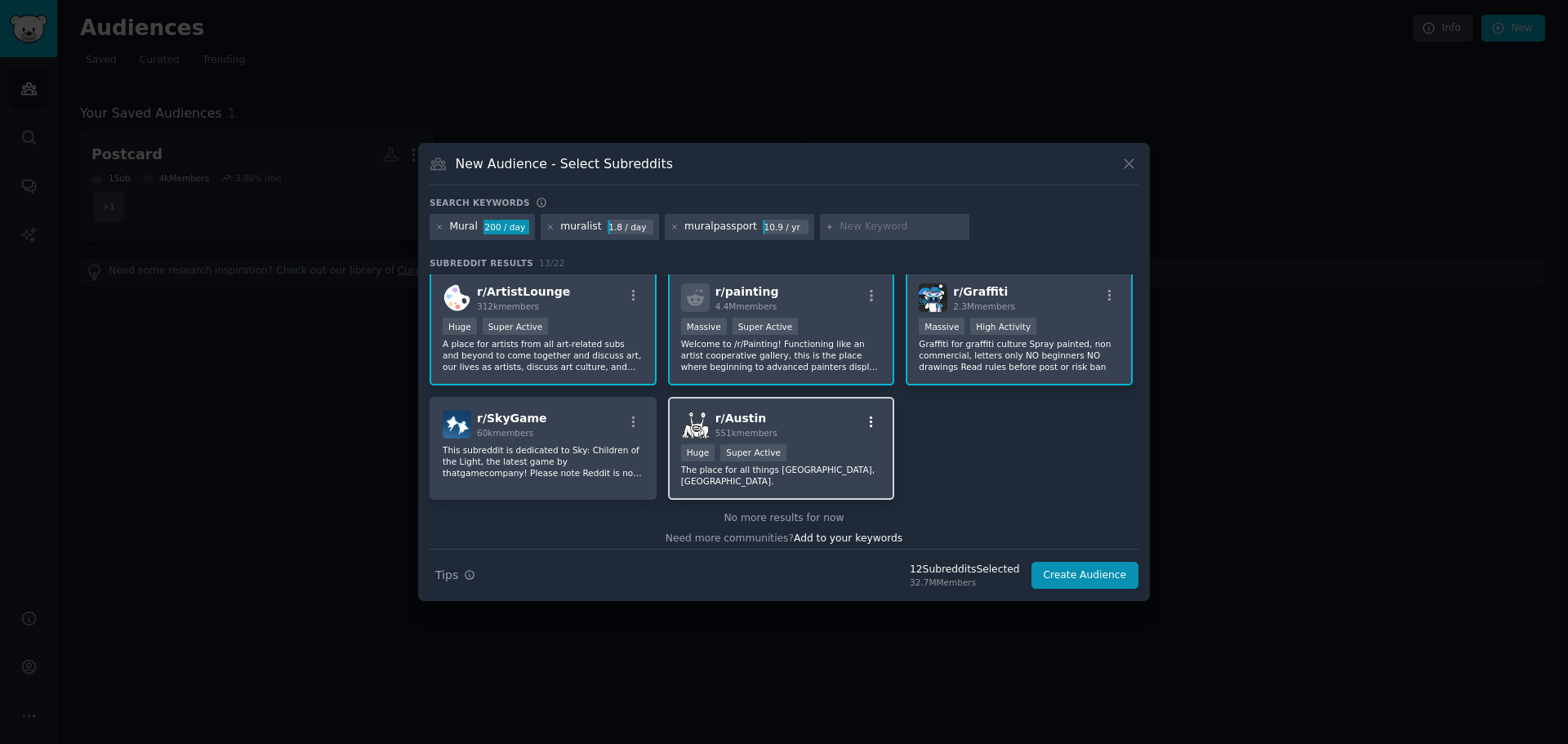
click at [868, 421] on icon "button" at bounding box center [871, 422] width 15 height 15
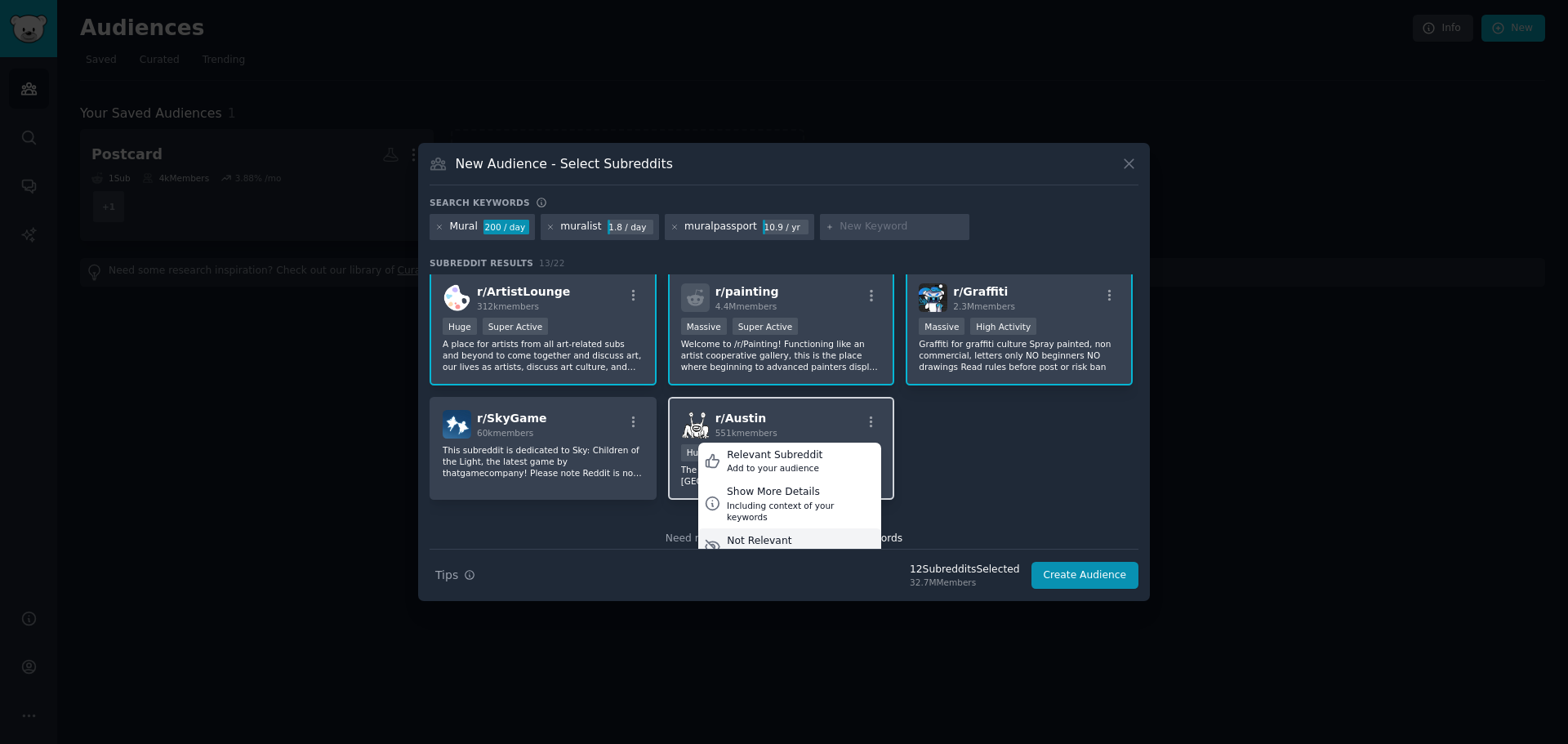
click at [787, 534] on div "Not Relevant" at bounding box center [781, 541] width 109 height 15
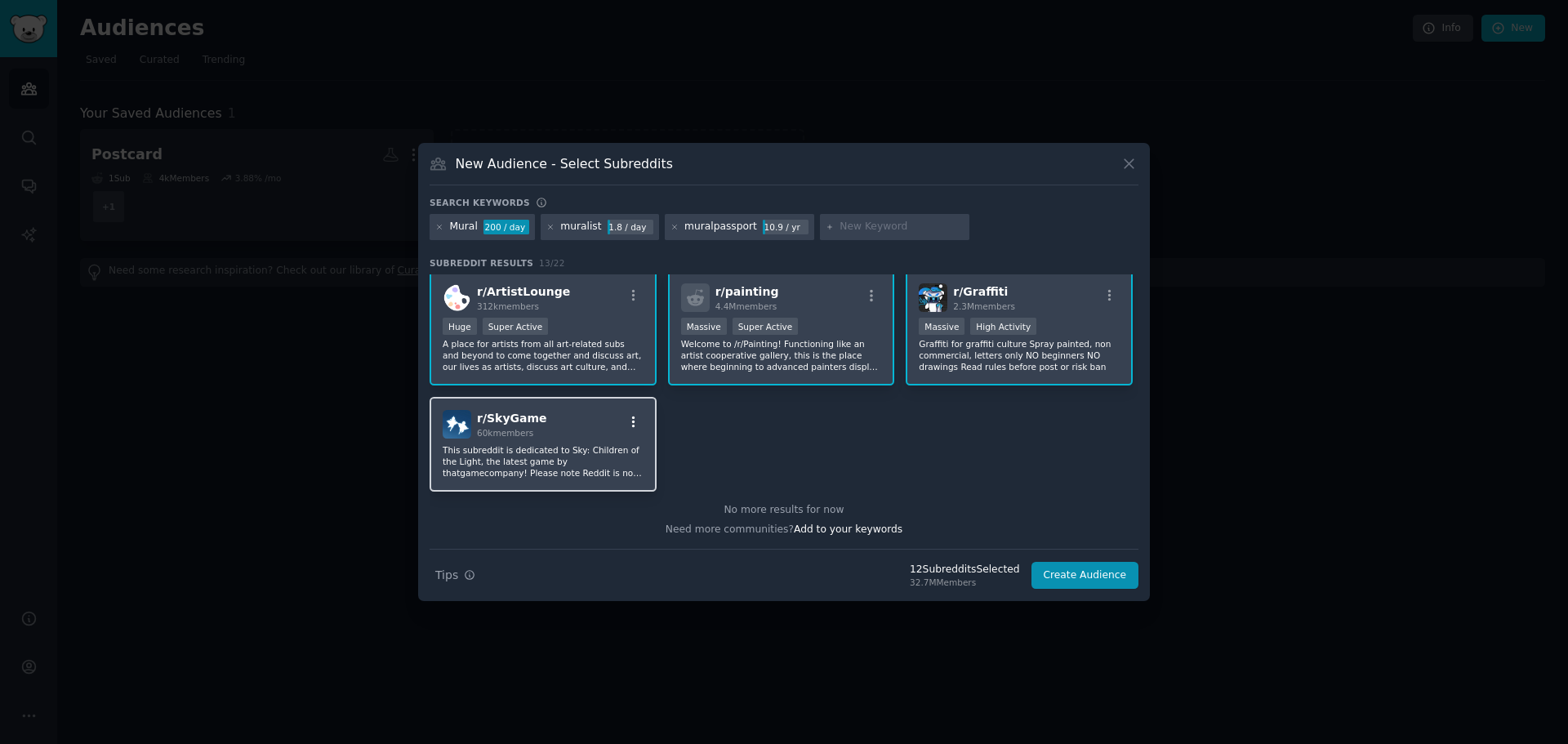
click at [634, 417] on icon "button" at bounding box center [633, 422] width 15 height 15
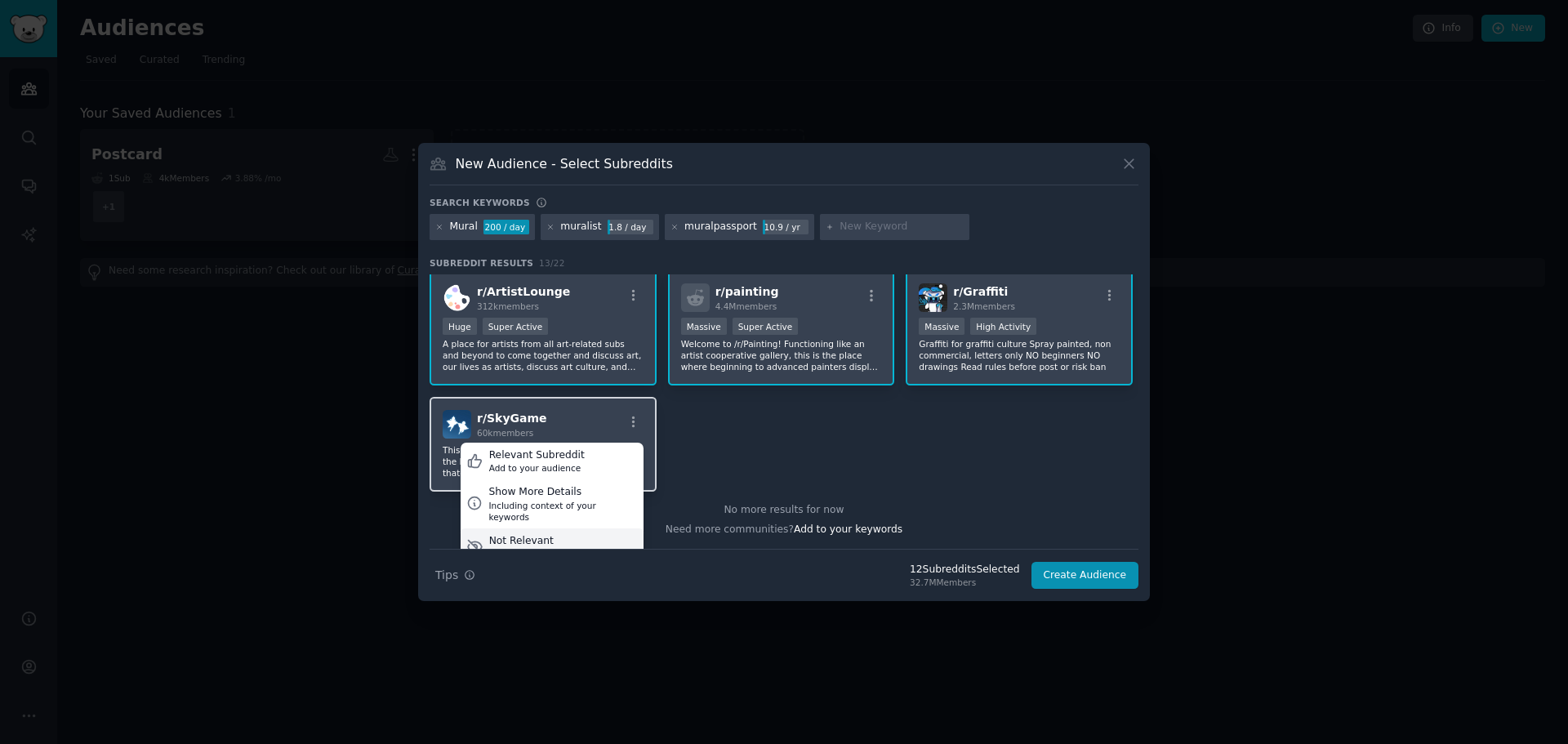
click at [564, 534] on div "Not Relevant" at bounding box center [544, 541] width 109 height 15
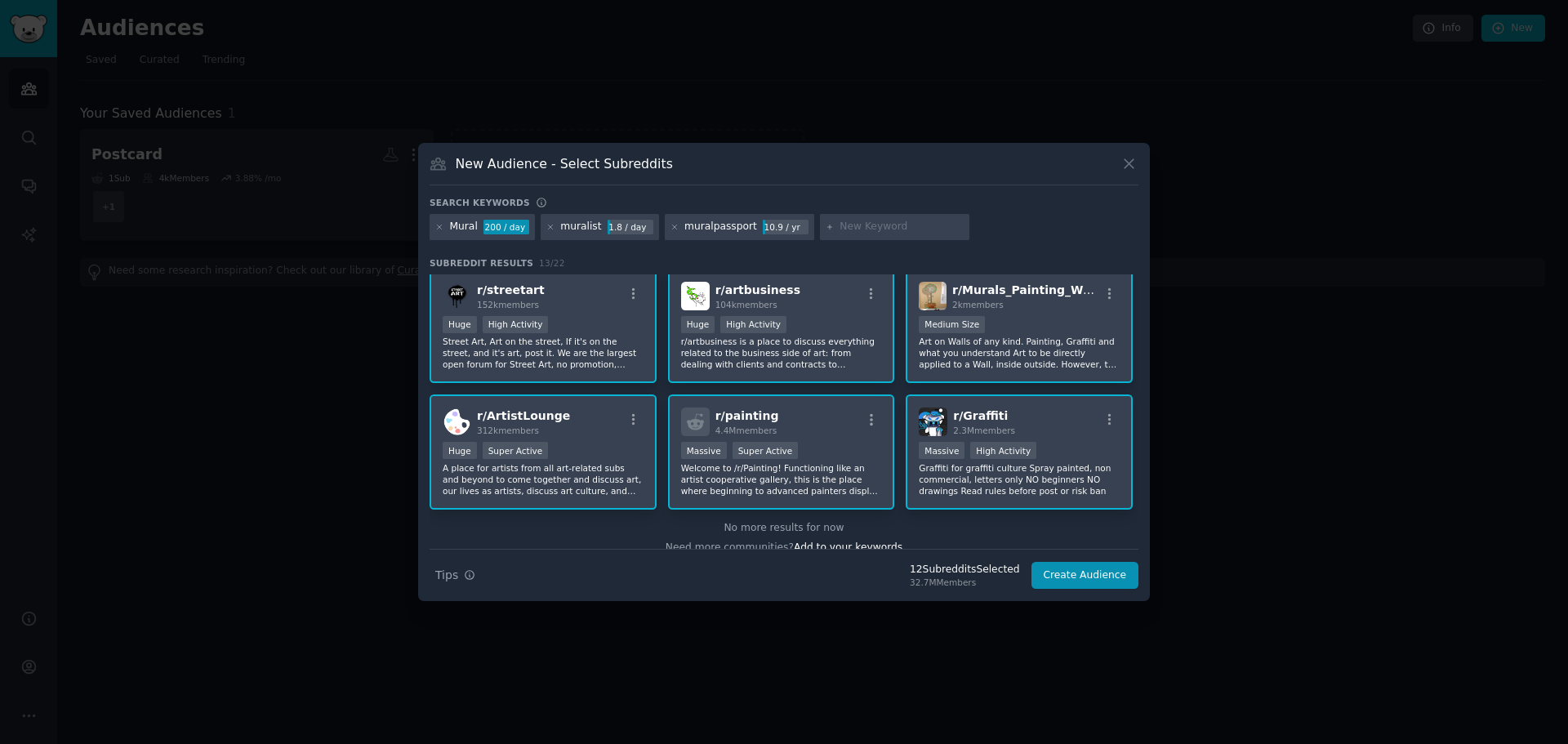
scroll to position [0, 0]
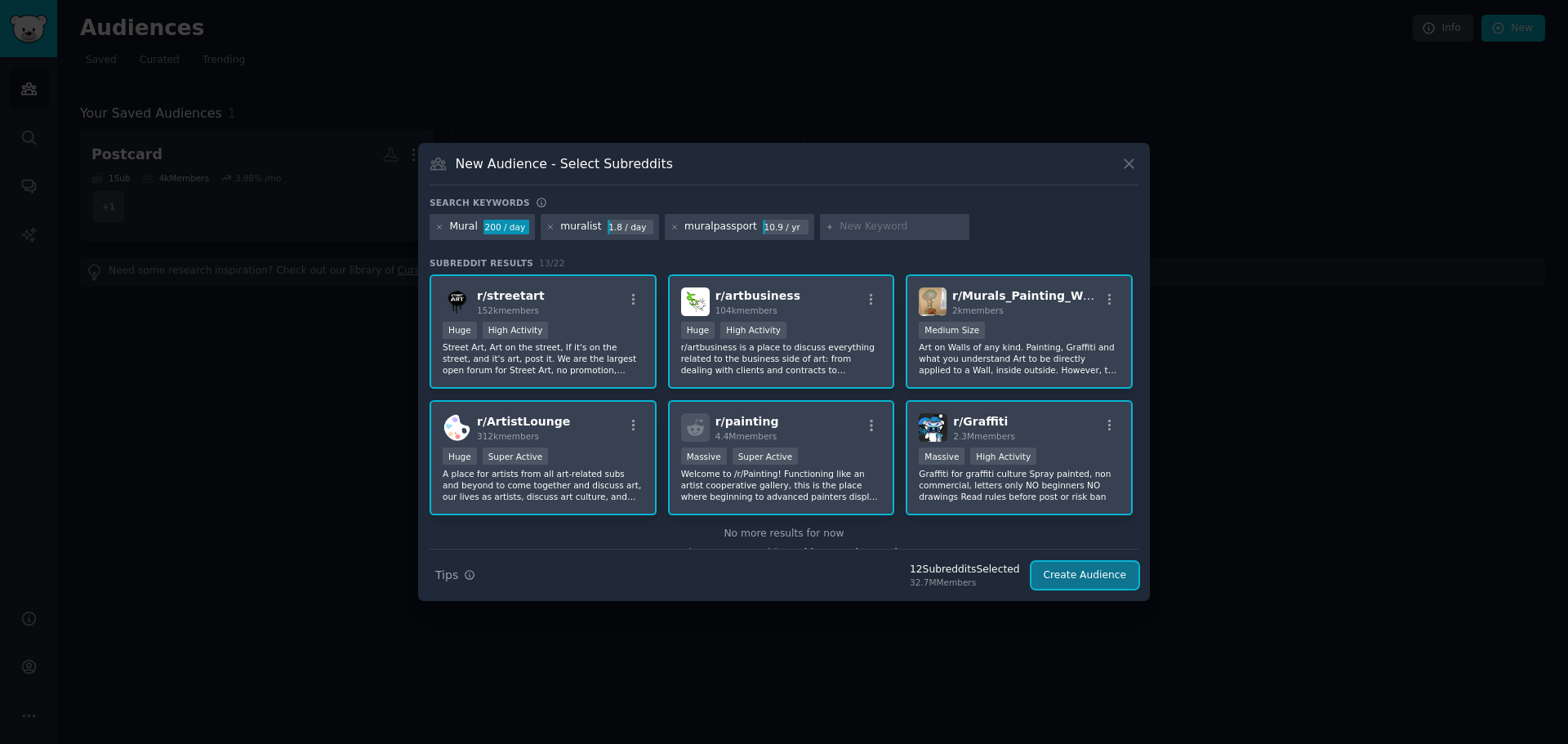
click at [1078, 576] on button "Create Audience" at bounding box center [1086, 576] width 108 height 28
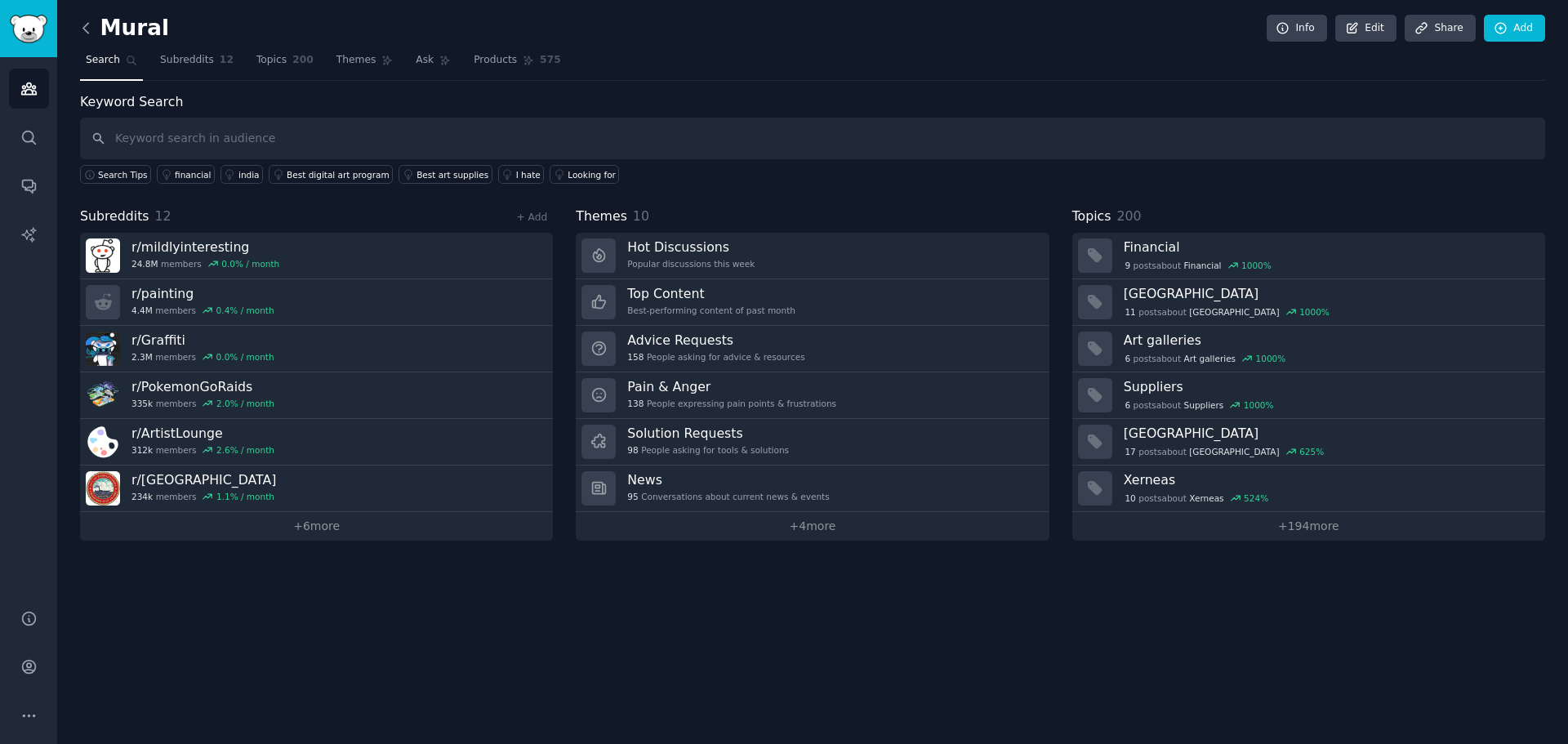
click at [94, 28] on icon at bounding box center [87, 28] width 18 height 18
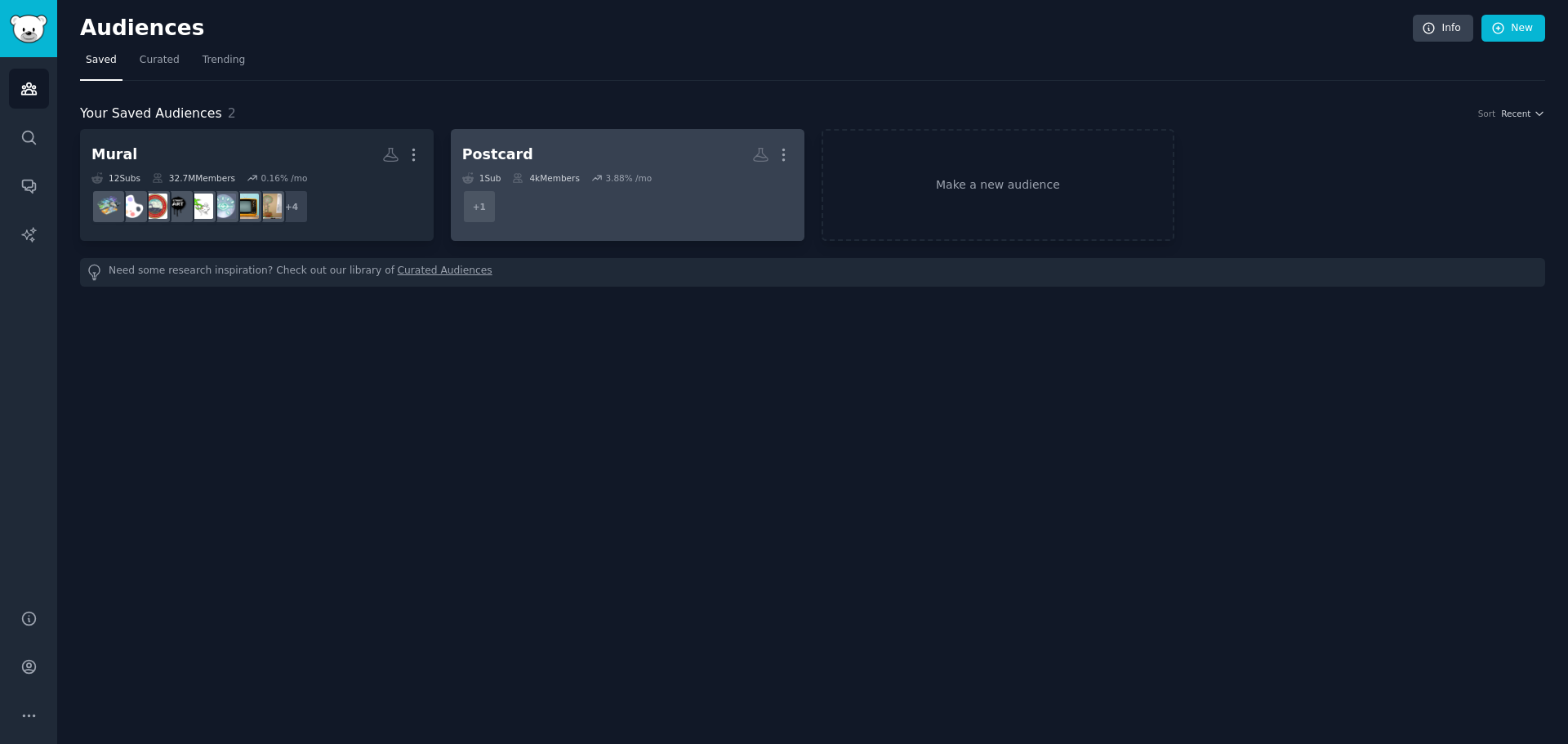
click at [680, 212] on dd "+ 1" at bounding box center [627, 206] width 331 height 46
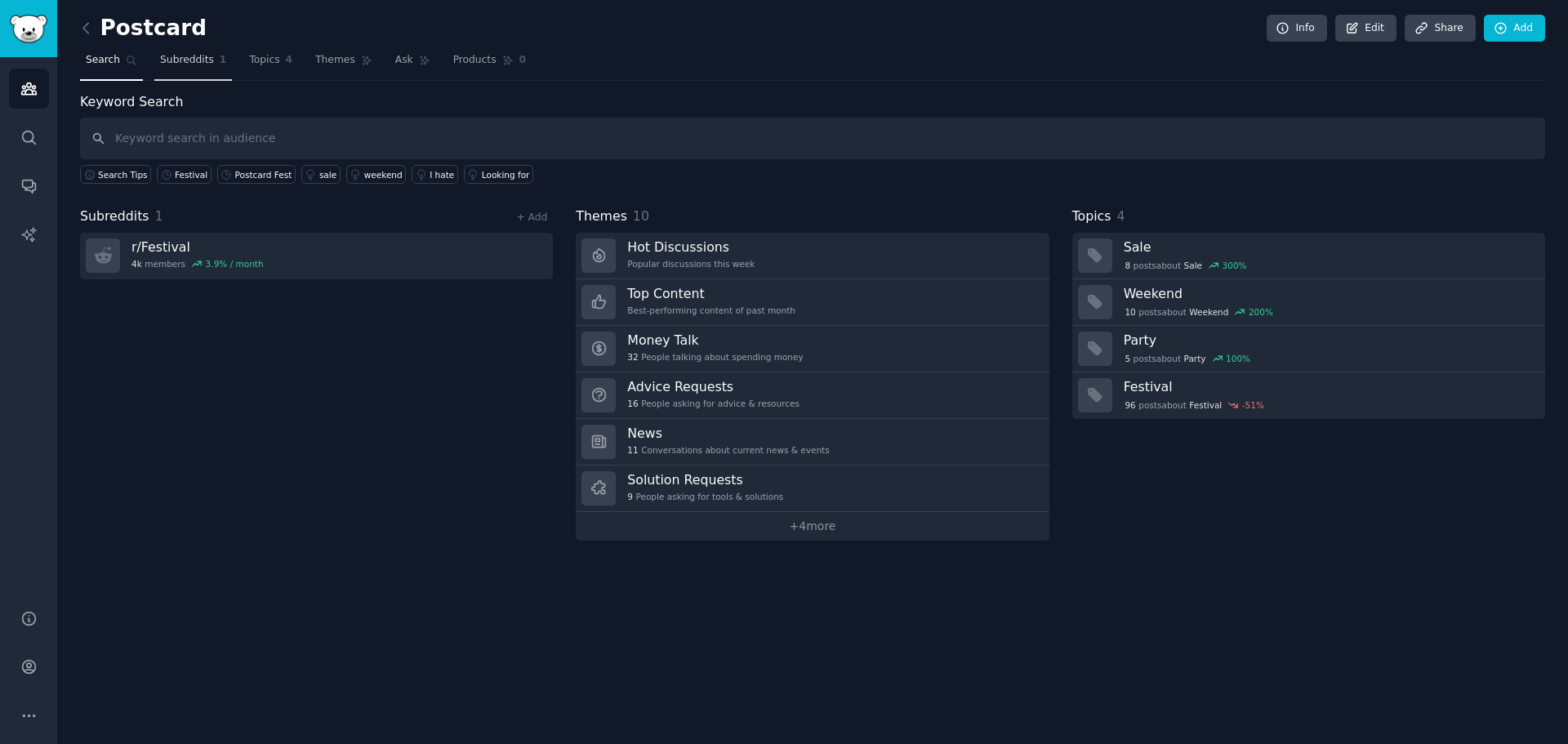
click at [189, 69] on link "Subreddits 1" at bounding box center [194, 64] width 78 height 33
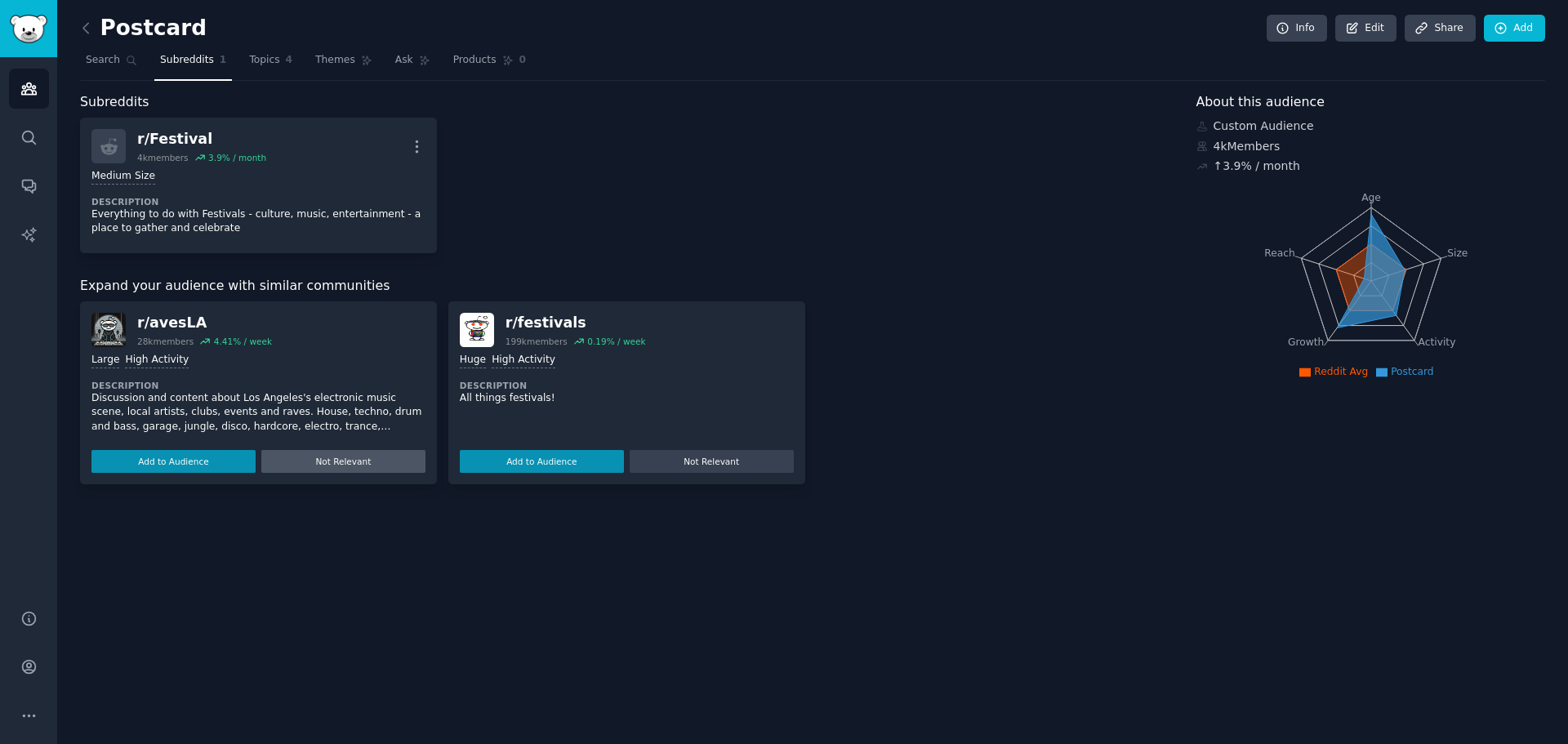
click at [357, 464] on button "Not Relevant" at bounding box center [343, 462] width 164 height 23
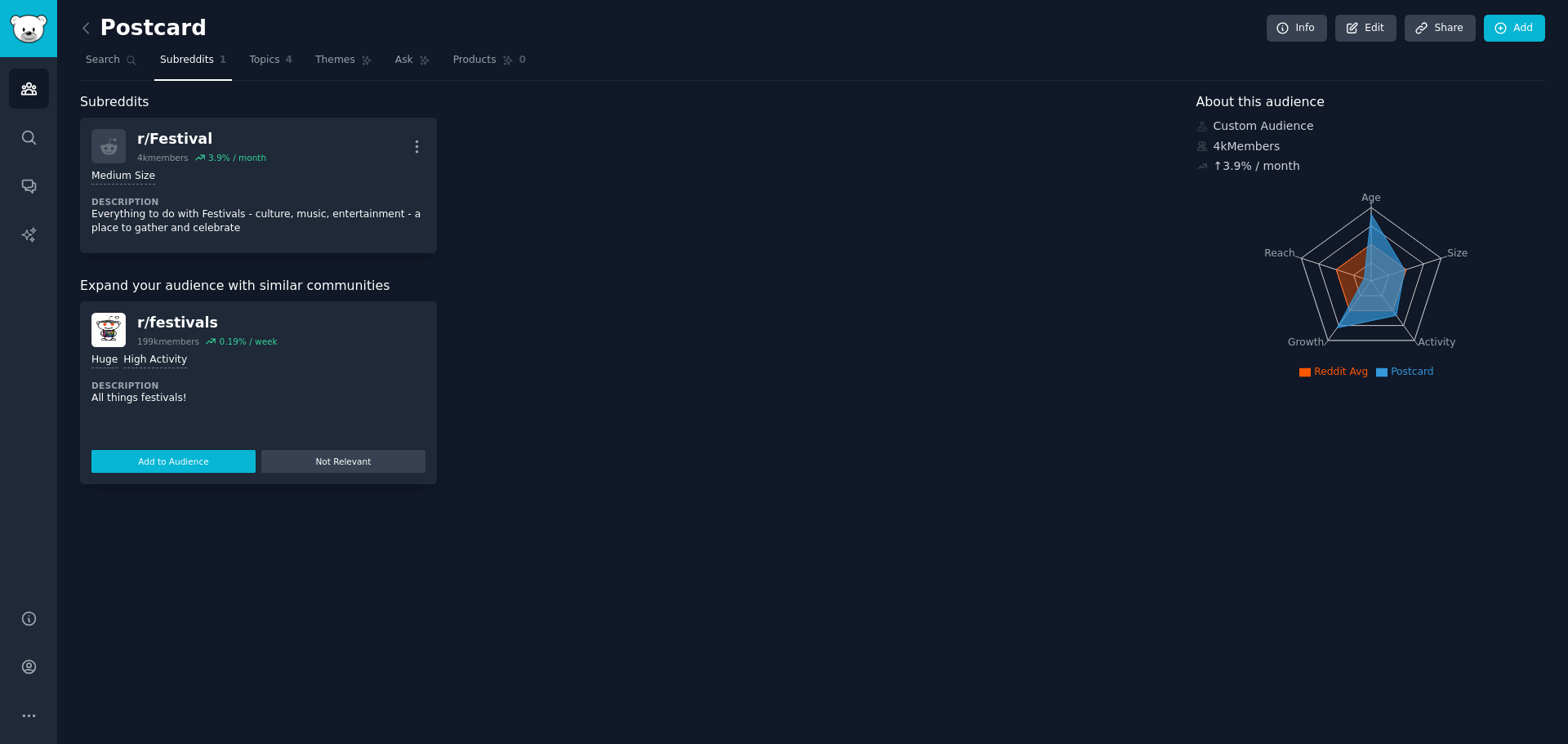
click at [173, 456] on button "Add to Audience" at bounding box center [173, 462] width 164 height 23
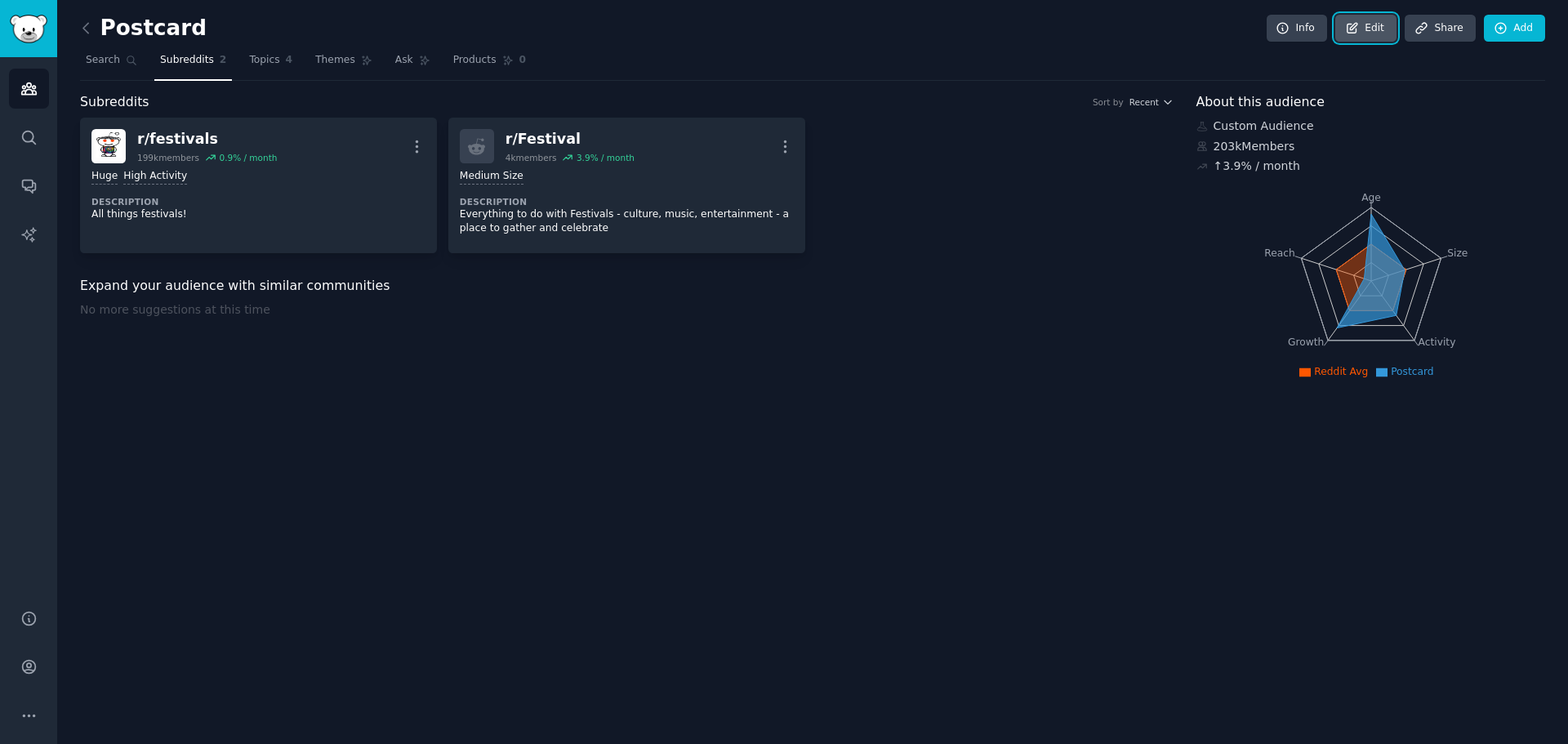
click at [1344, 24] on link "Edit" at bounding box center [1366, 28] width 61 height 28
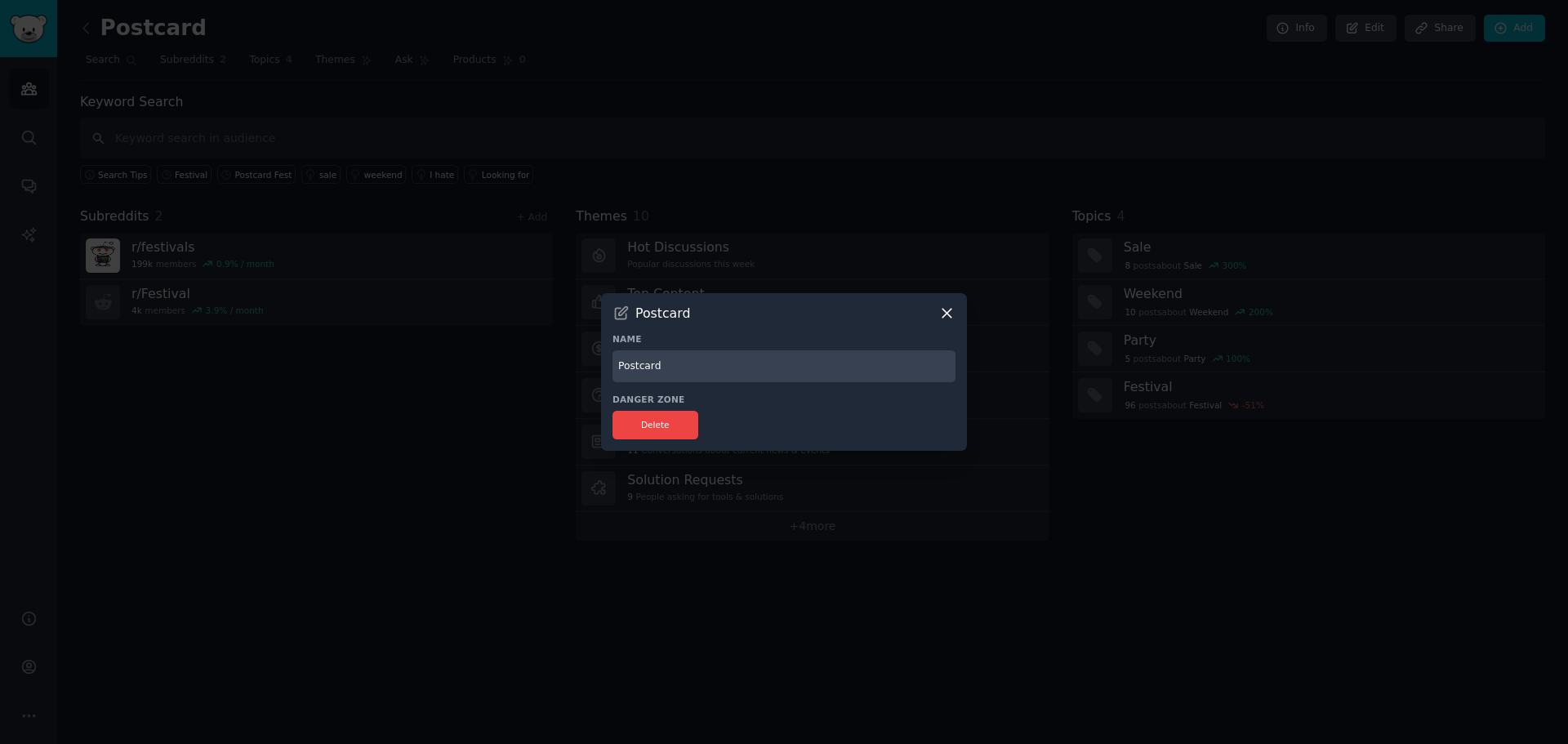
click at [673, 369] on input "Postcard" at bounding box center [784, 366] width 343 height 32
click at [951, 312] on icon at bounding box center [947, 313] width 18 height 18
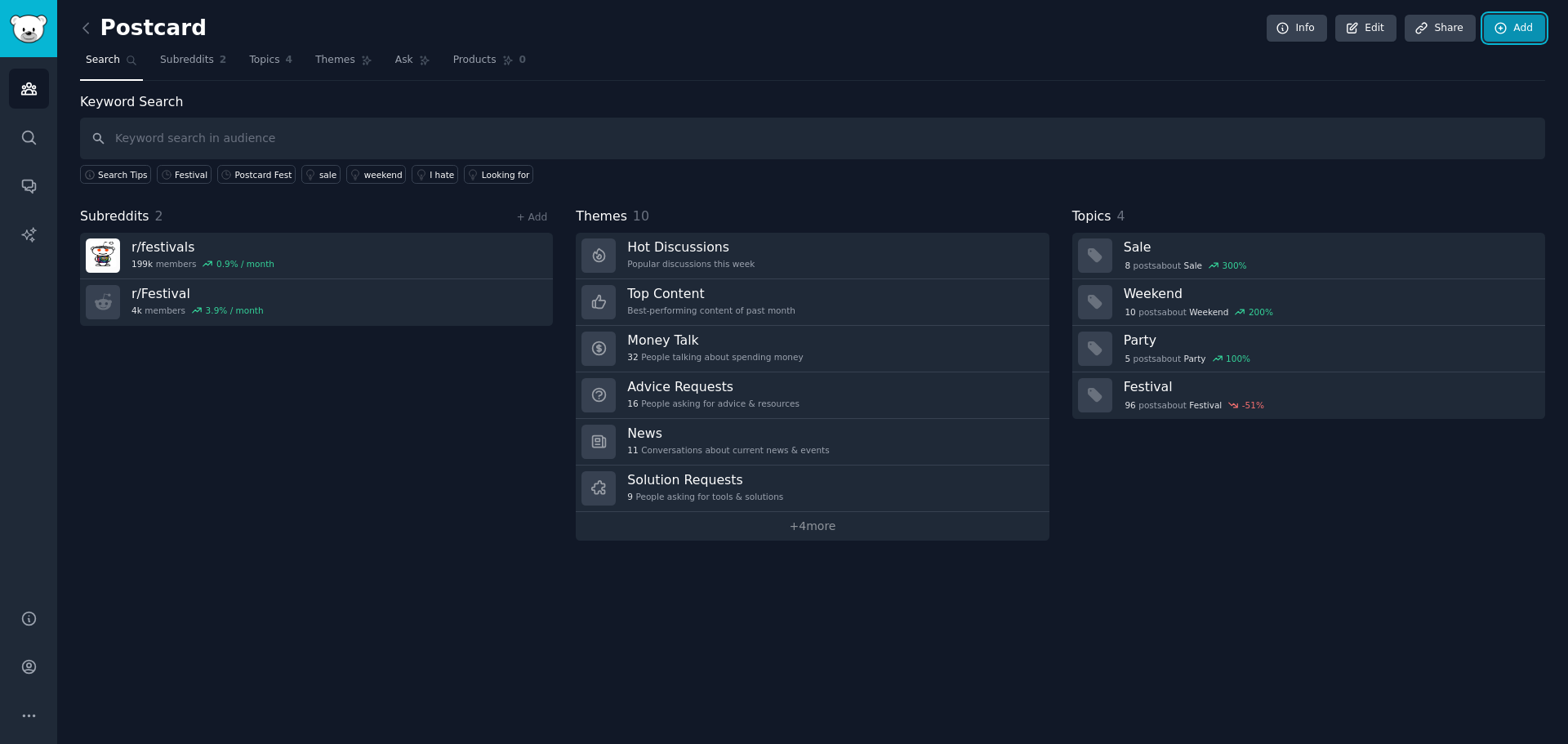
click at [1517, 24] on link "Add" at bounding box center [1515, 28] width 61 height 28
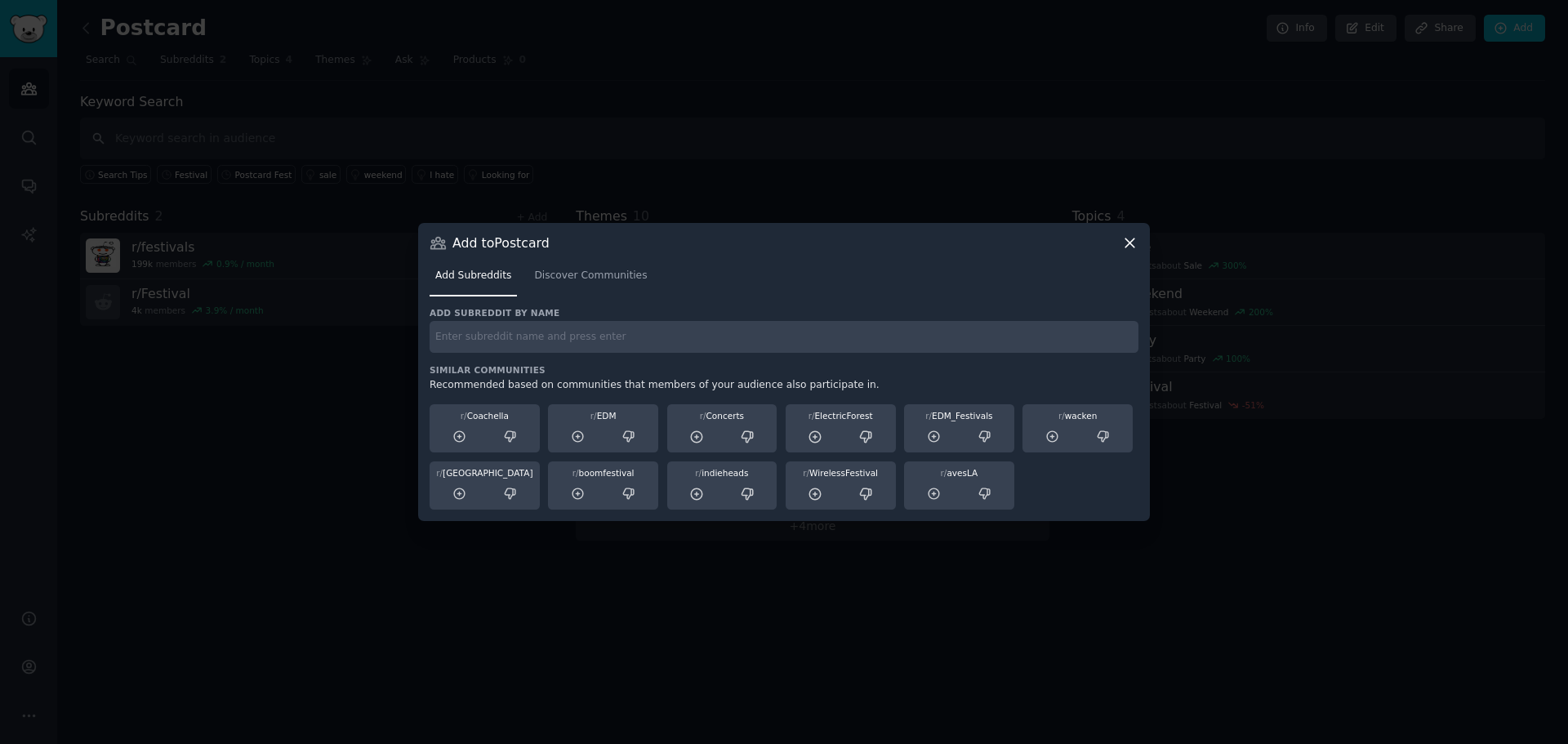
click at [508, 337] on input "text" at bounding box center [784, 337] width 709 height 32
type input "postcard"
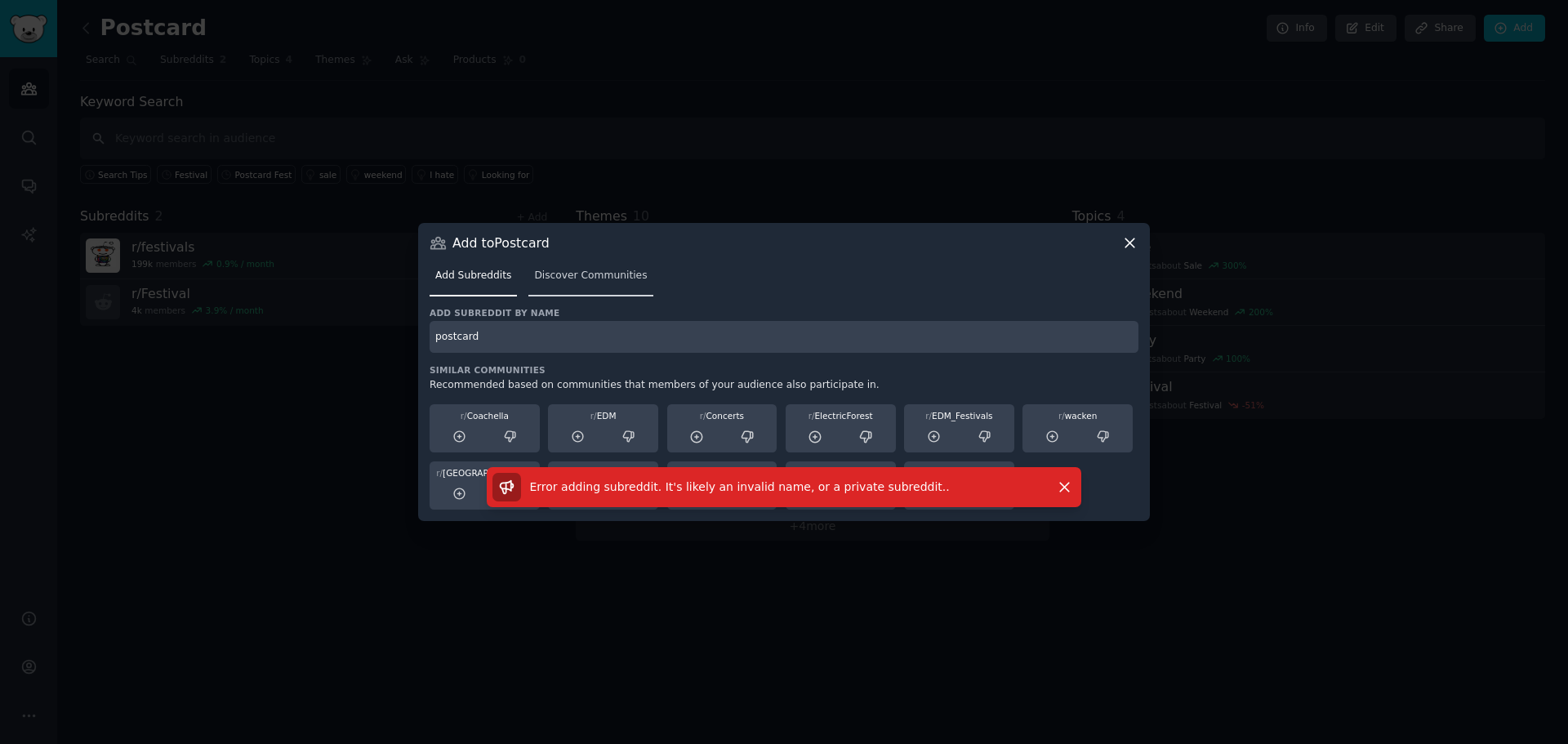
click at [570, 278] on span "Discover Communities" at bounding box center [590, 275] width 113 height 15
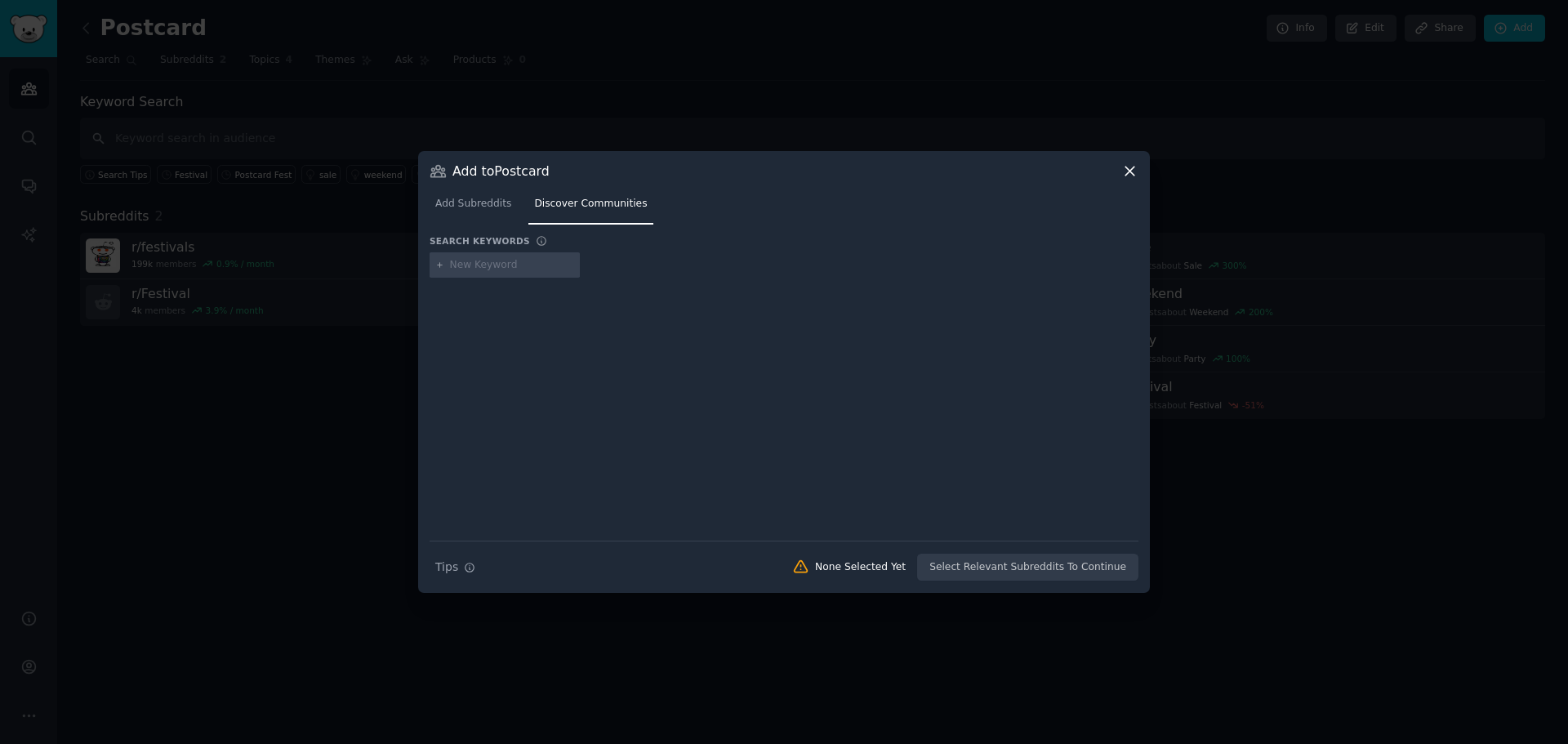
click at [490, 263] on input "text" at bounding box center [513, 265] width 125 height 15
type input "postcard"
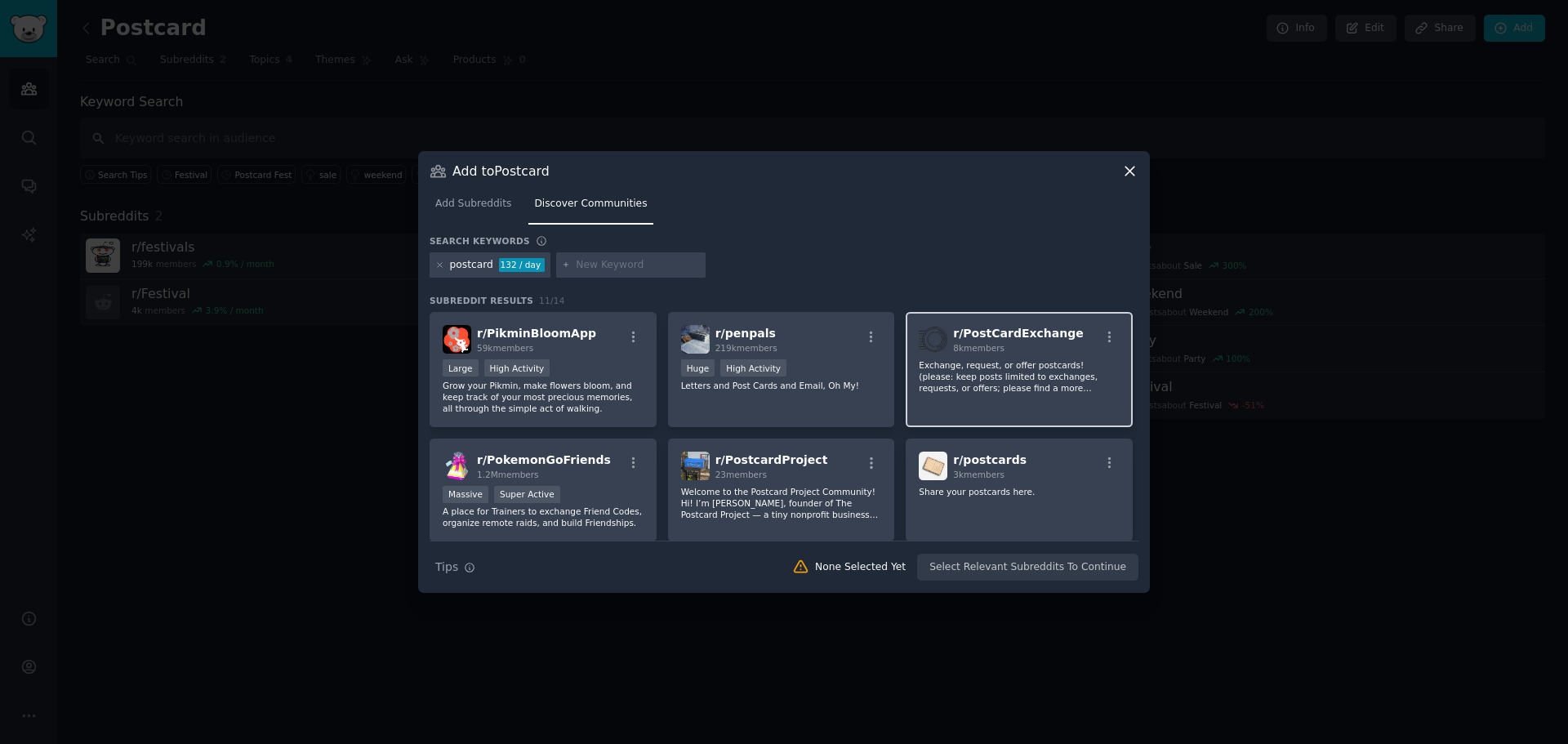
click at [1066, 340] on div "r/ PostCardExchange 8k members" at bounding box center [1019, 338] width 201 height 28
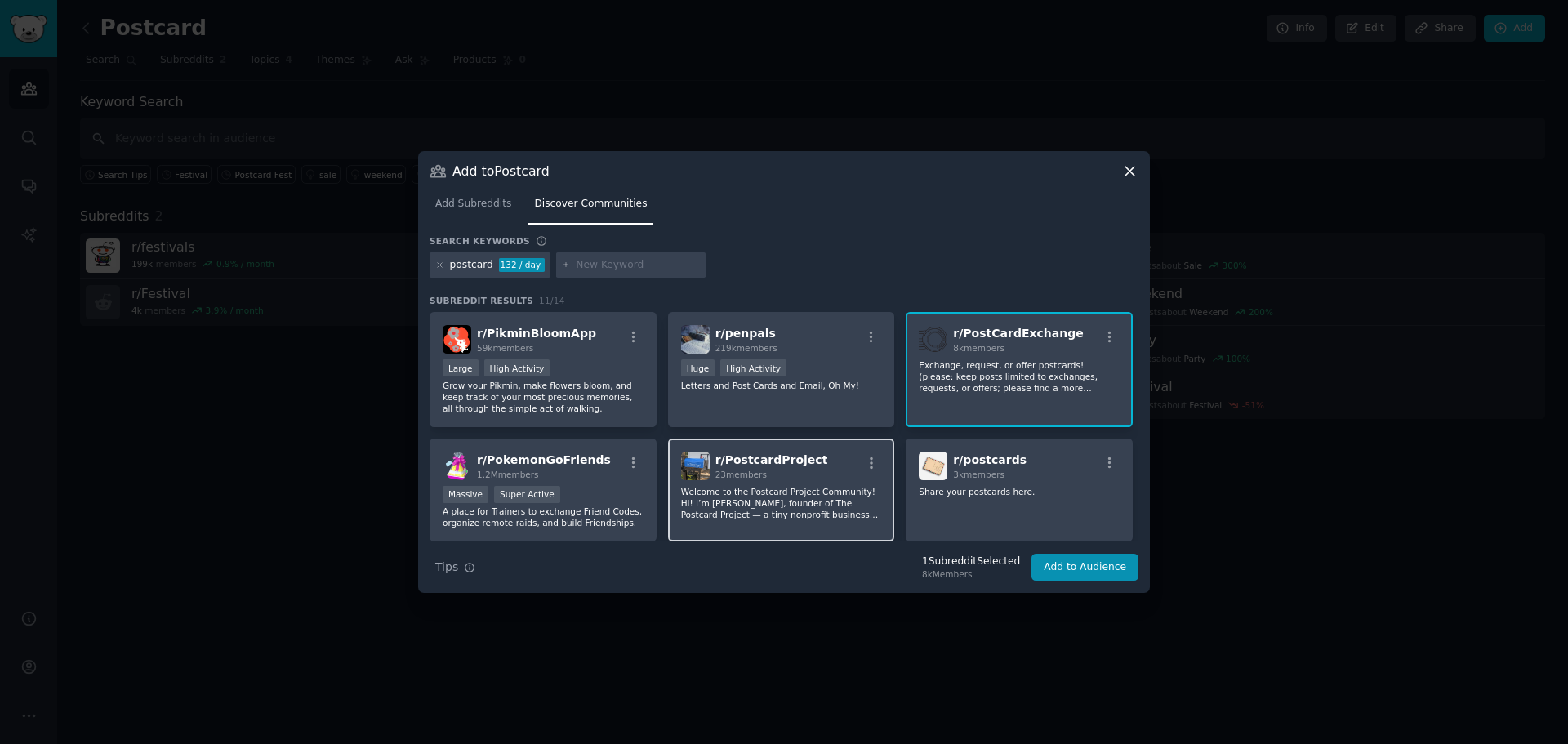
click at [800, 498] on p "Welcome to the Postcard Project Community! Hi! I’m [PERSON_NAME], founder of Th…" at bounding box center [781, 503] width 201 height 34
click at [1048, 490] on p "Share your postcards here." at bounding box center [1019, 492] width 201 height 12
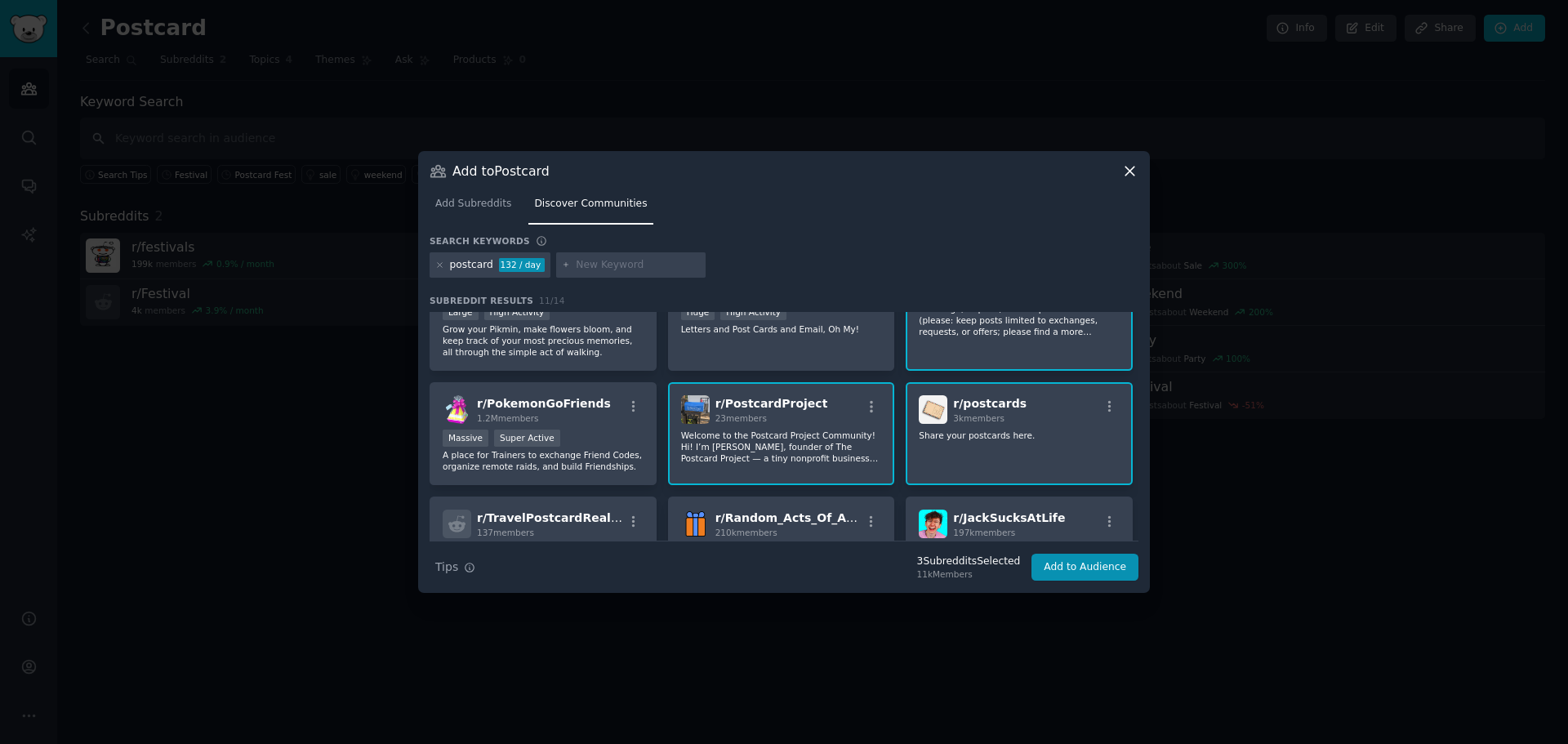
scroll to position [163, 0]
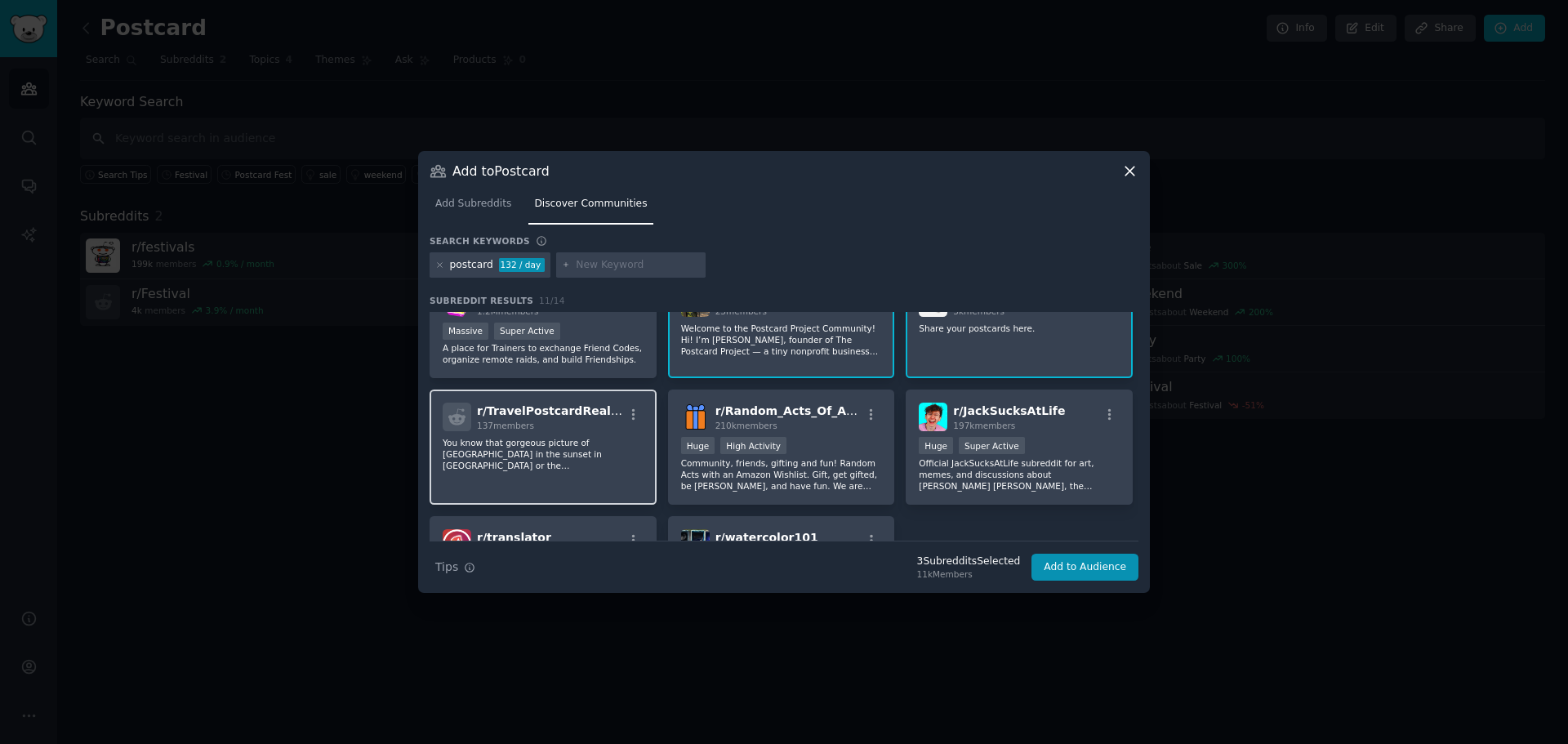
click at [491, 436] on div "r/ TravelPostcardReality 137 members You know that gorgeous picture of [GEOGRAP…" at bounding box center [543, 447] width 227 height 115
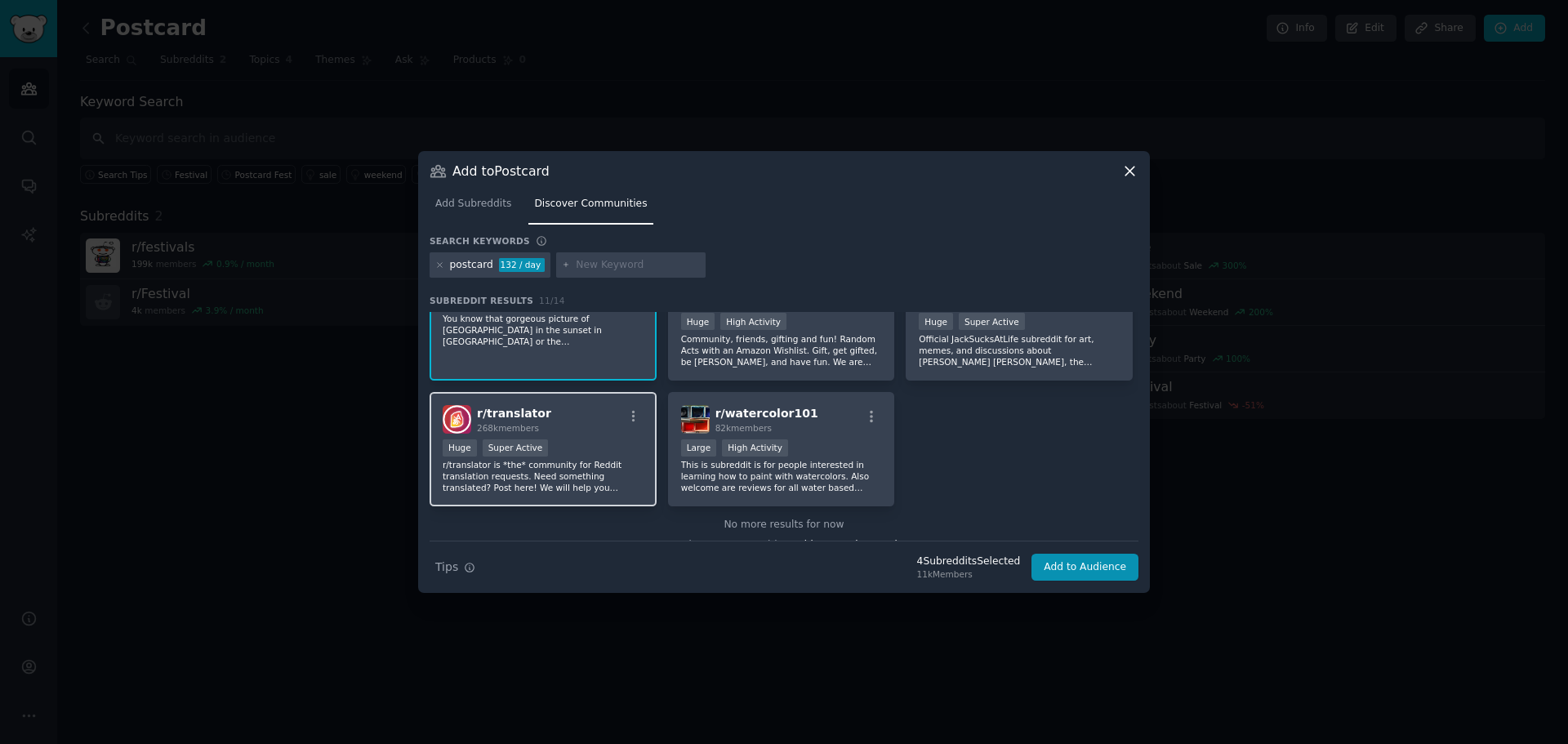
scroll to position [310, 0]
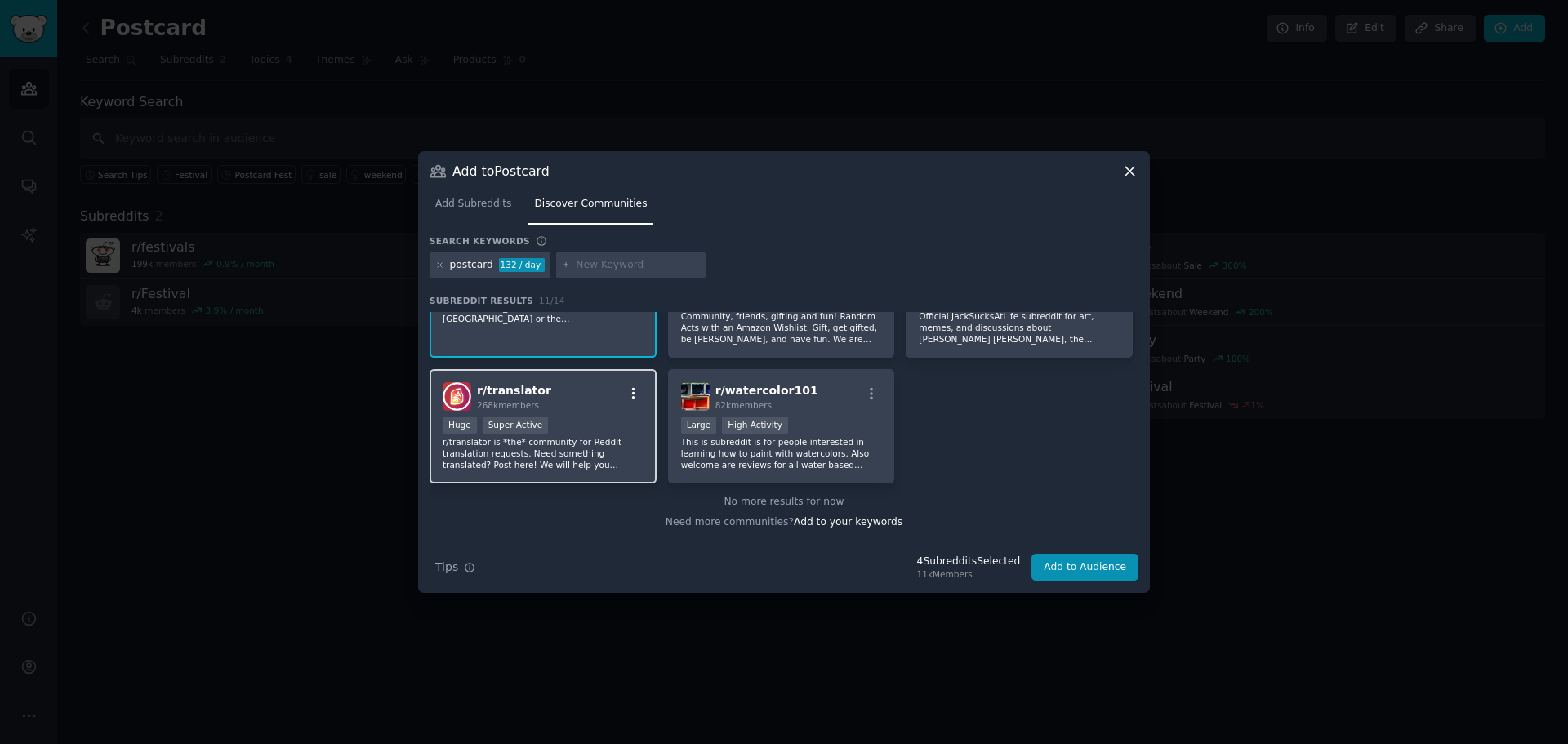
click at [634, 395] on icon "button" at bounding box center [633, 393] width 15 height 15
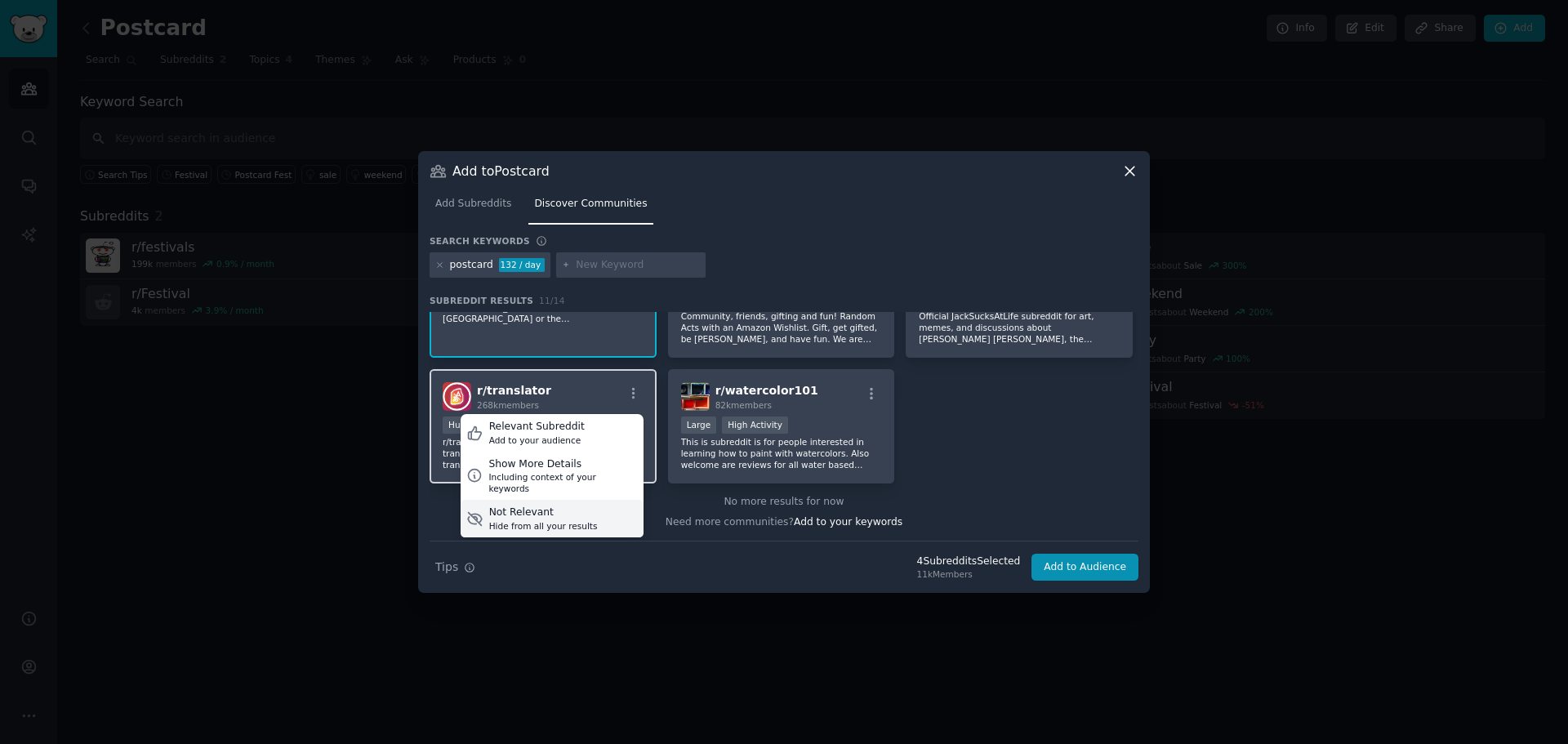
click at [581, 506] on div "Not Relevant" at bounding box center [544, 513] width 109 height 15
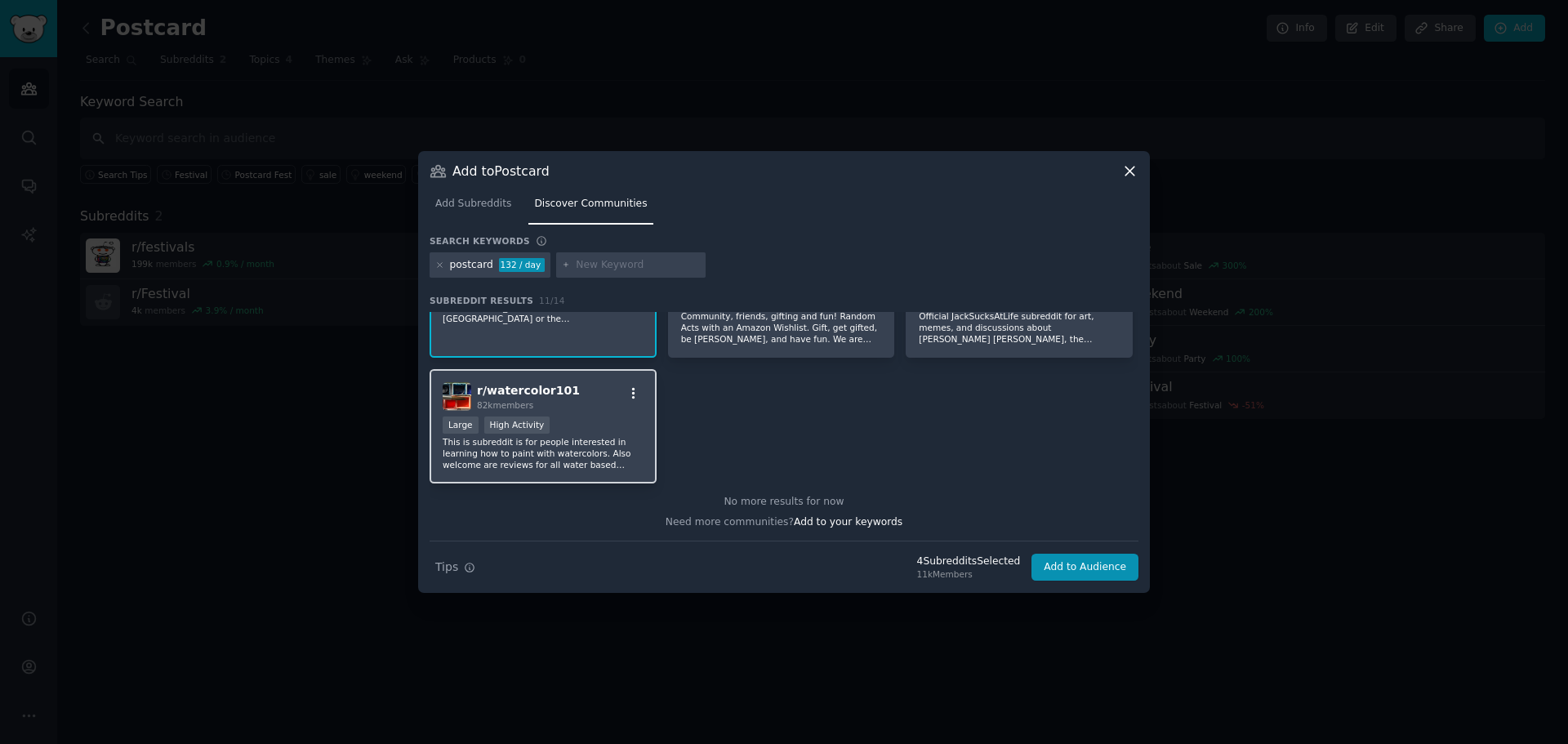
click at [628, 390] on icon "button" at bounding box center [633, 393] width 15 height 15
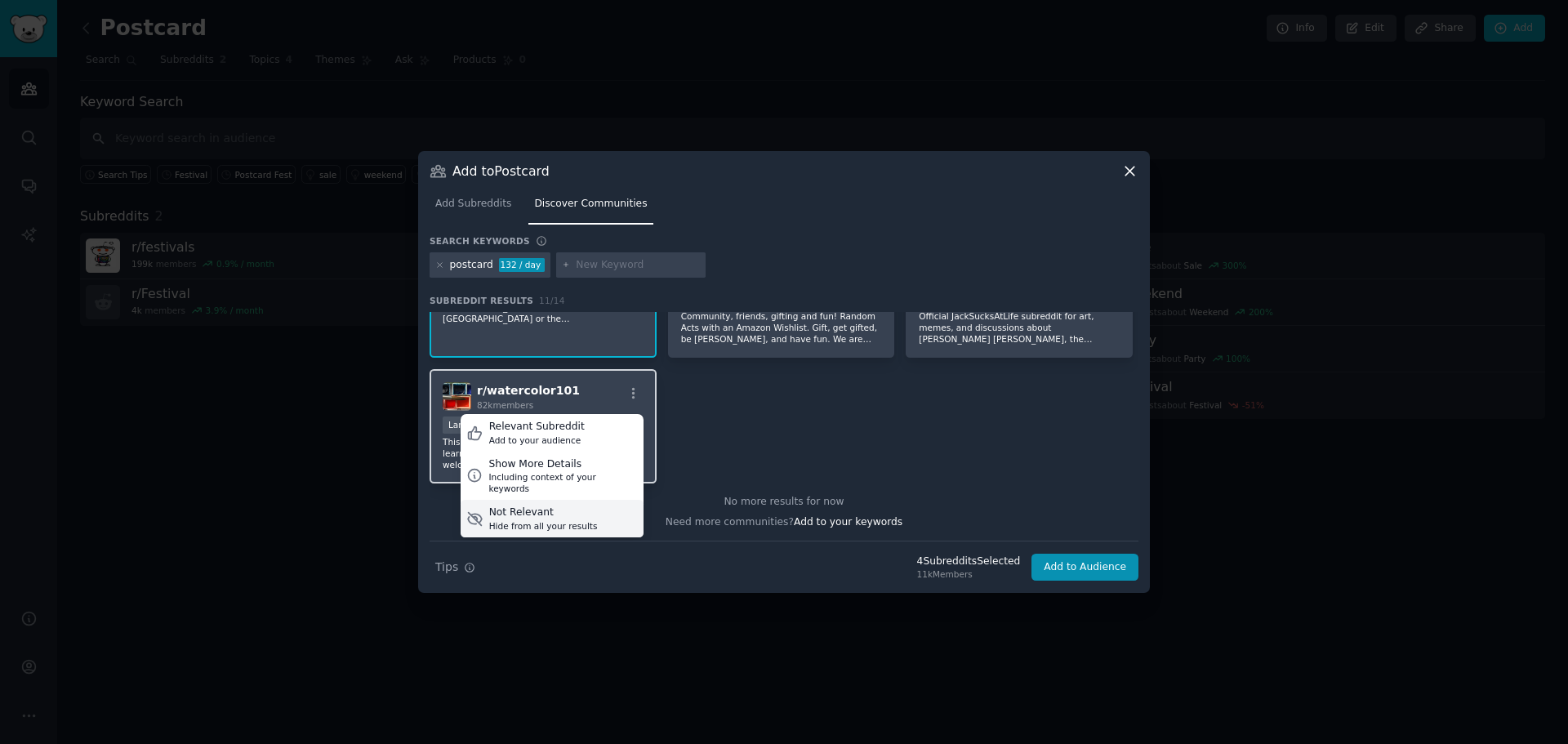
click at [568, 520] on div "Hide from all your results" at bounding box center [544, 526] width 109 height 12
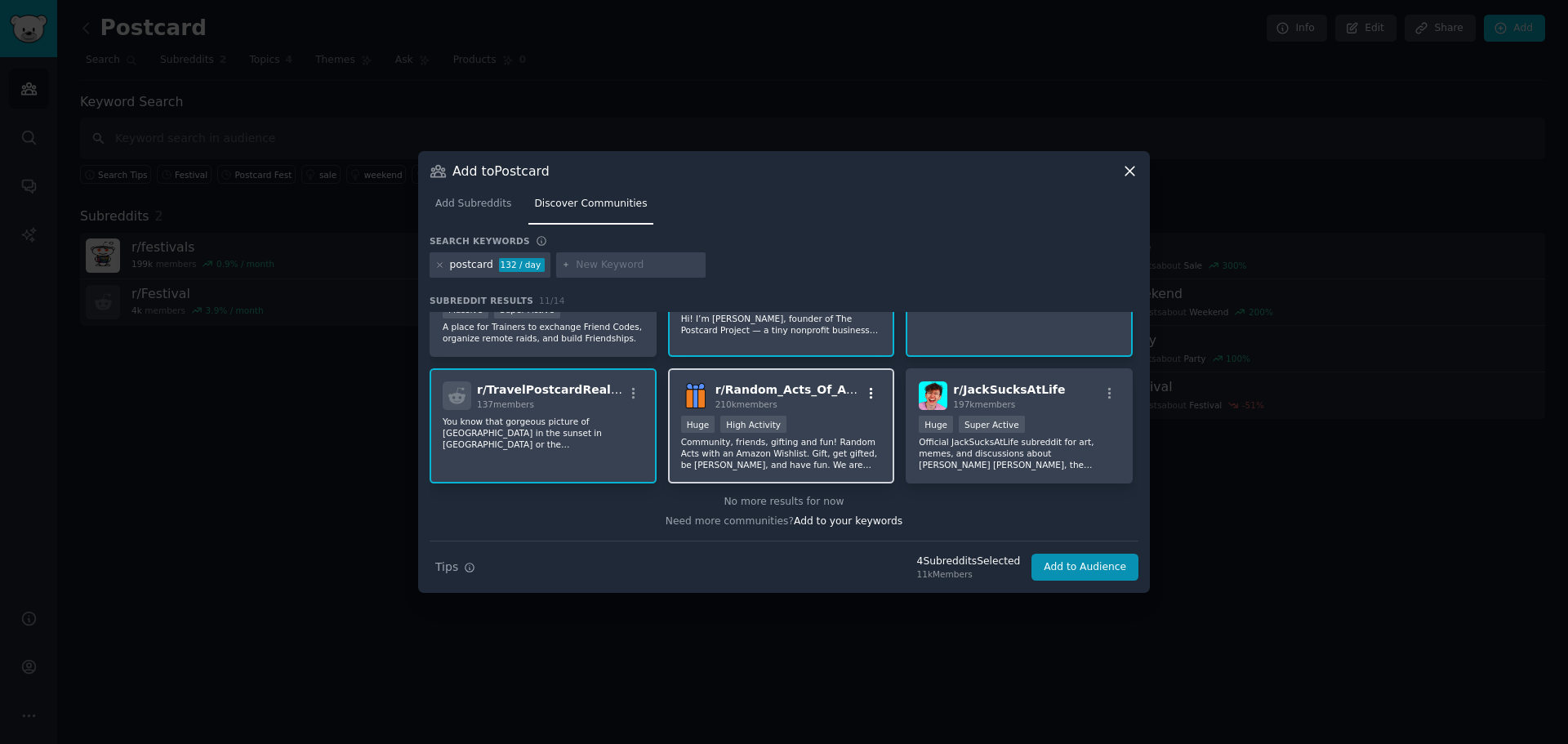
click at [872, 395] on icon "button" at bounding box center [871, 393] width 15 height 15
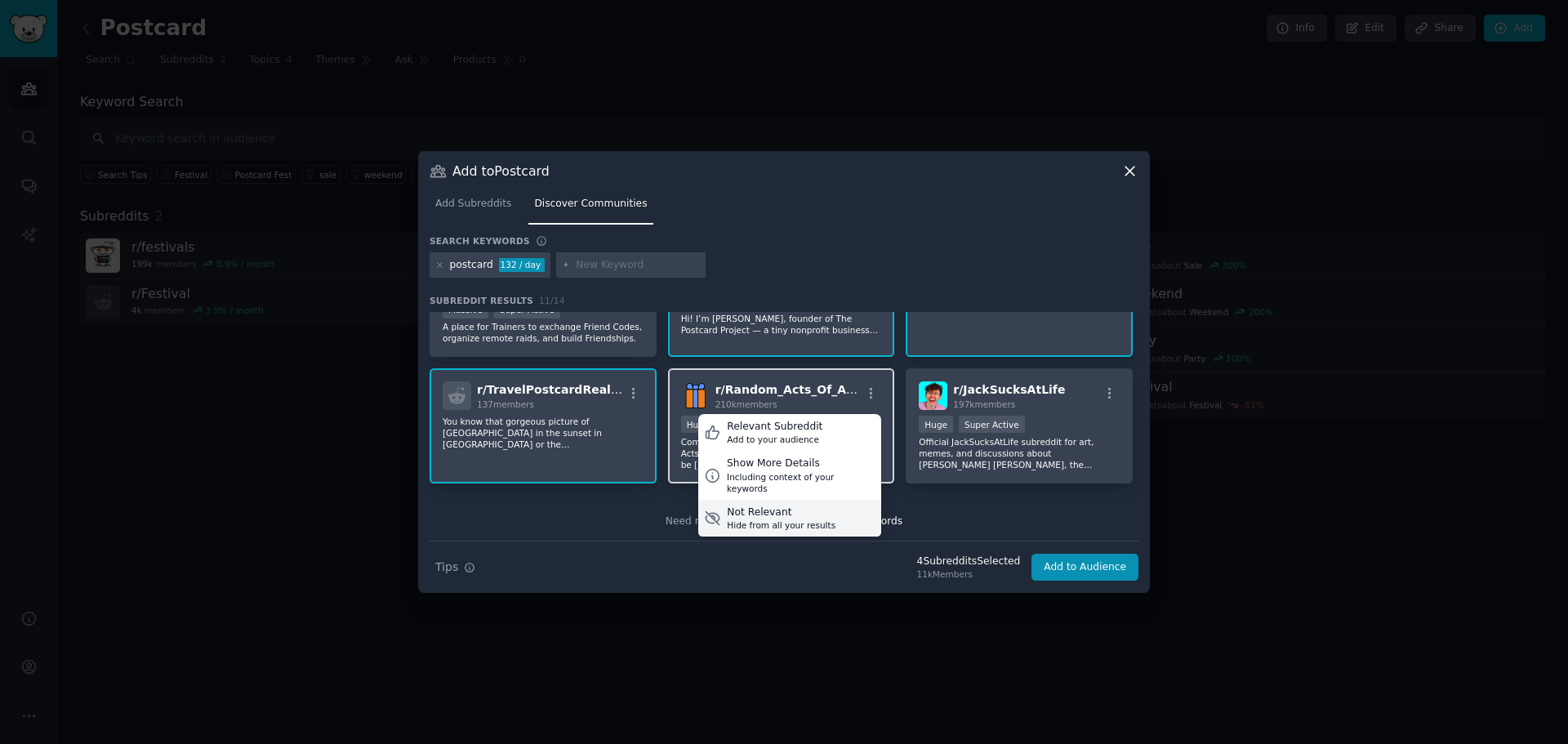
click at [774, 519] on div "Hide from all your results" at bounding box center [781, 525] width 109 height 12
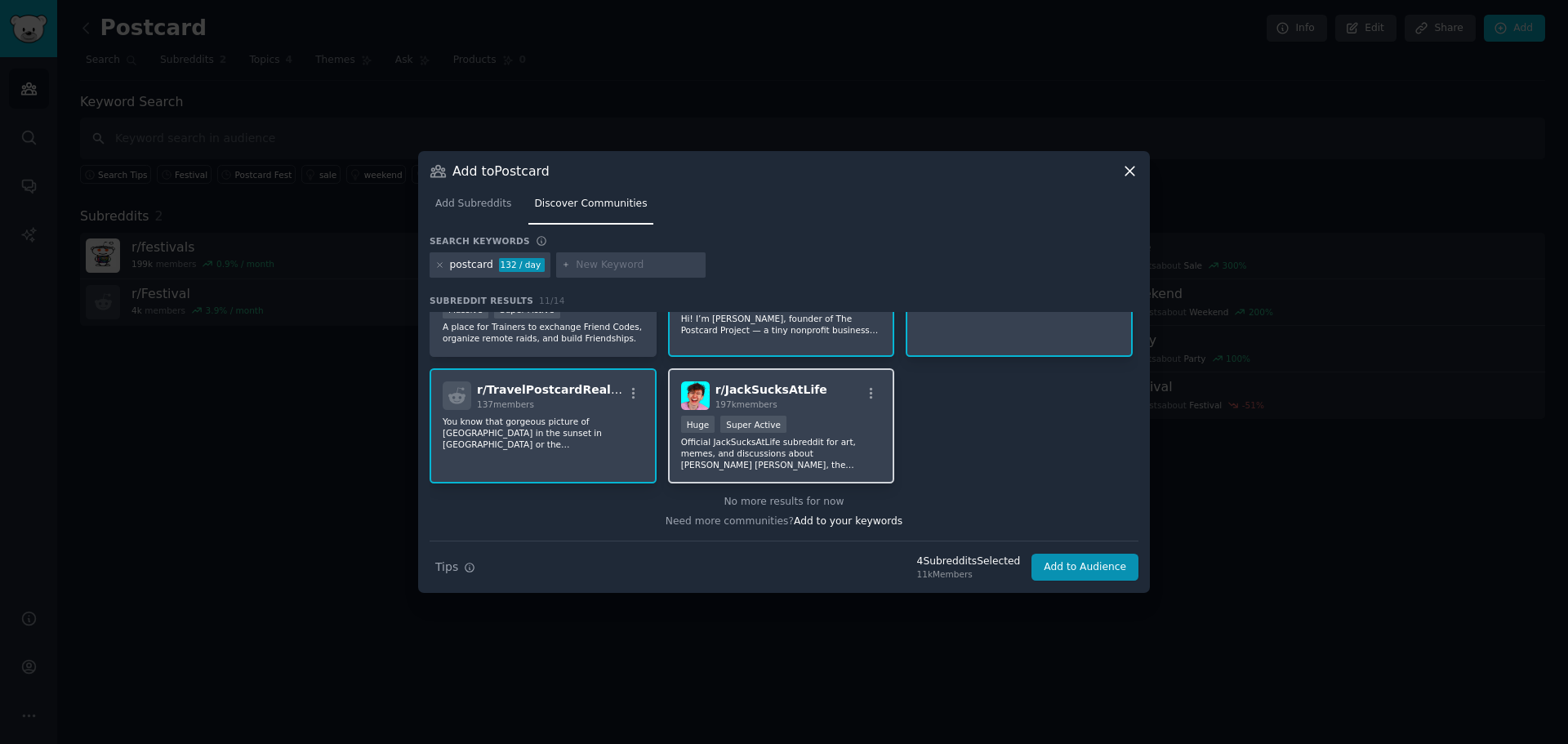
click at [868, 383] on div "r/ JackSucksAtLife 197k members" at bounding box center [781, 395] width 201 height 28
click at [868, 391] on icon "button" at bounding box center [871, 393] width 15 height 15
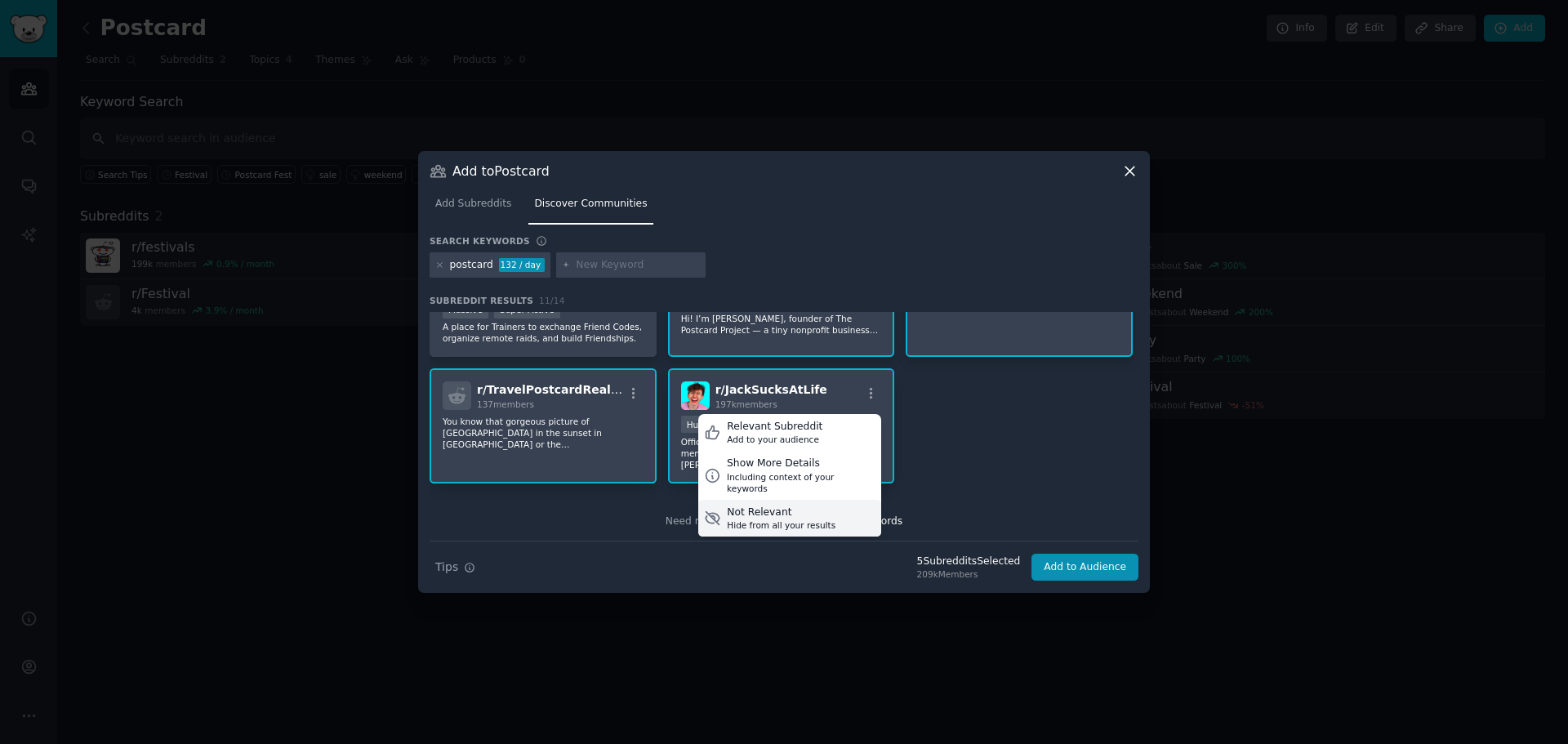
click at [805, 506] on div "Not Relevant" at bounding box center [781, 513] width 109 height 15
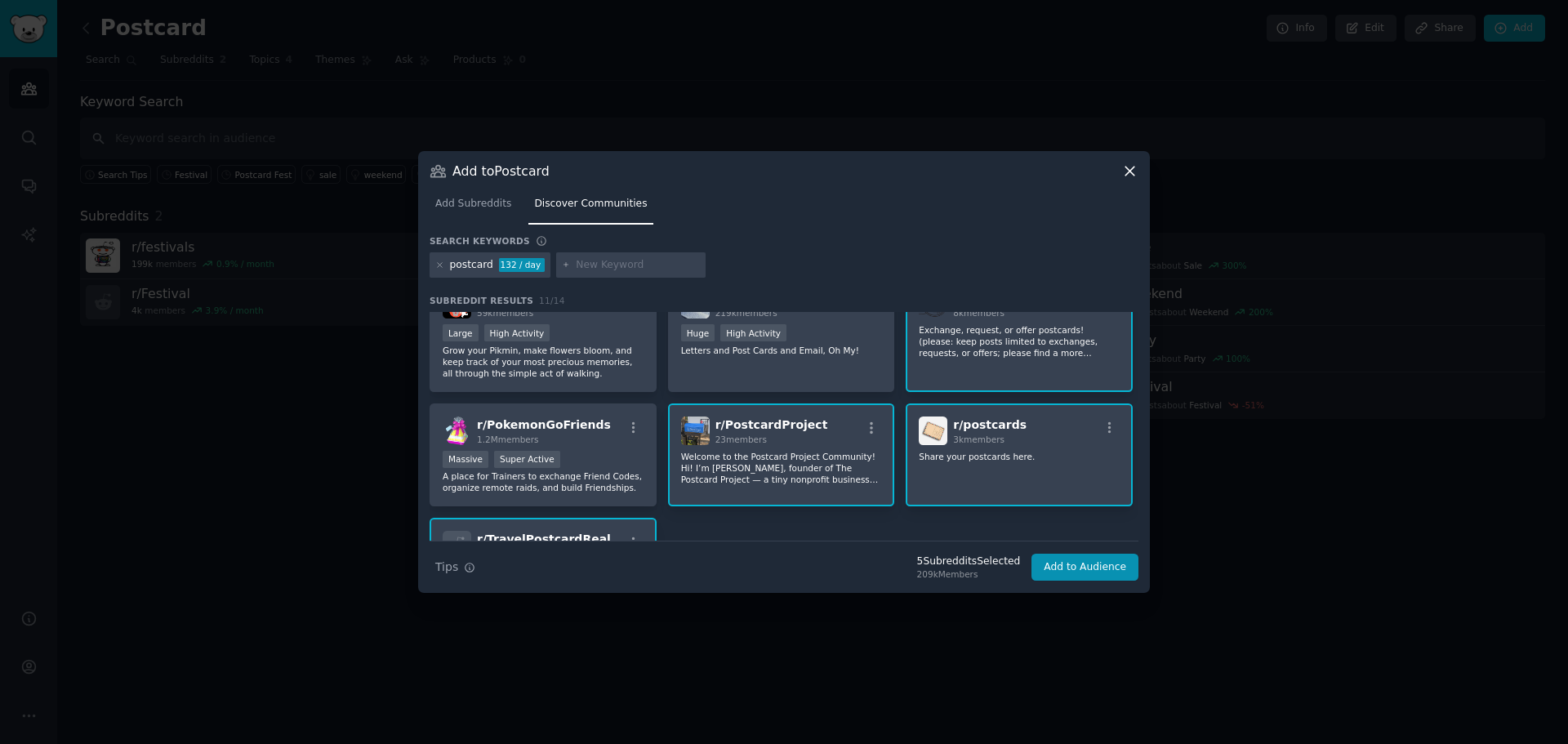
scroll to position [1, 0]
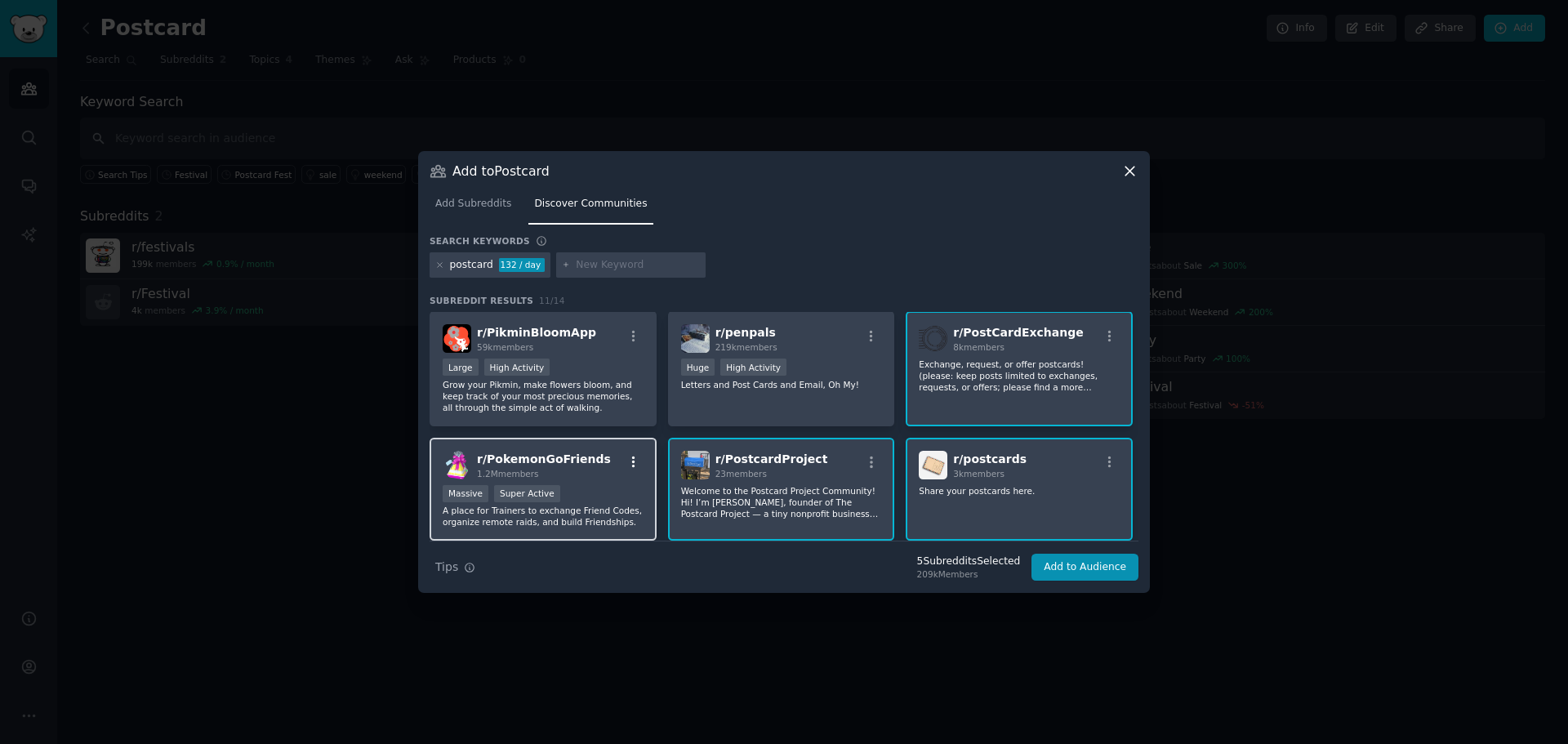
click at [632, 461] on icon "button" at bounding box center [633, 462] width 3 height 12
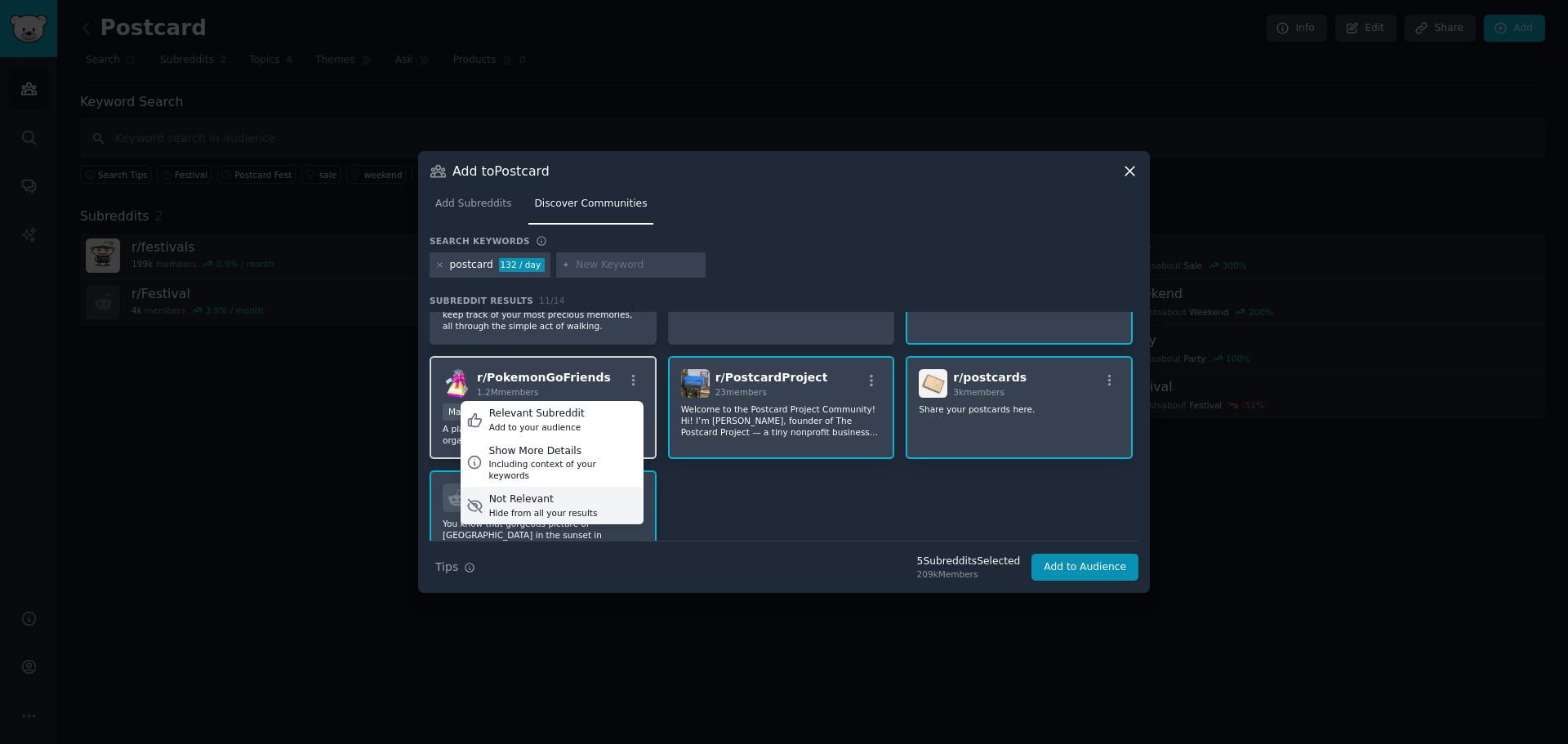
click at [526, 493] on div "Not Relevant" at bounding box center [544, 499] width 109 height 15
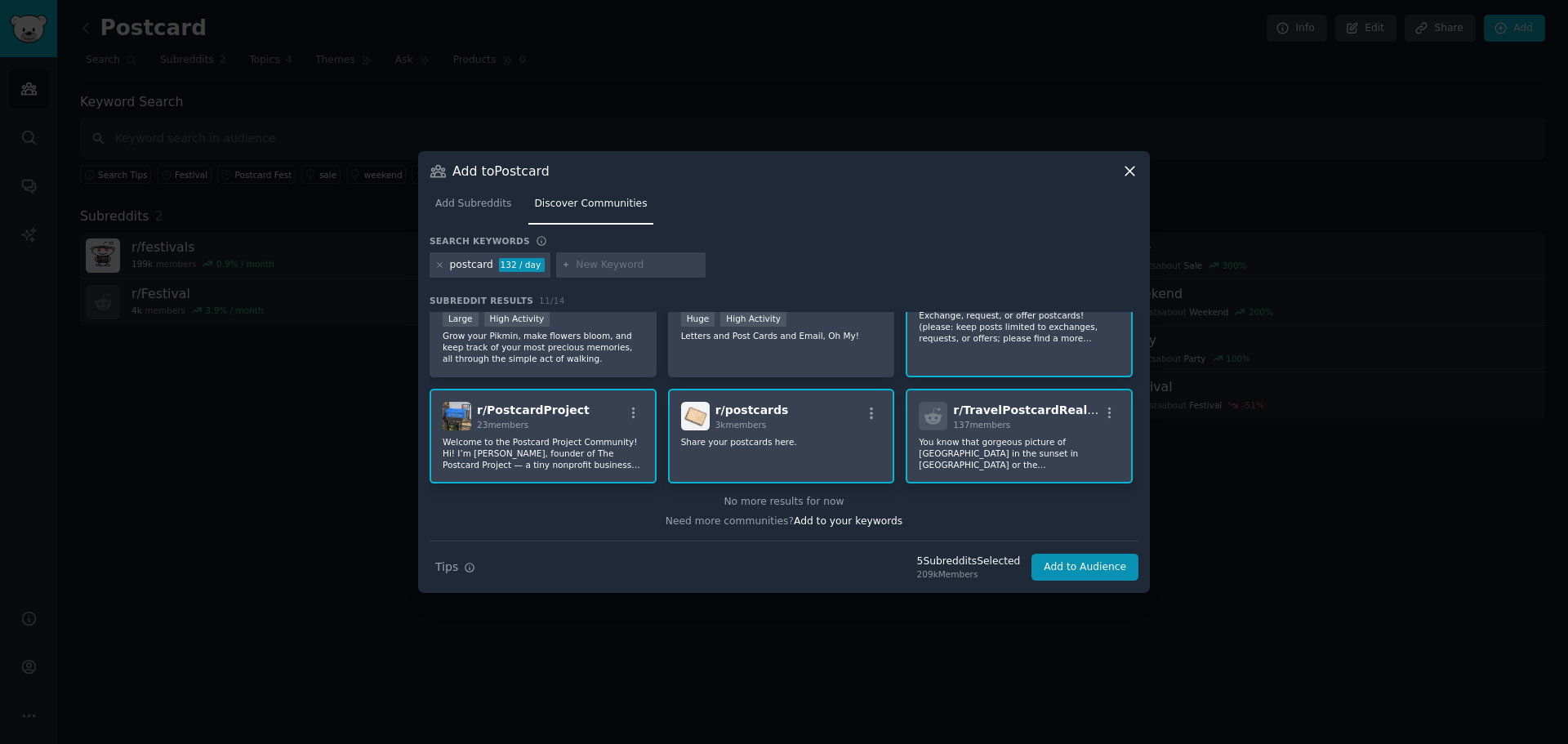
scroll to position [0, 0]
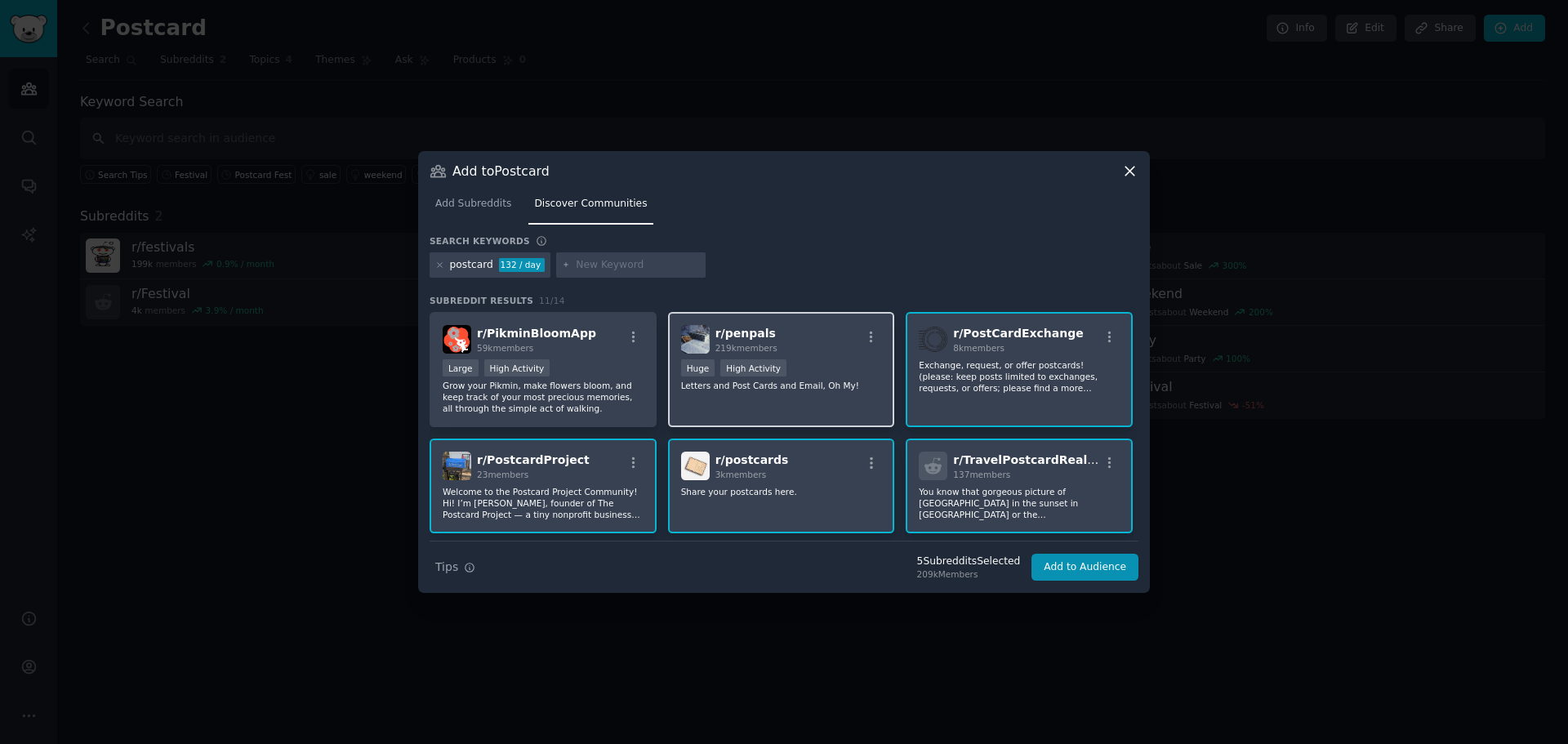
click at [758, 396] on div "r/ penpals 219k members Huge High Activity Letters and Post Cards and Email, Oh…" at bounding box center [781, 370] width 227 height 115
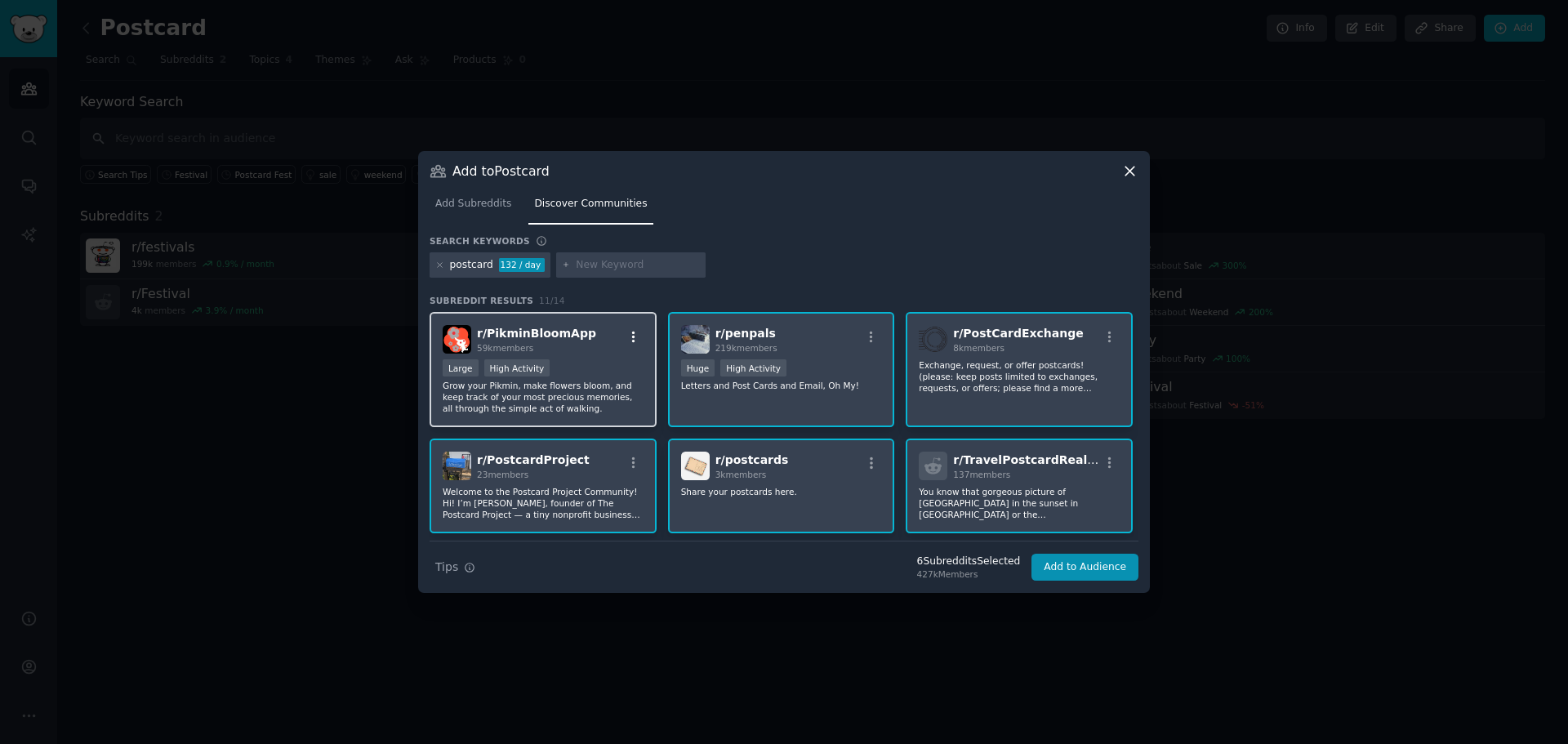
click at [629, 330] on icon "button" at bounding box center [633, 337] width 15 height 15
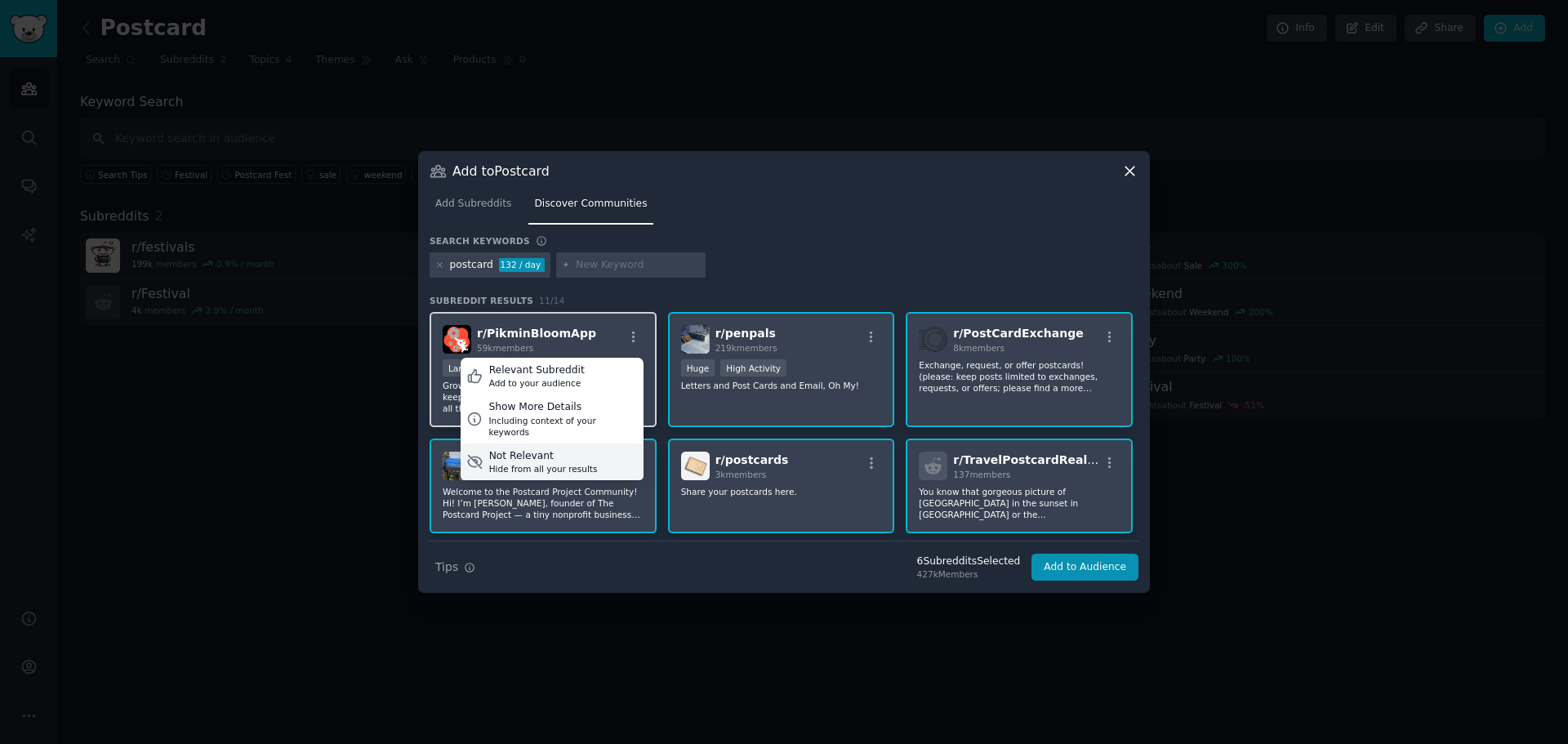
click at [521, 449] on div "Not Relevant" at bounding box center [544, 456] width 109 height 15
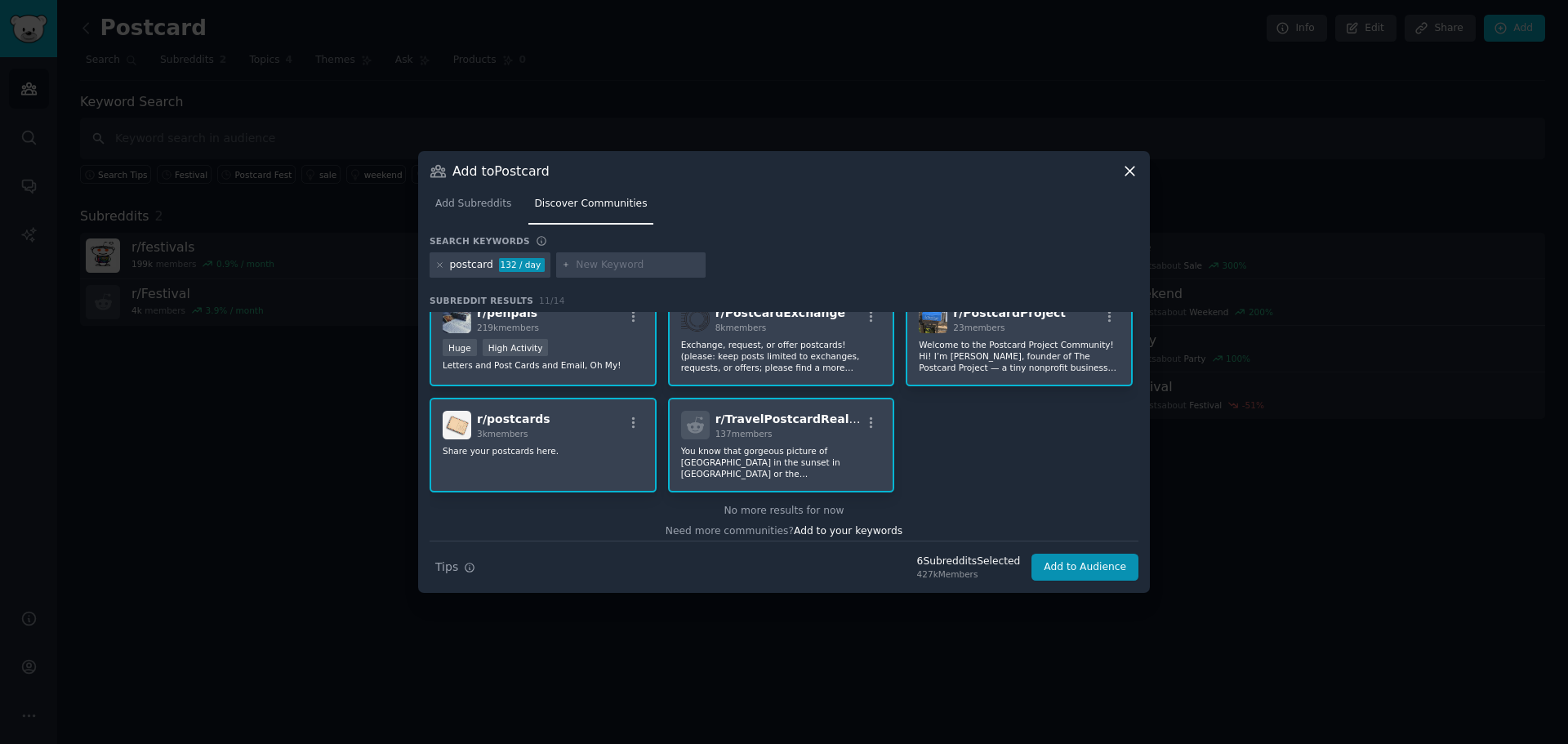
scroll to position [29, 0]
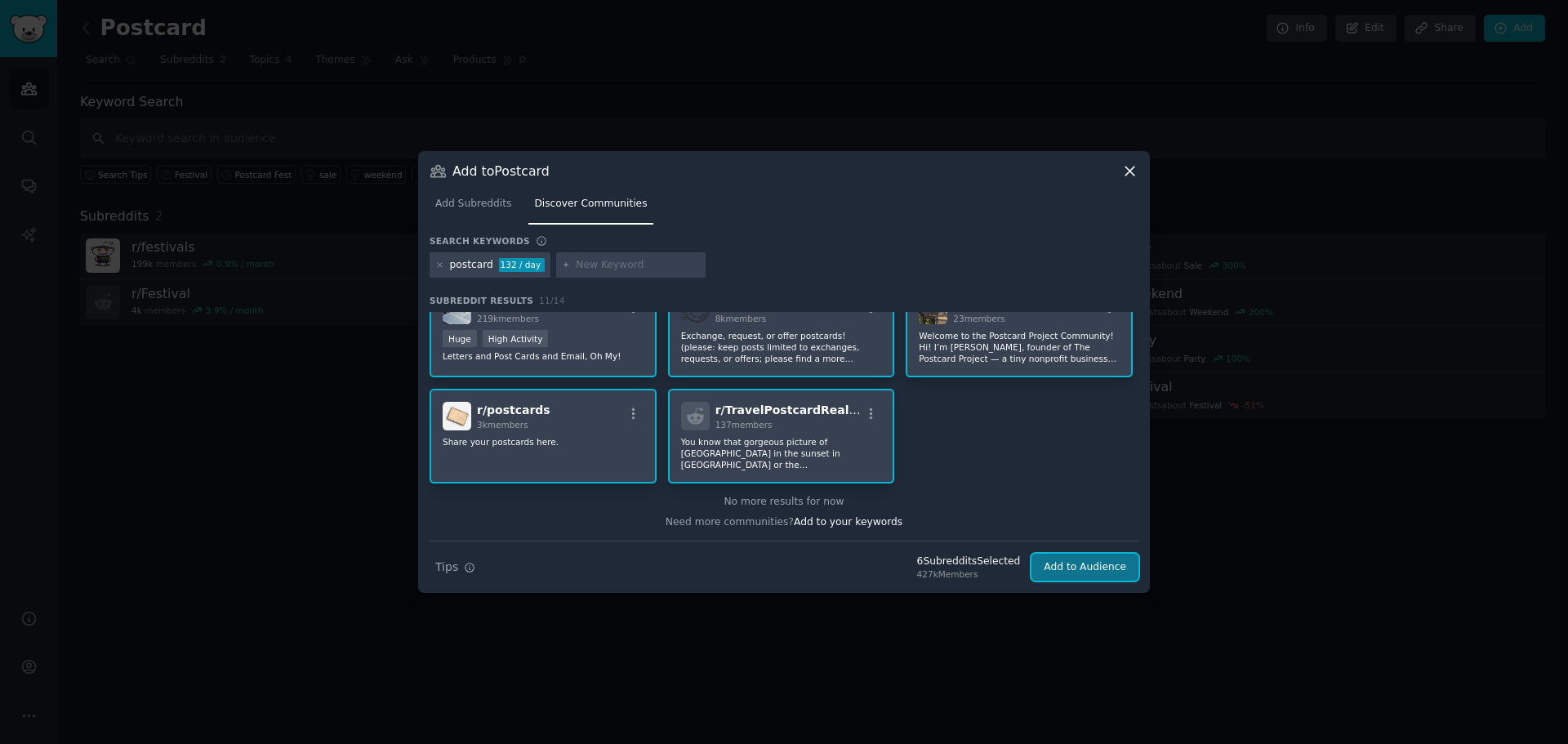
click at [1094, 567] on button "Add to Audience" at bounding box center [1086, 567] width 107 height 28
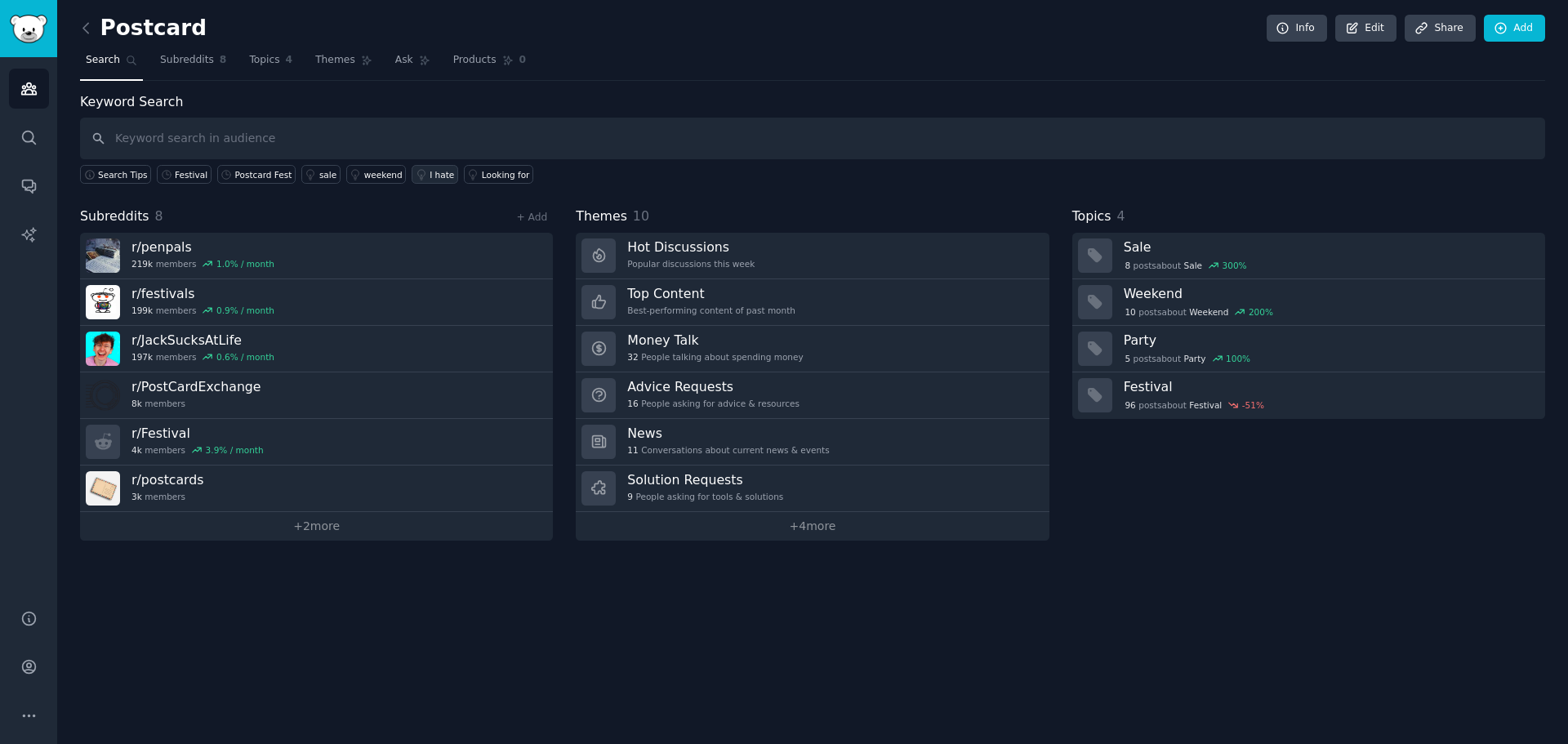
click at [430, 176] on div "I hate" at bounding box center [442, 175] width 24 height 12
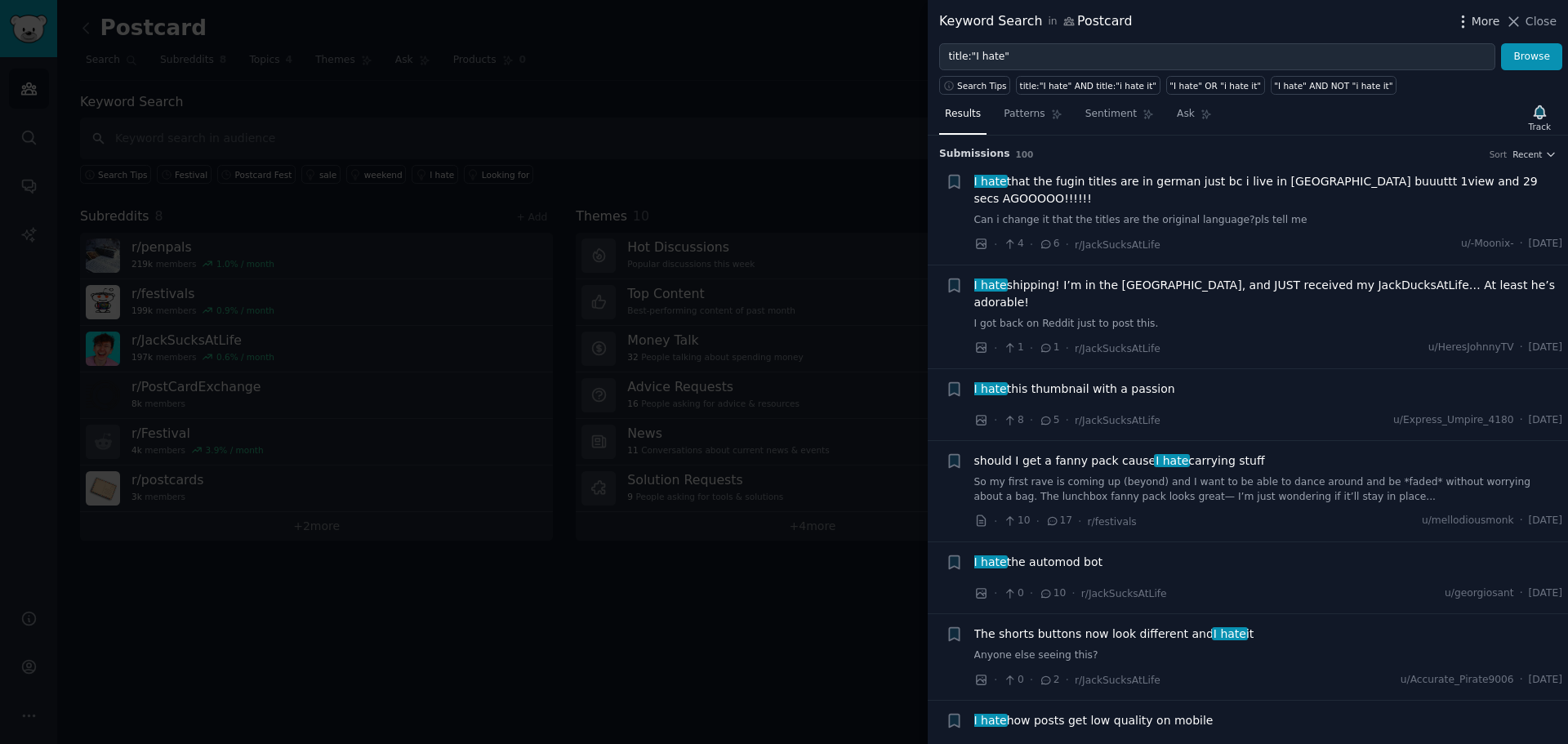
click at [1466, 24] on icon "button" at bounding box center [1464, 21] width 18 height 18
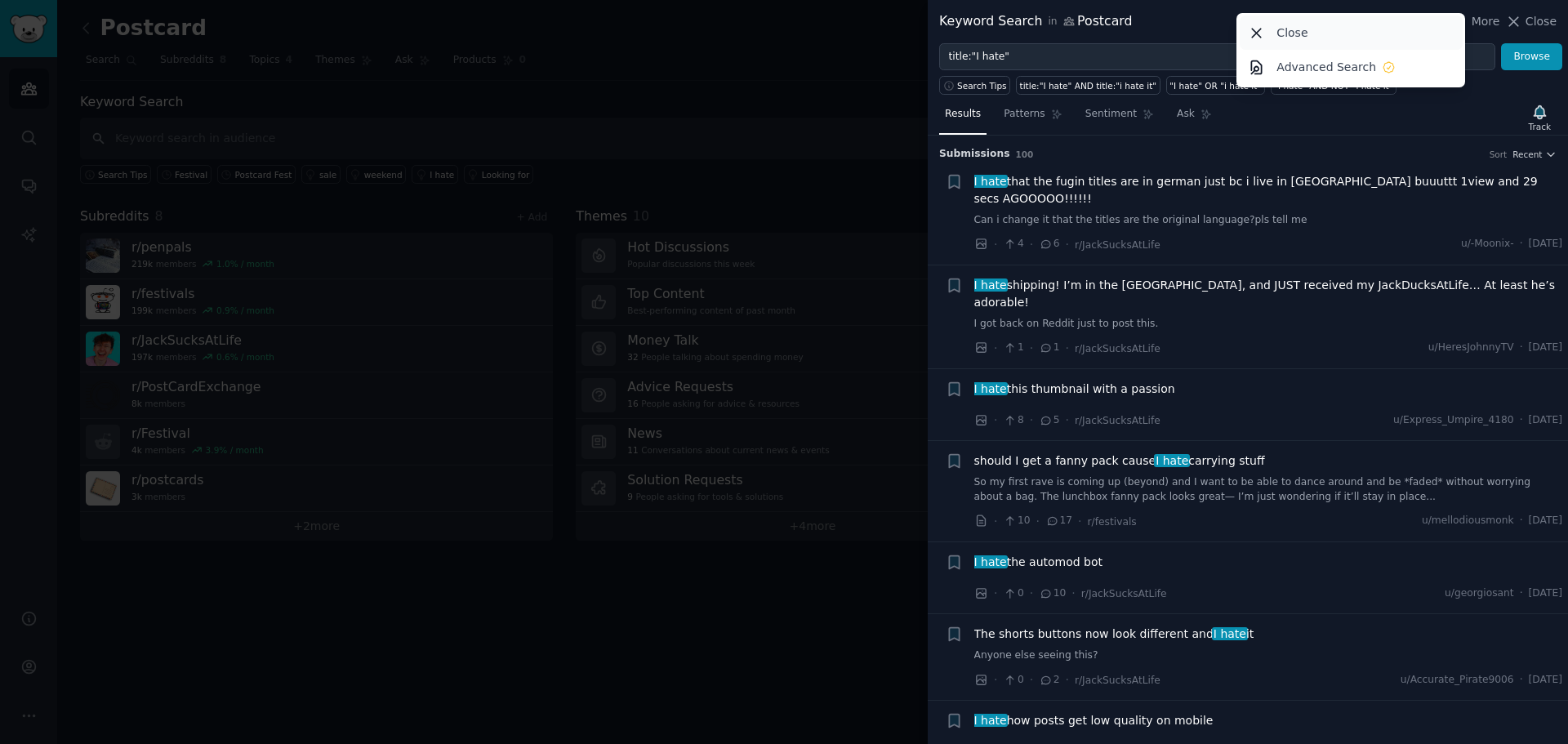
click at [1294, 22] on div "Close" at bounding box center [1351, 32] width 223 height 34
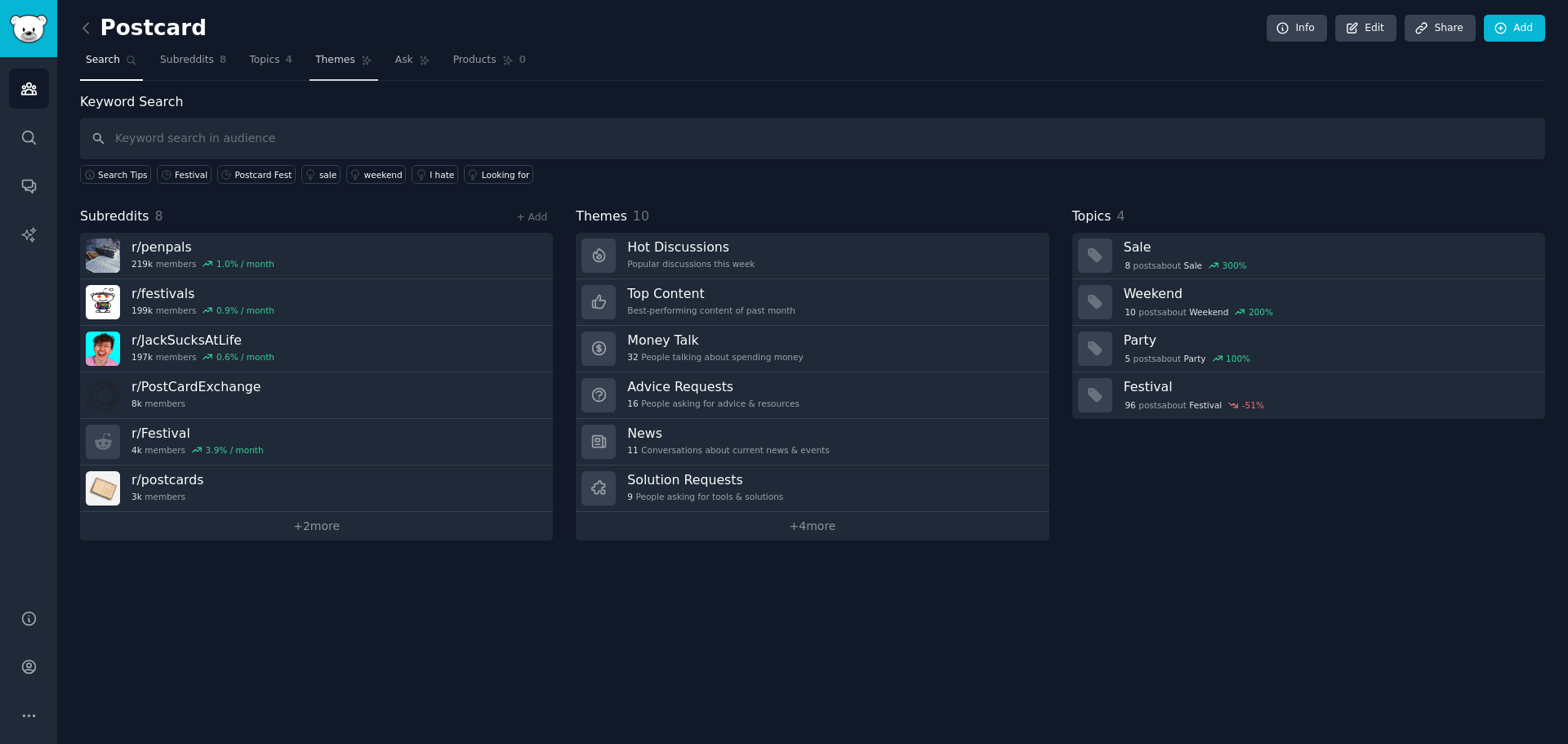
click at [315, 68] on link "Themes" at bounding box center [343, 64] width 69 height 33
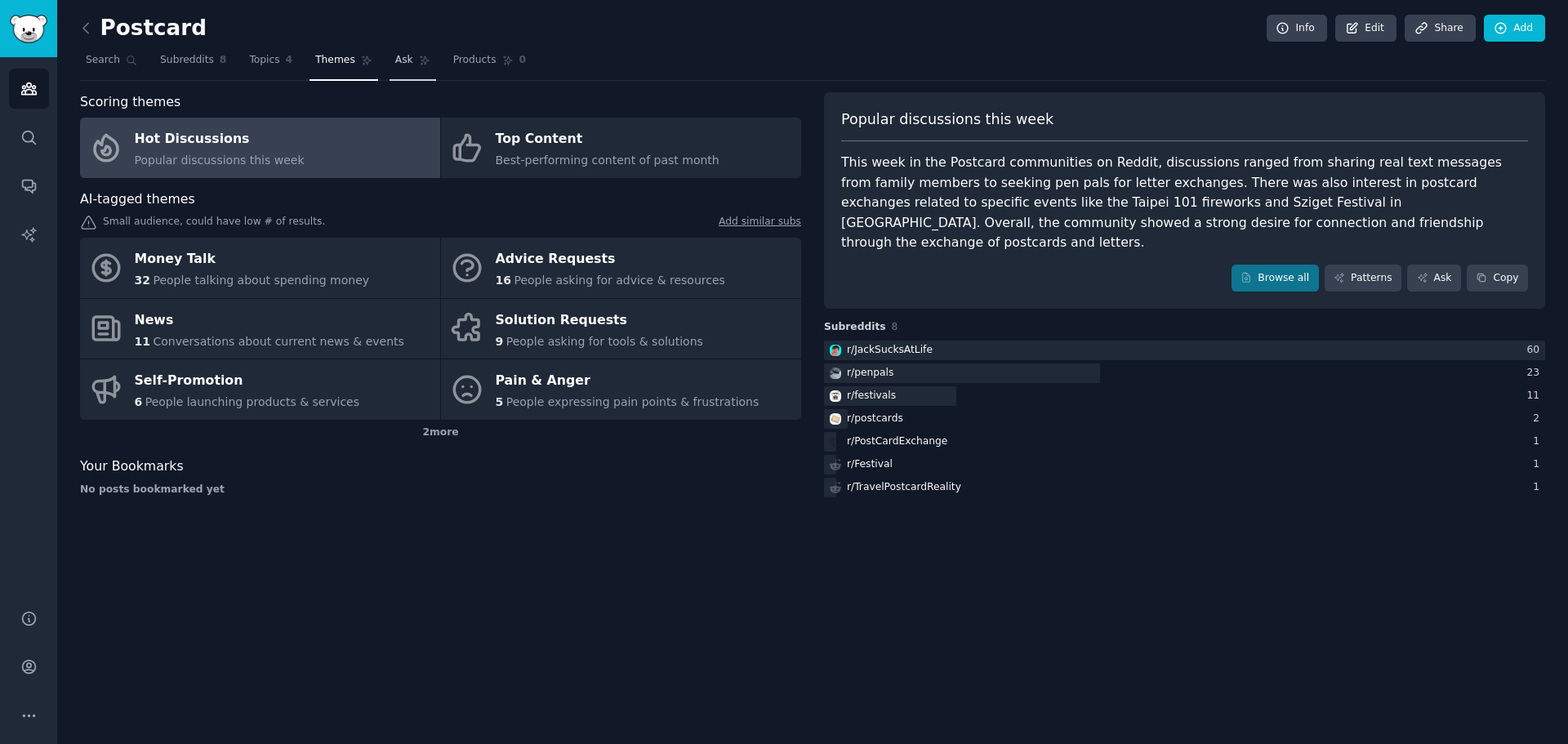
click at [395, 64] on span "Ask" at bounding box center [404, 60] width 18 height 15
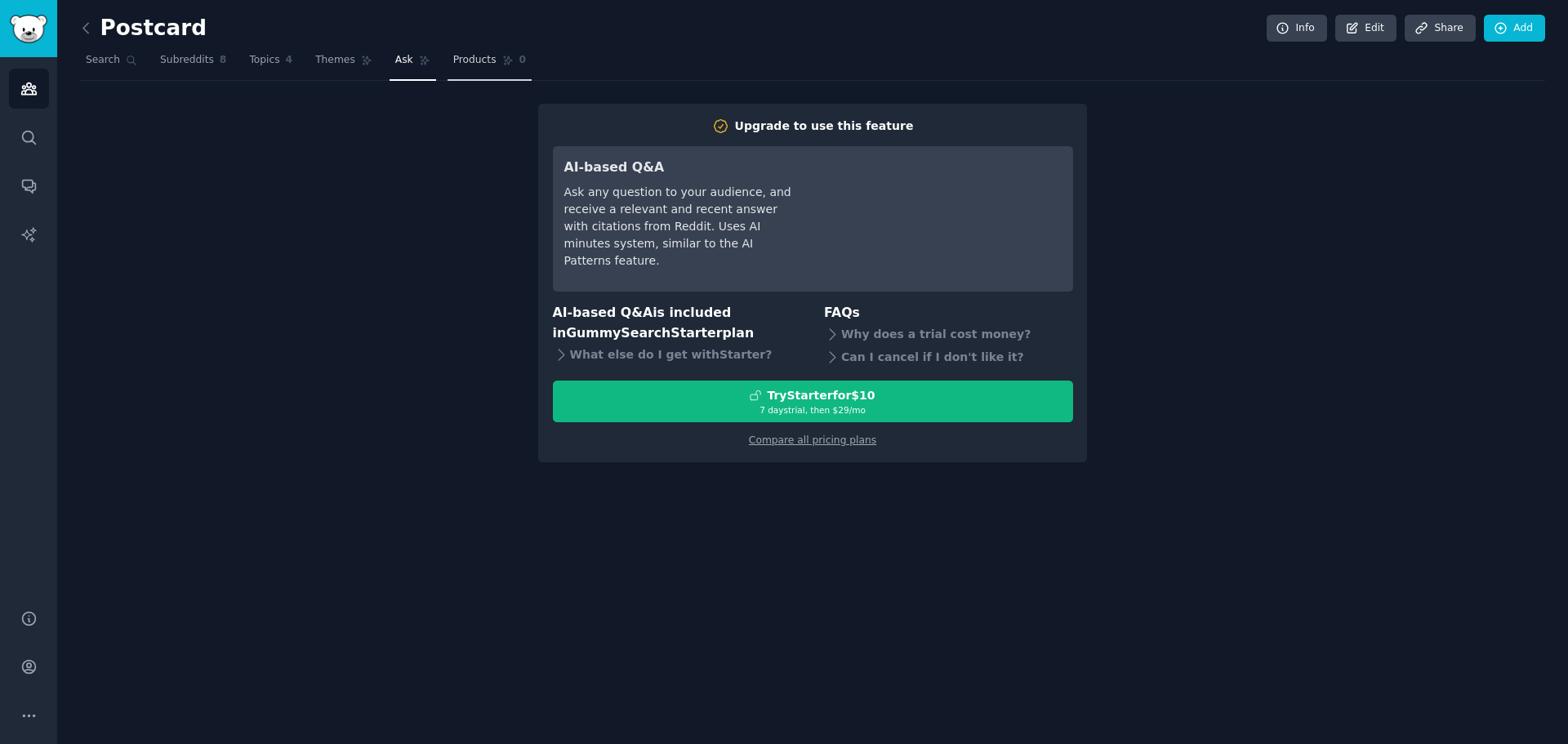
click at [453, 61] on span "Products" at bounding box center [475, 60] width 44 height 15
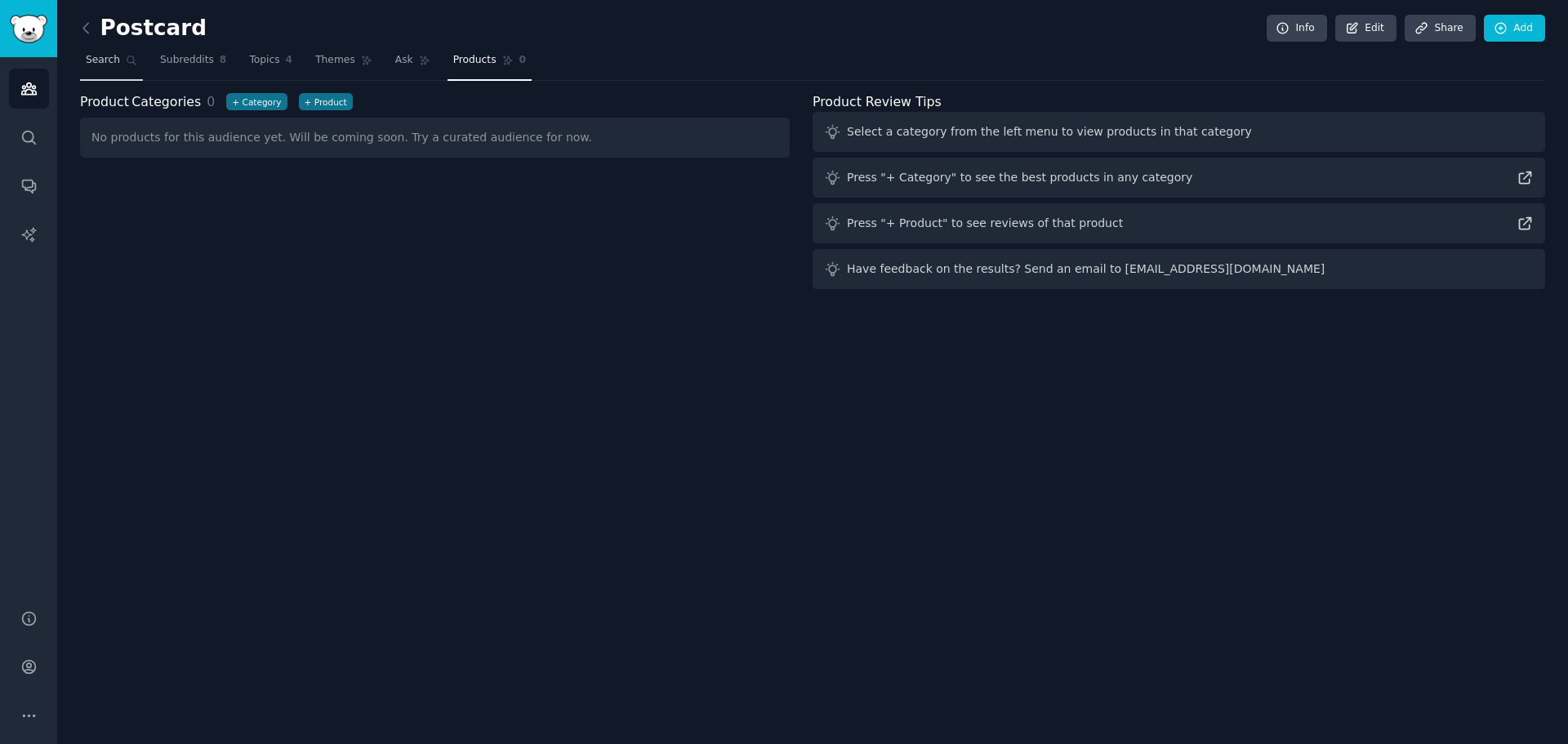
click at [103, 55] on span "Search" at bounding box center [102, 60] width 34 height 15
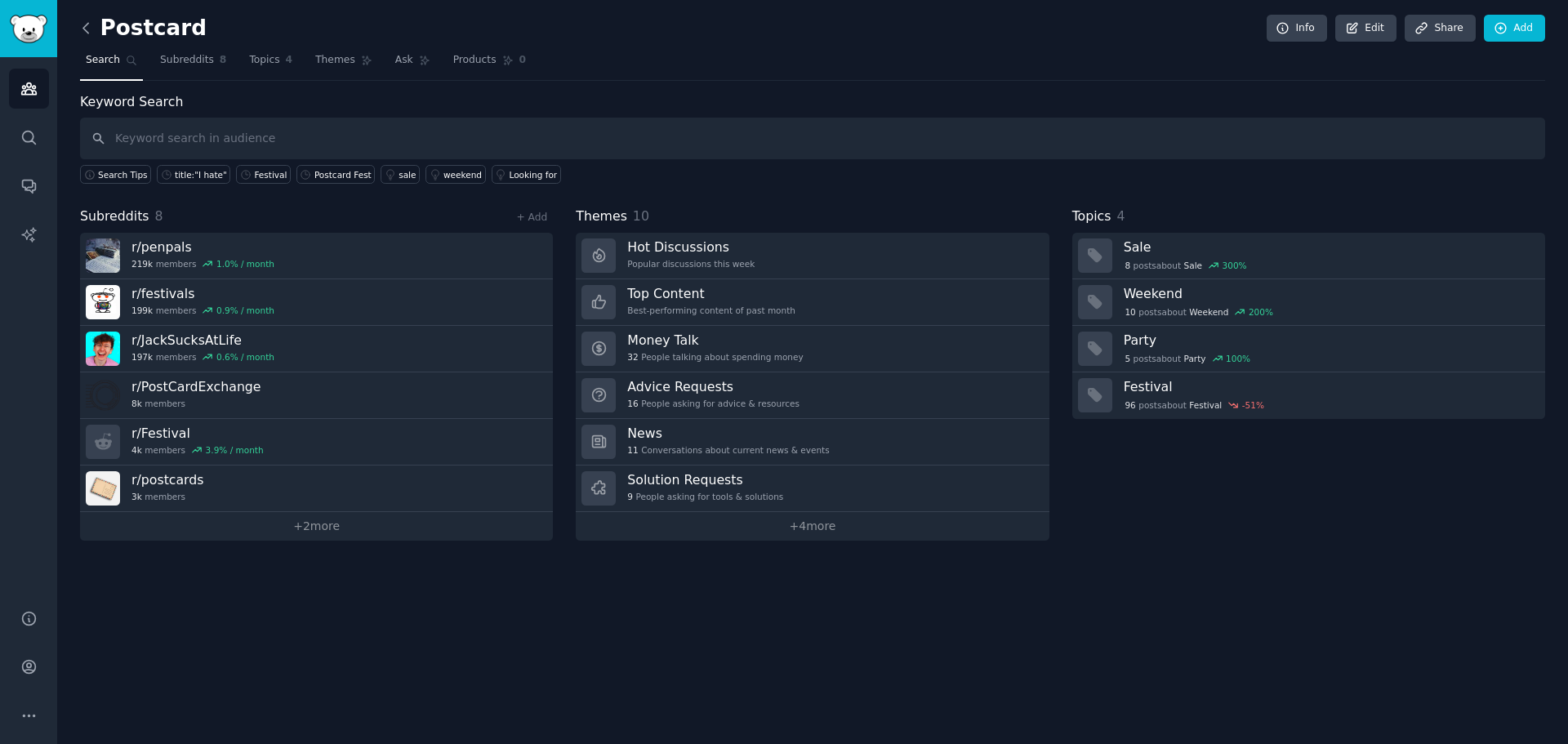
click at [89, 31] on icon at bounding box center [87, 28] width 18 height 18
